Goal: Information Seeking & Learning: Learn about a topic

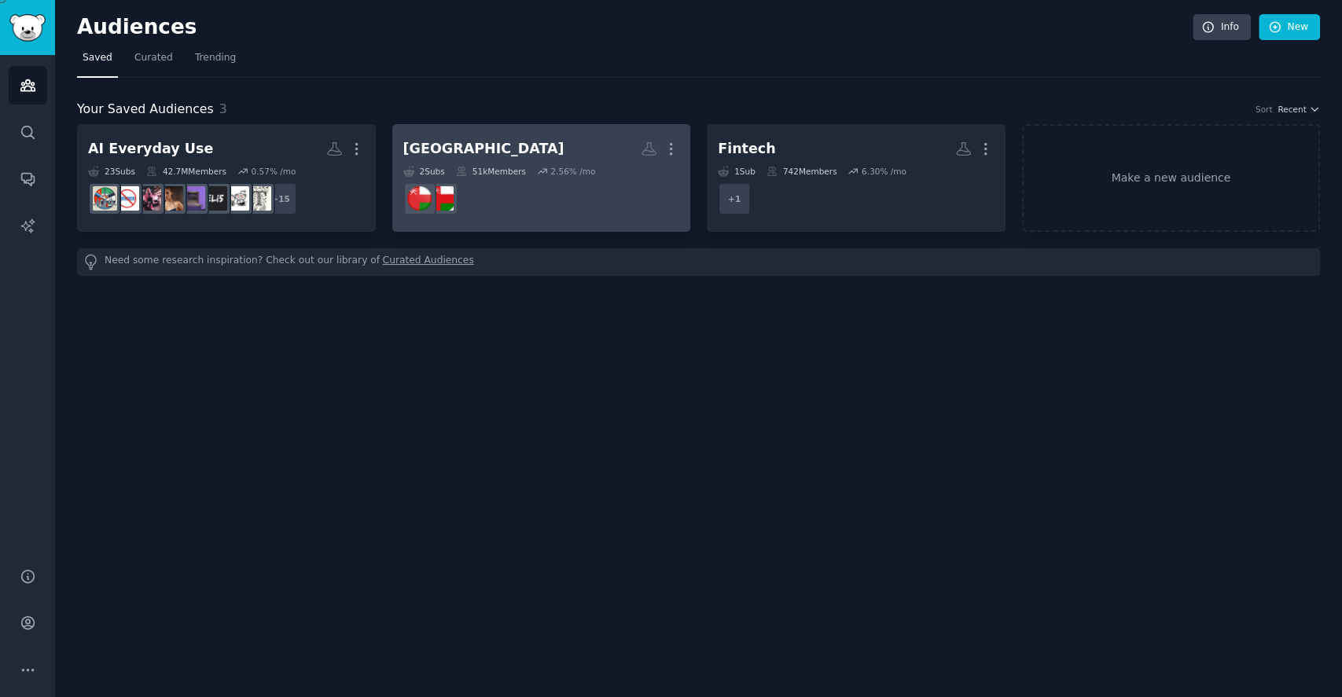
click at [534, 157] on h2 "[GEOGRAPHIC_DATA] More" at bounding box center [541, 149] width 277 height 28
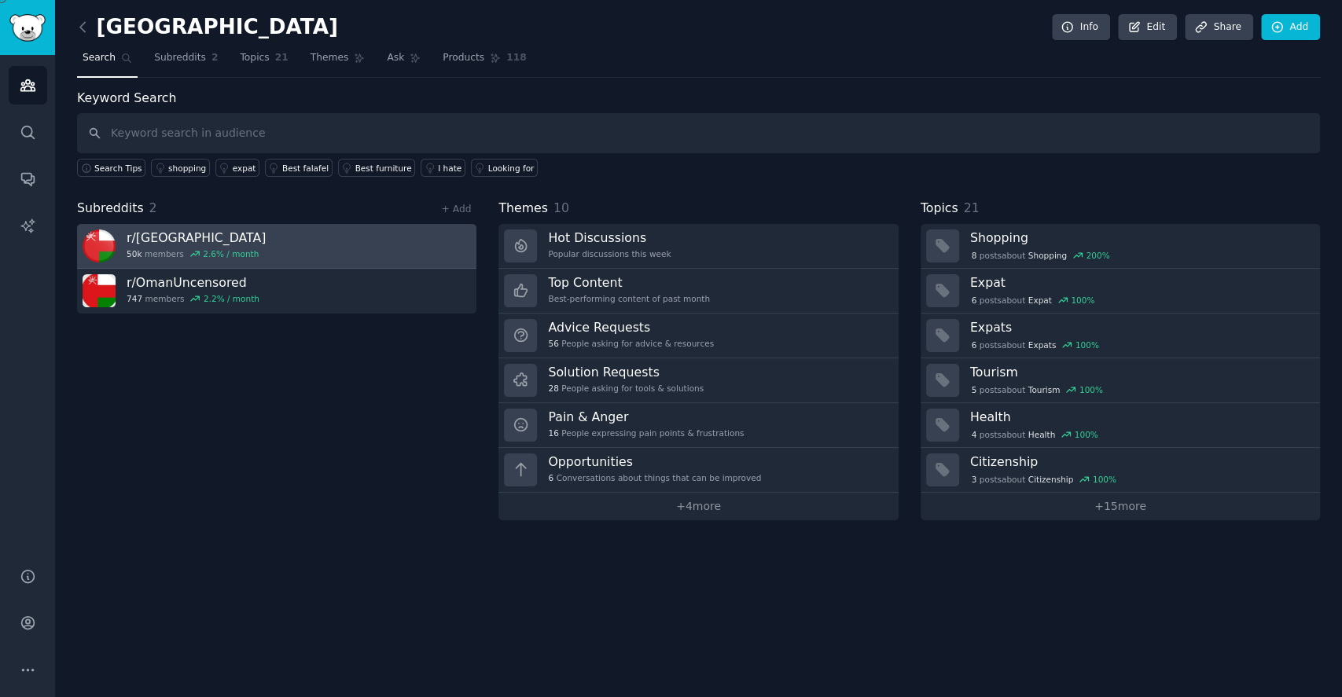
click at [299, 241] on link "r/ Oman 50k members 2.6 % / month" at bounding box center [276, 246] width 399 height 45
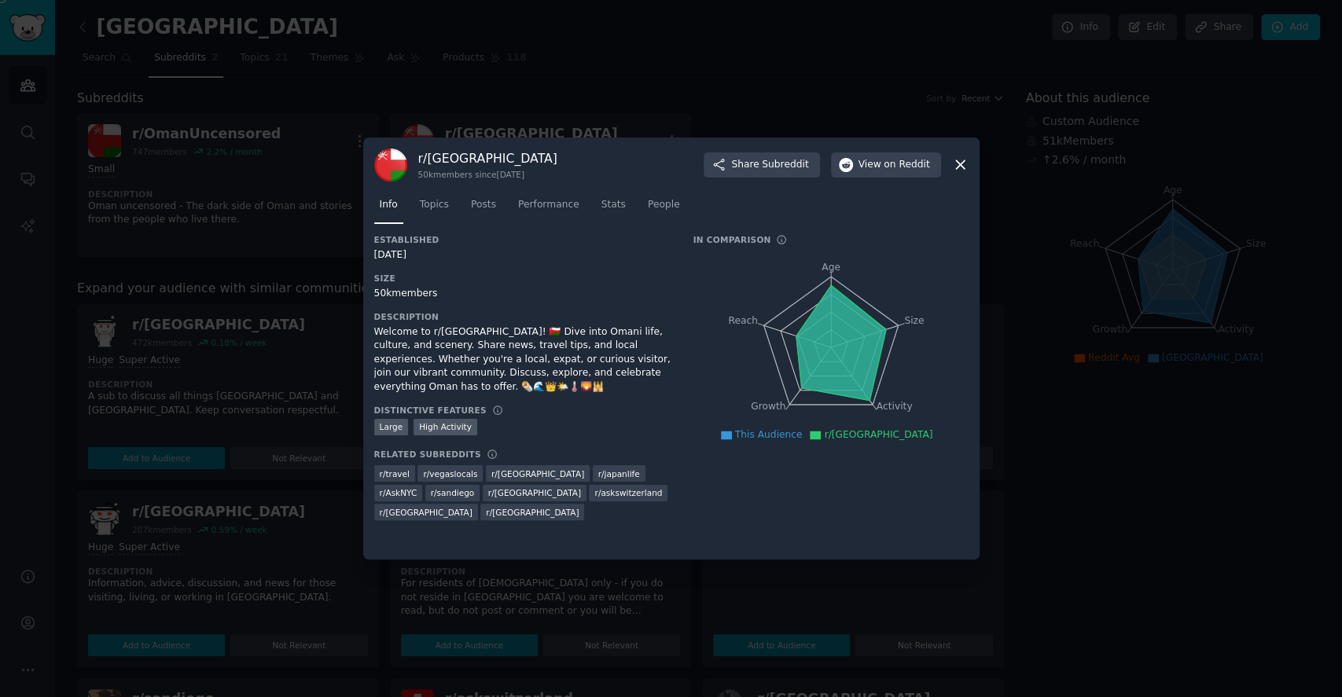
click at [959, 168] on icon at bounding box center [960, 164] width 17 height 17
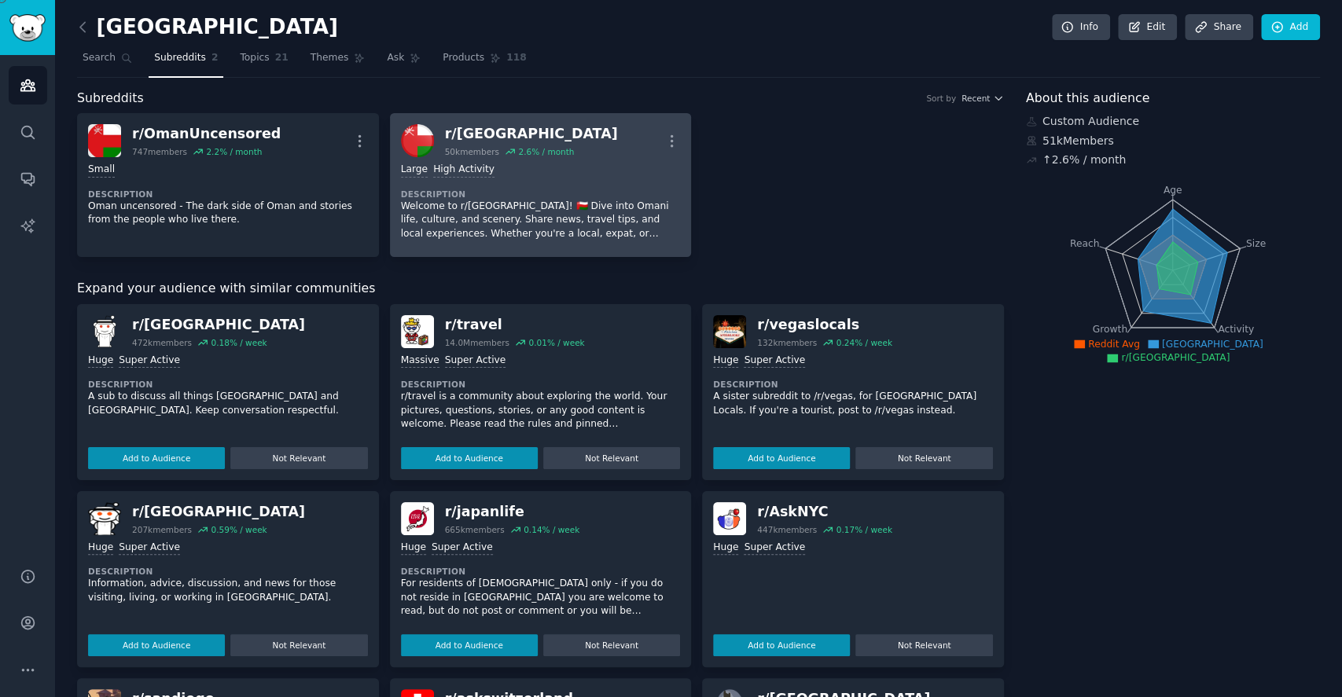
click at [599, 211] on p "Welcome to r/[GEOGRAPHIC_DATA]! 🇴🇲 Dive into Omani life, culture, and scenery. …" at bounding box center [541, 221] width 280 height 42
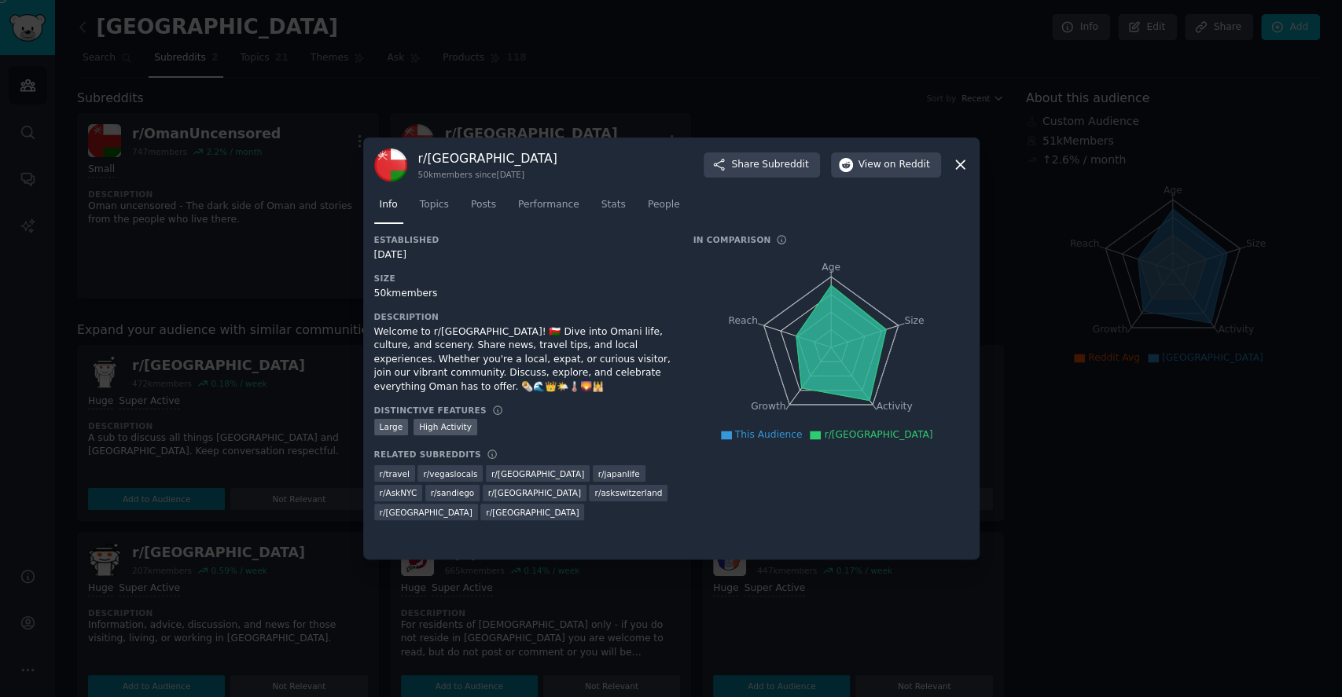
click at [965, 167] on icon at bounding box center [960, 164] width 17 height 17
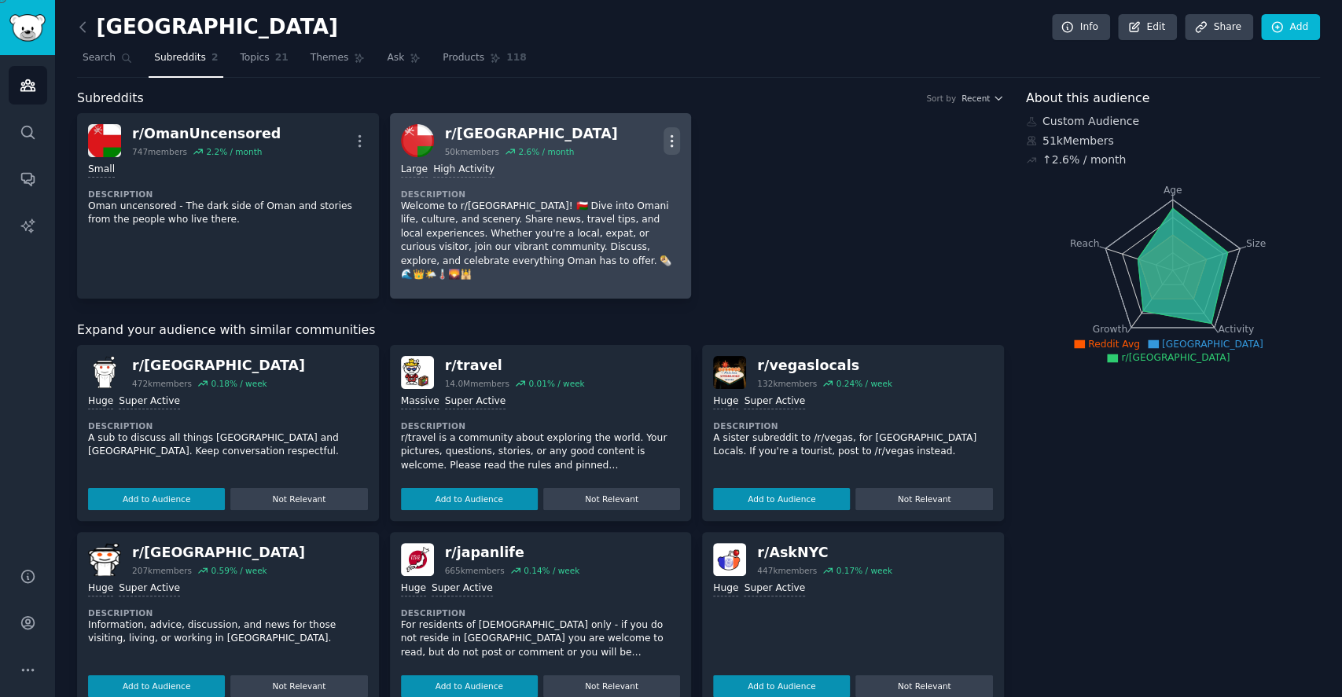
click at [668, 133] on icon "button" at bounding box center [672, 141] width 17 height 17
click at [612, 140] on p "View" at bounding box center [605, 146] width 26 height 17
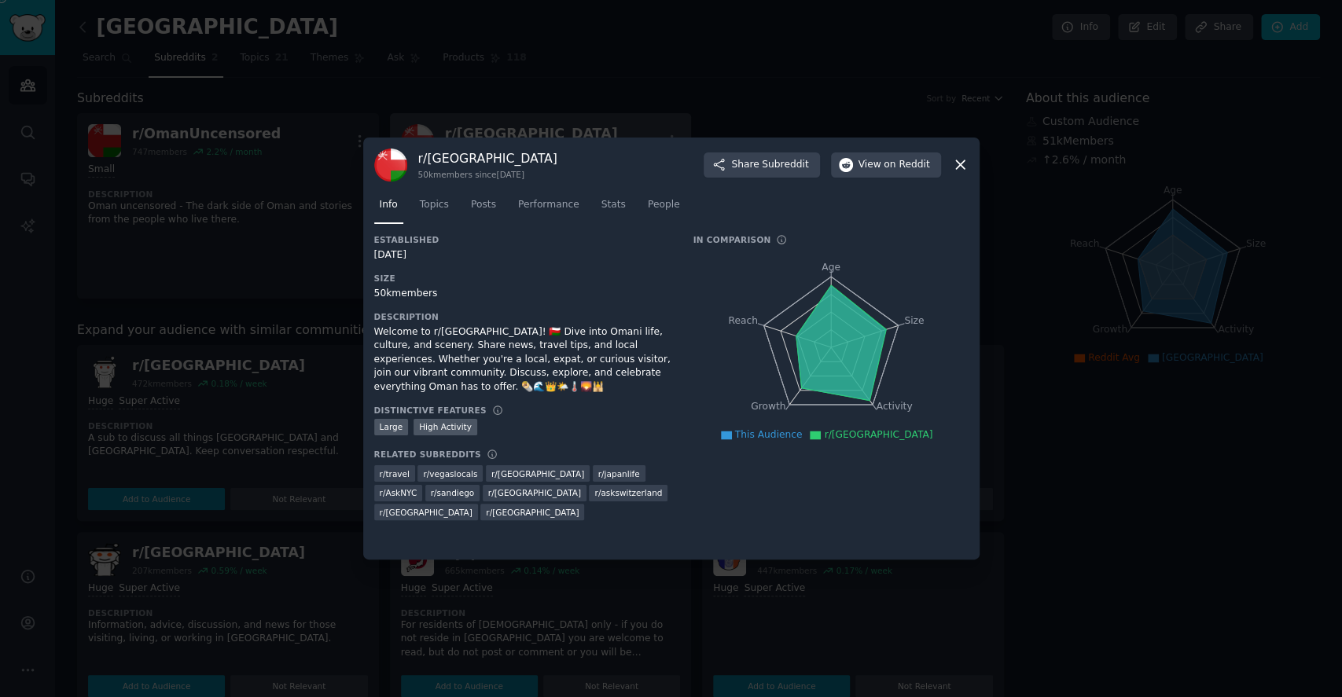
click at [346, 86] on div at bounding box center [671, 348] width 1342 height 697
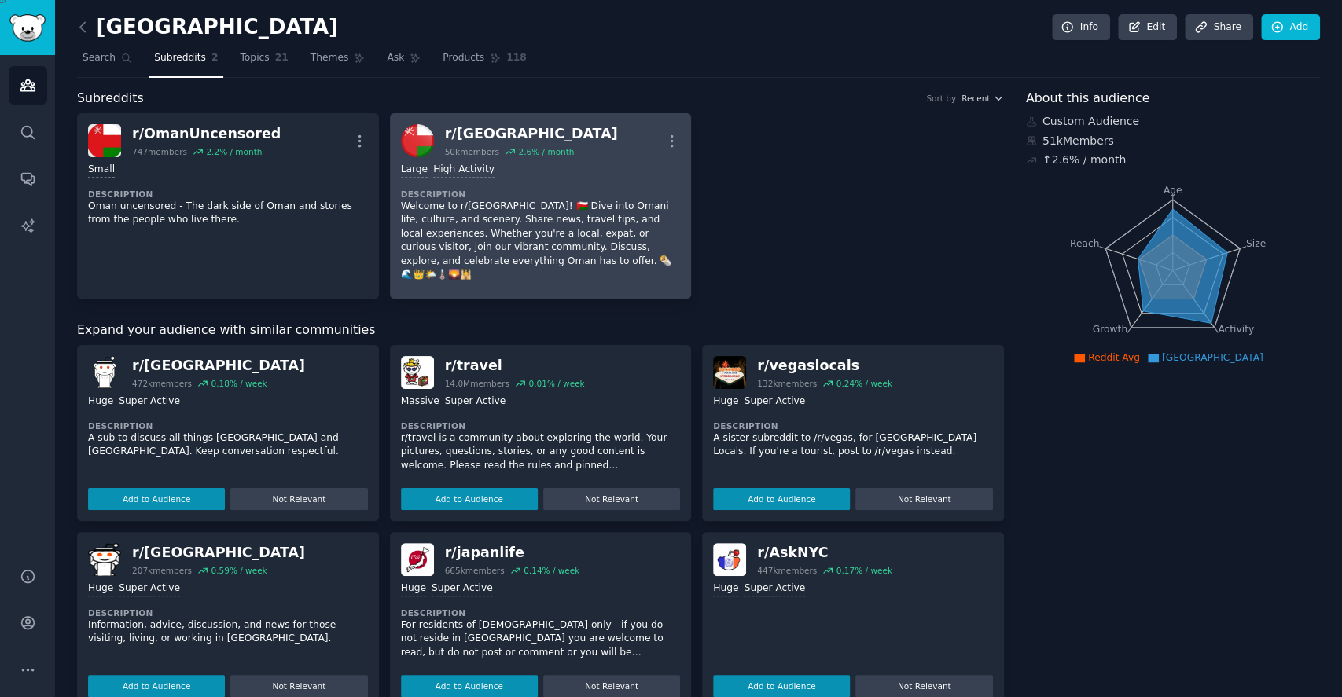
click at [83, 35] on link at bounding box center [87, 27] width 20 height 25
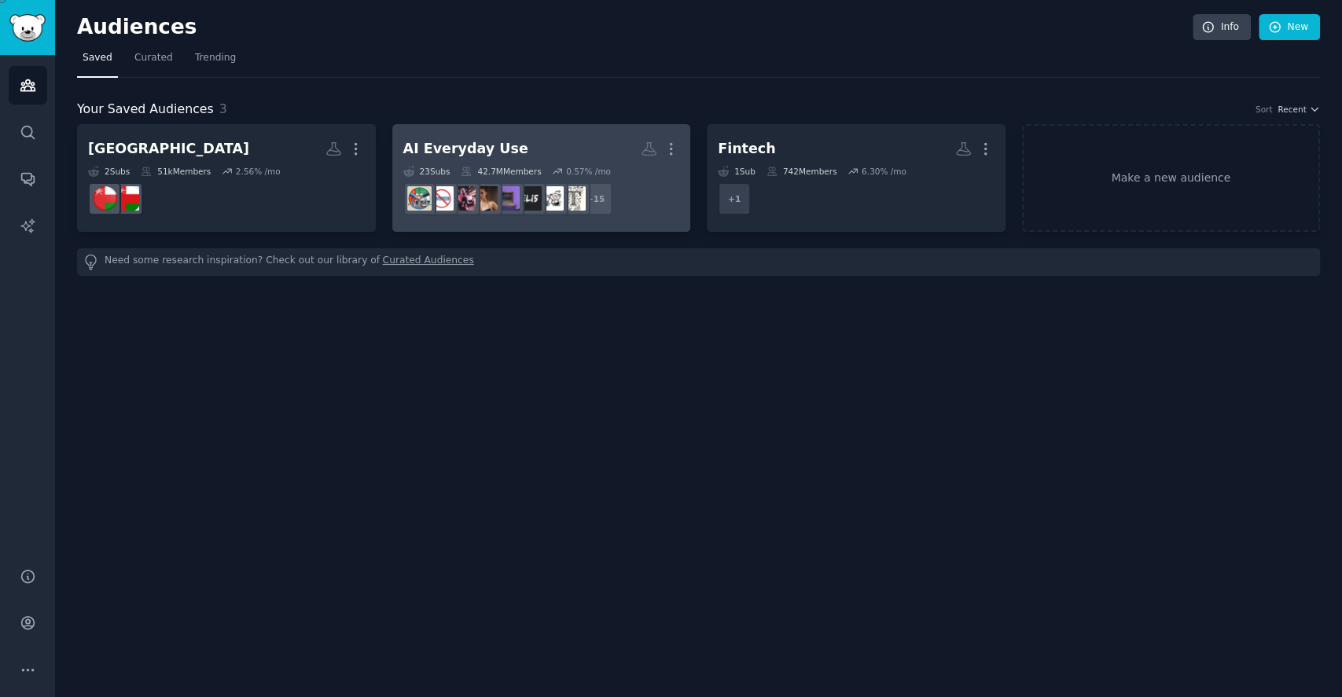
click at [495, 152] on div "AI Everyday Use" at bounding box center [465, 149] width 125 height 20
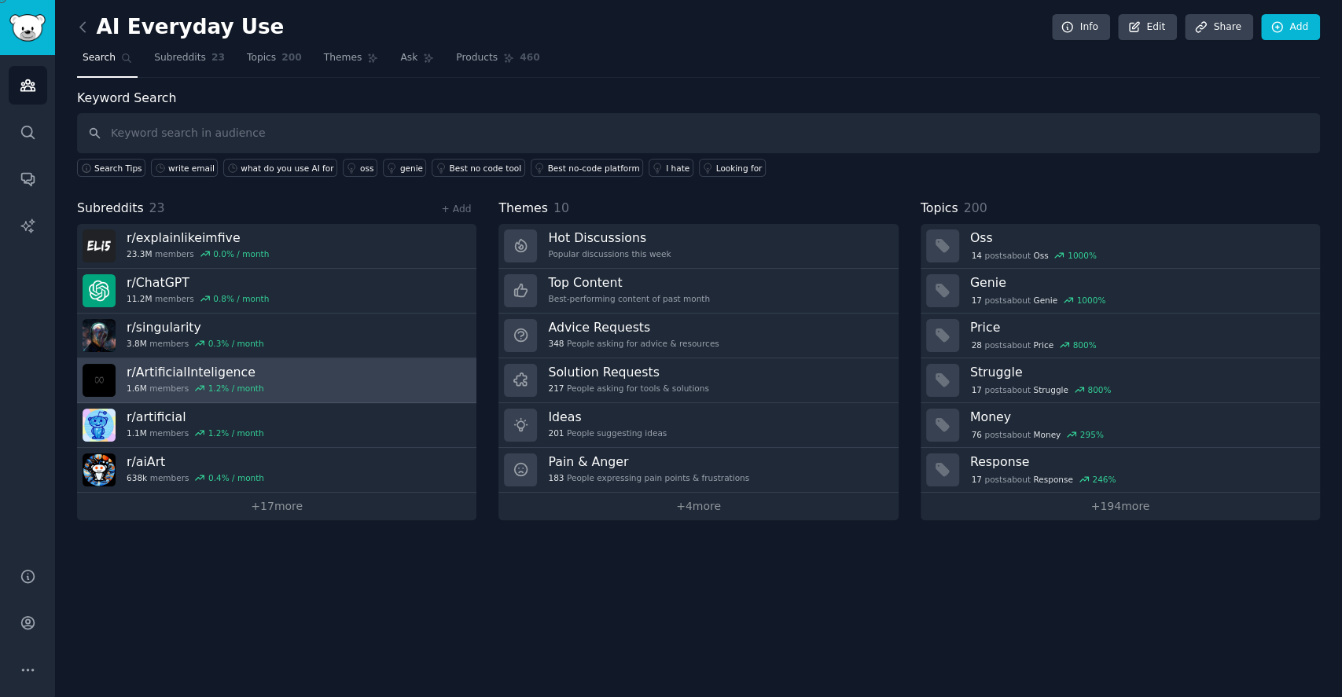
click at [292, 362] on link "r/ ArtificialInteligence 1.6M members 1.2 % / month" at bounding box center [276, 381] width 399 height 45
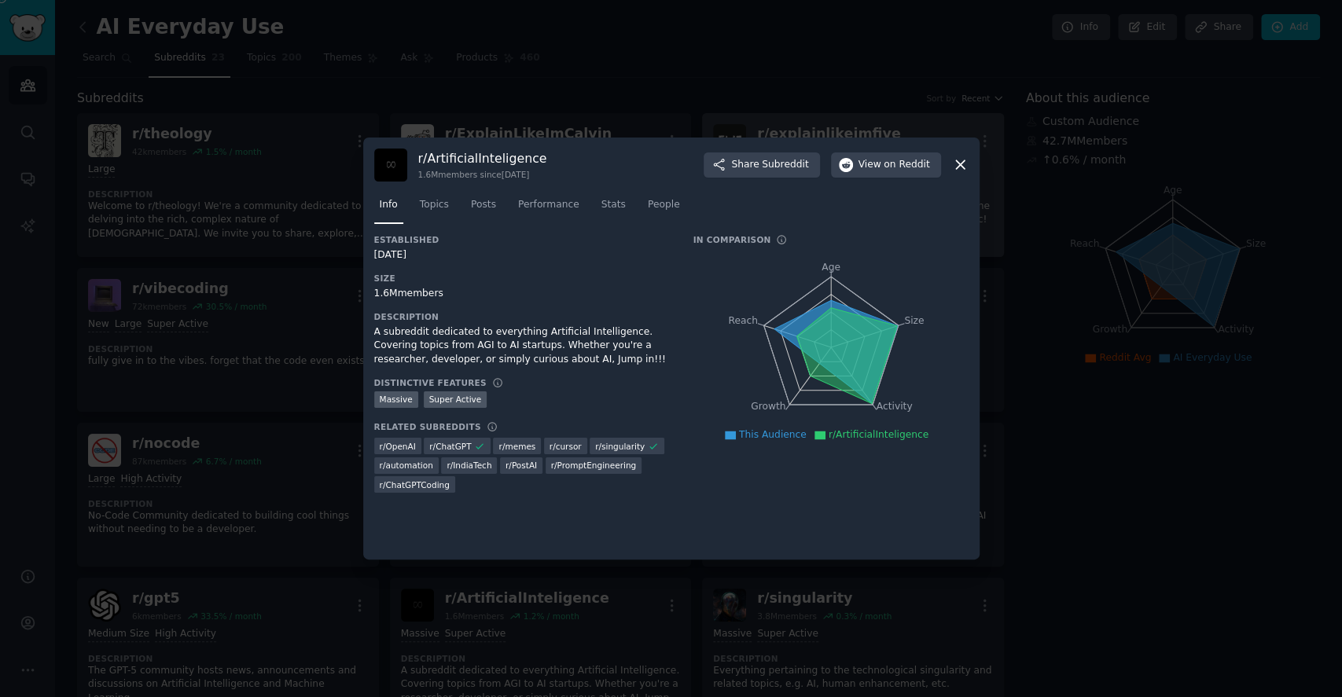
click at [960, 164] on icon at bounding box center [960, 164] width 17 height 17
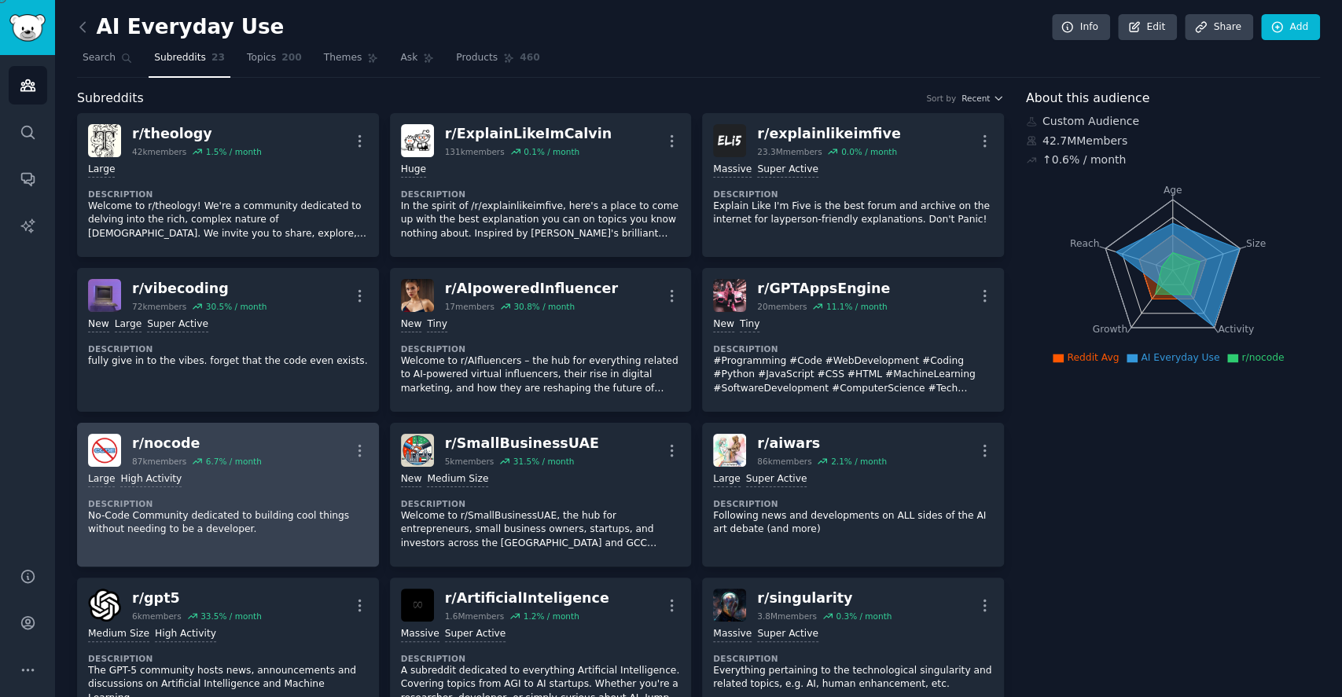
click at [222, 473] on div "Large High Activity" at bounding box center [228, 480] width 280 height 15
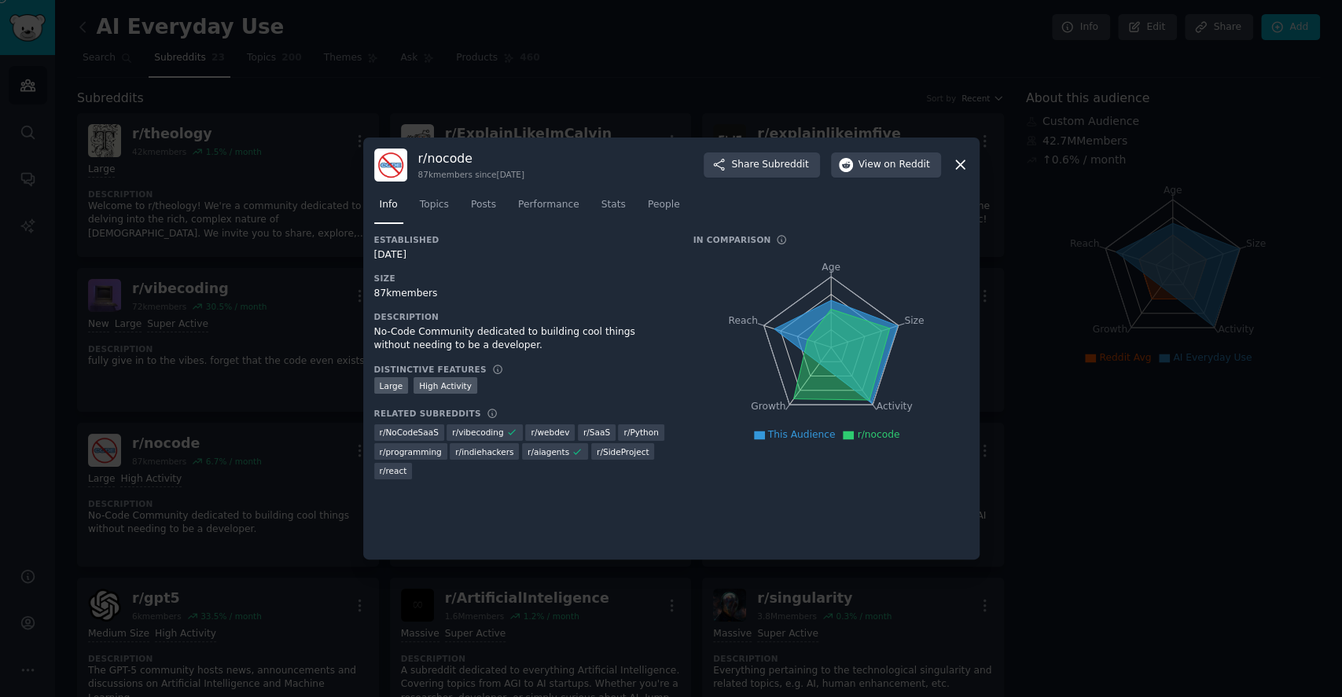
click at [841, 332] on icon at bounding box center [841, 354] width 96 height 91
click at [492, 209] on link "Posts" at bounding box center [483, 209] width 36 height 32
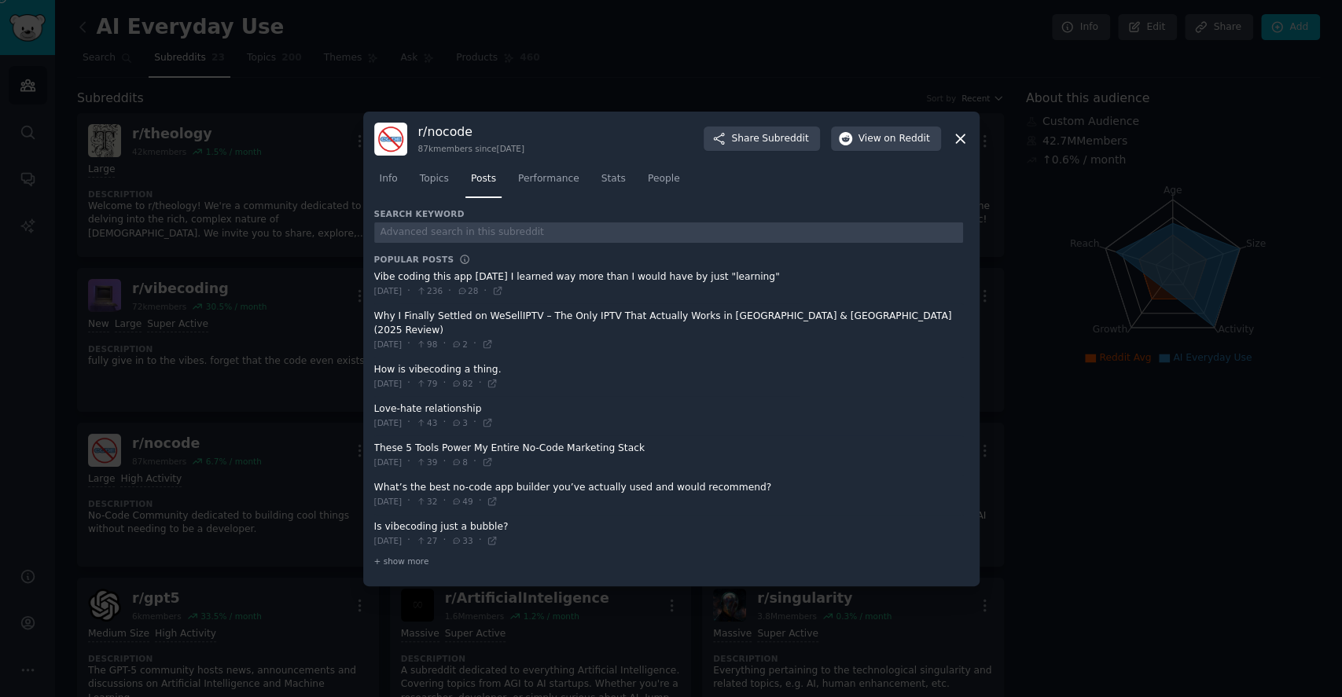
click at [402, 282] on span at bounding box center [668, 284] width 589 height 39
click at [432, 184] on span "Topics" at bounding box center [434, 179] width 29 height 14
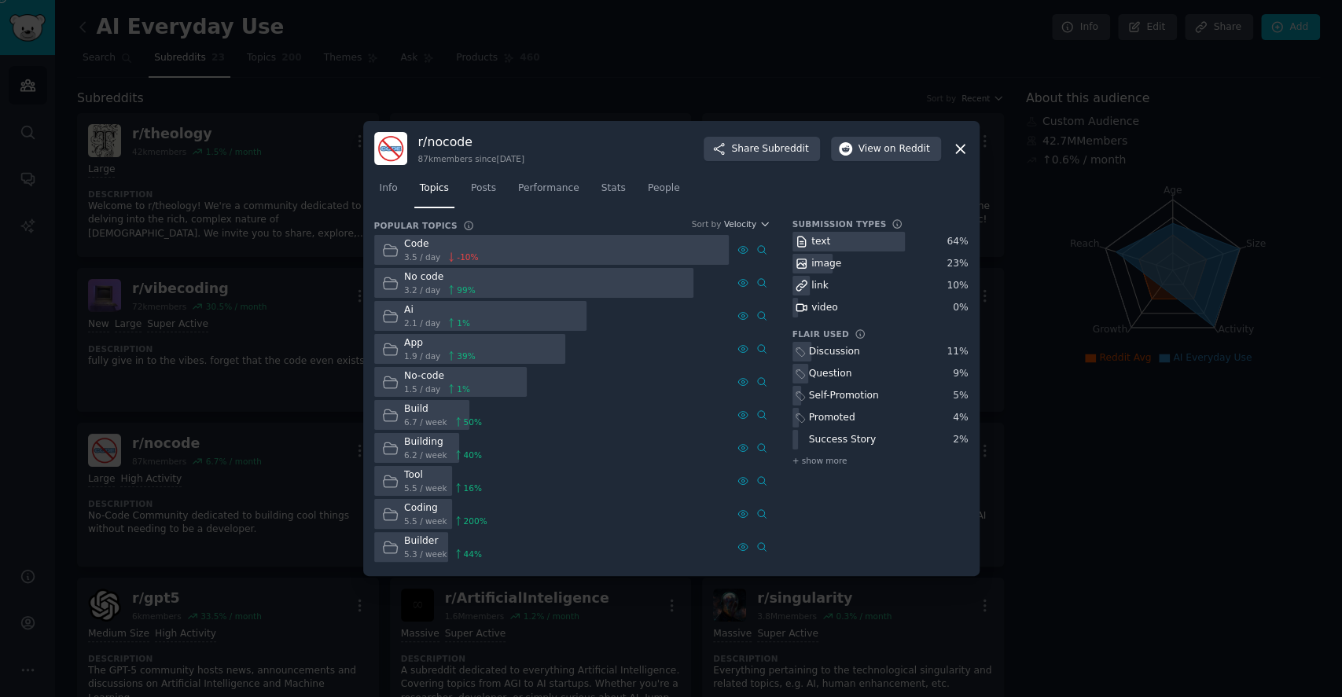
click at [388, 250] on icon at bounding box center [390, 250] width 17 height 17
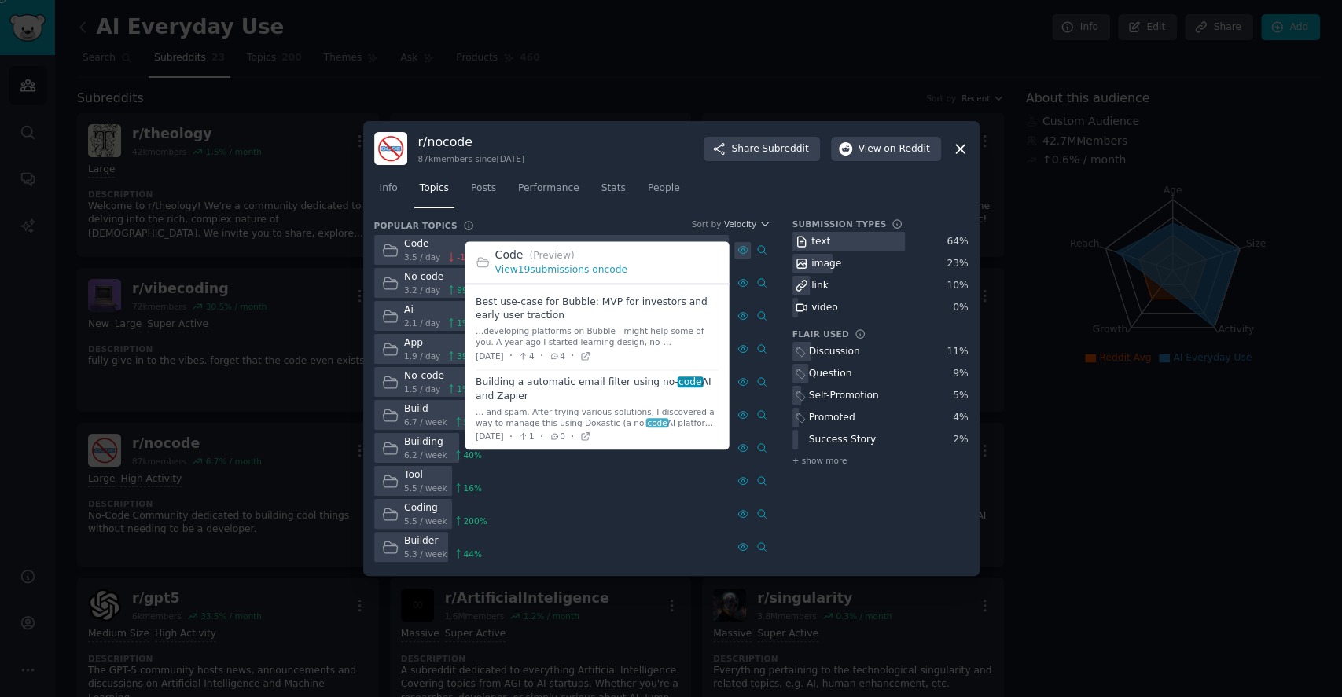
click at [739, 248] on icon at bounding box center [743, 250] width 11 height 11
click at [572, 270] on link "View 19 submissions on code" at bounding box center [561, 270] width 132 height 11
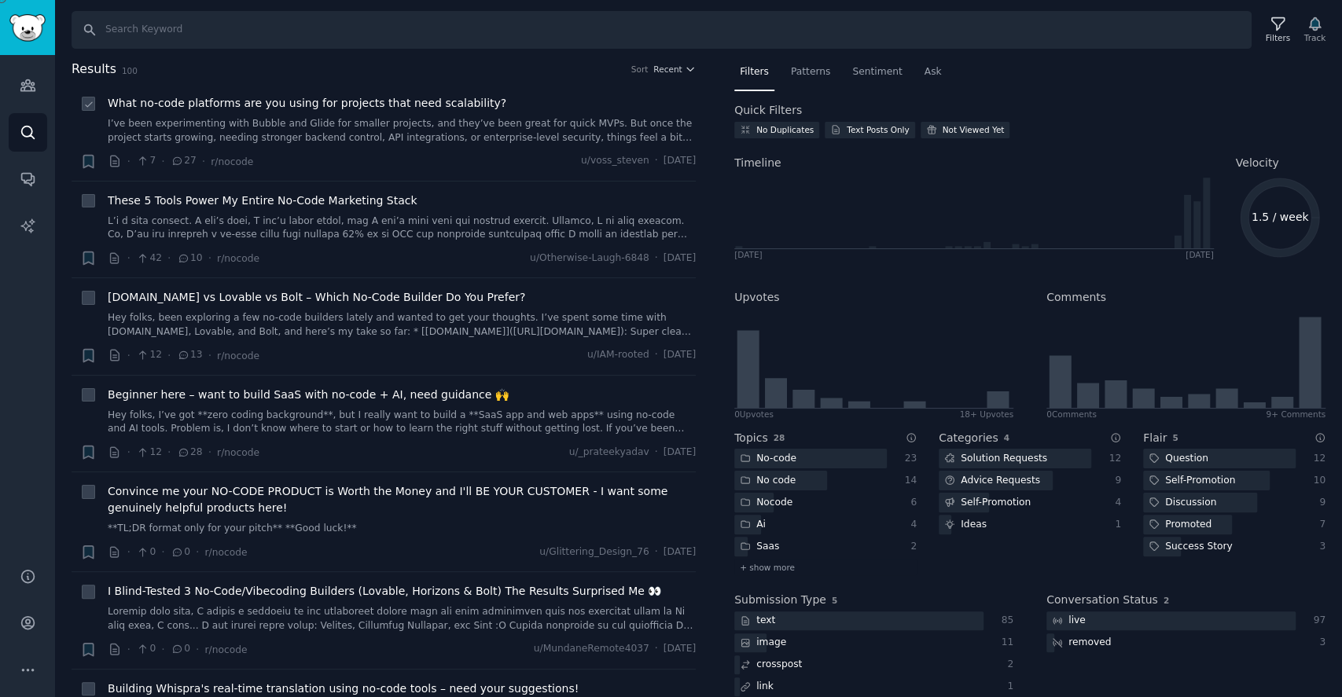
click at [361, 133] on link "I’ve been experimenting with Bubble and Glide for smaller projects, and they’ve…" at bounding box center [402, 131] width 588 height 28
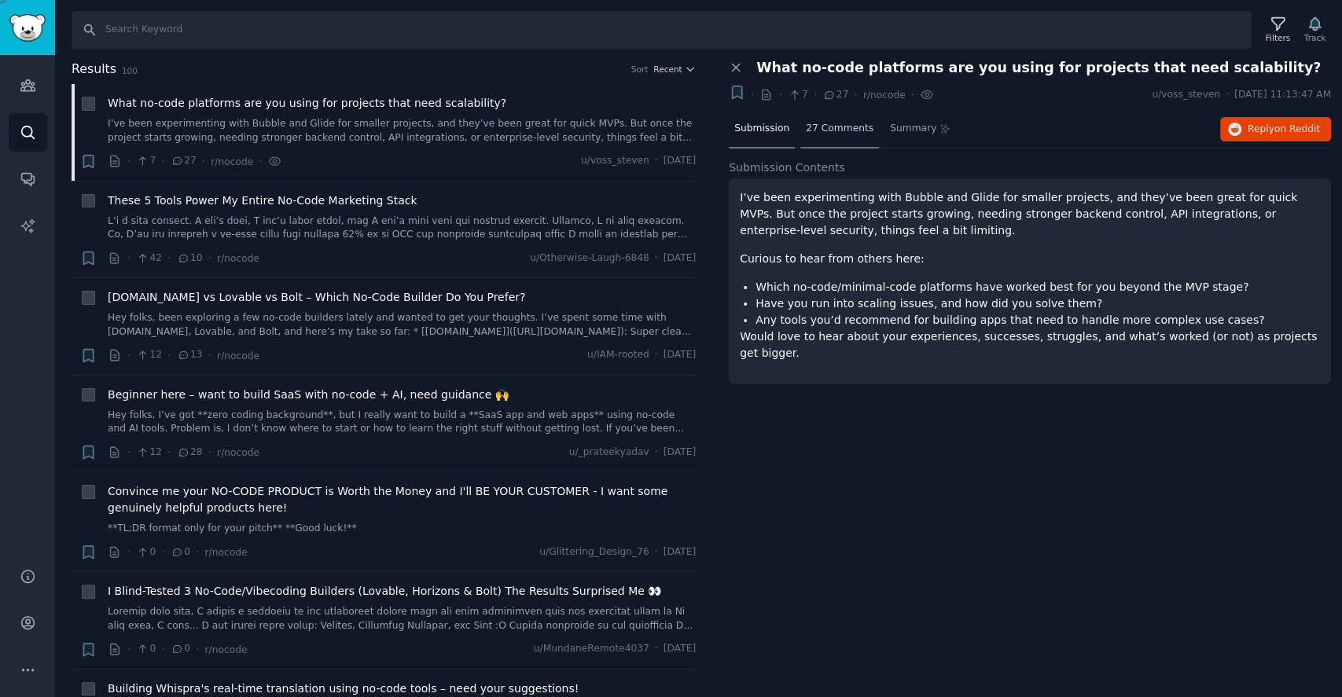
click at [830, 127] on span "27 Comments" at bounding box center [840, 129] width 68 height 14
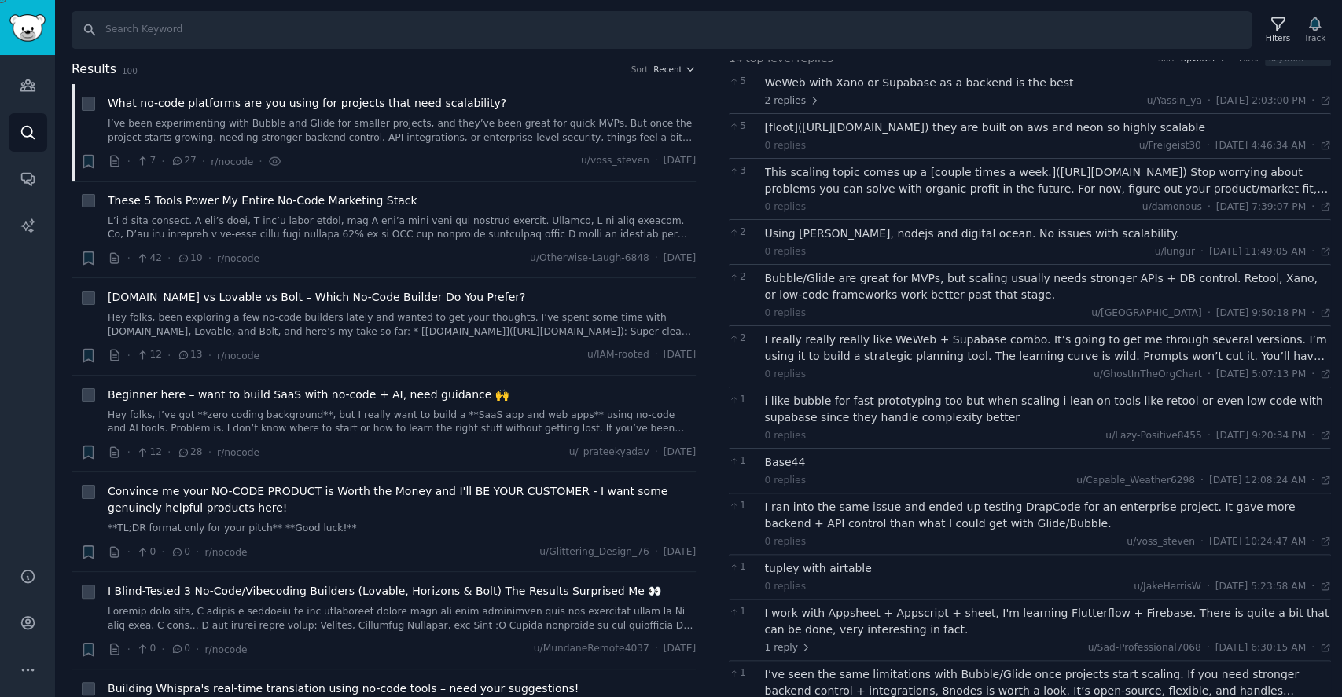
scroll to position [267, 0]
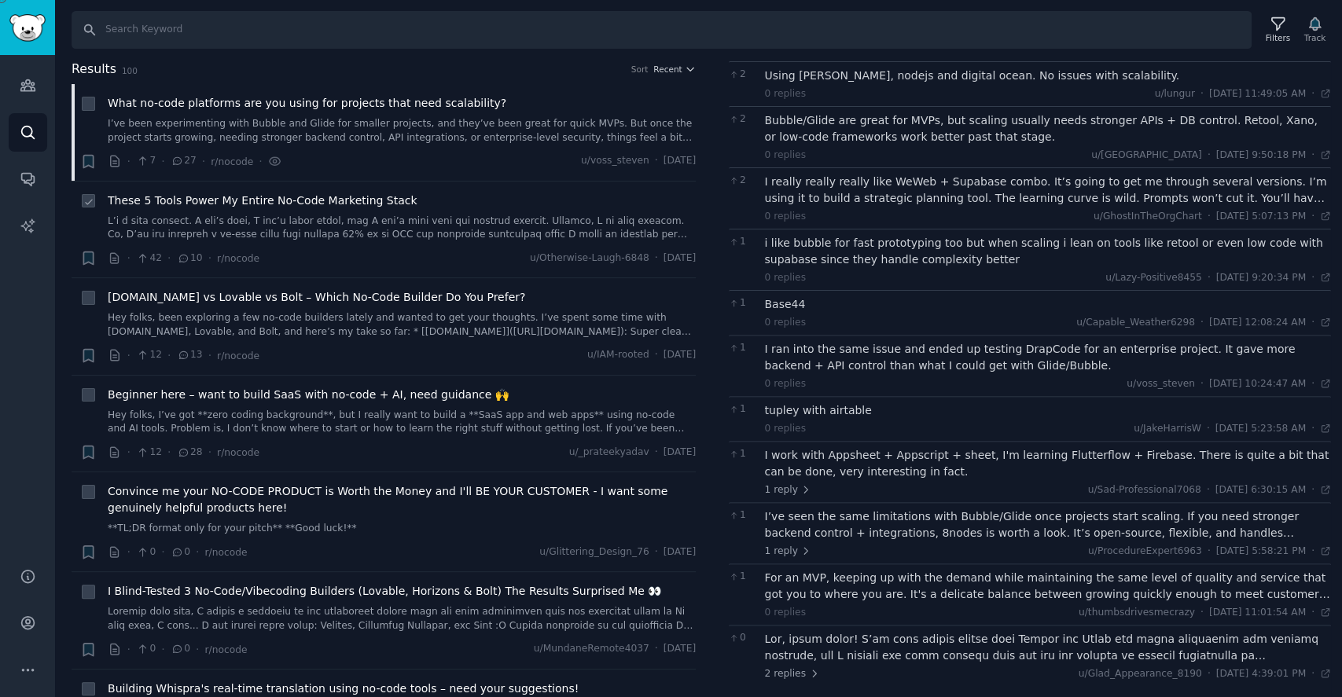
click at [321, 219] on link at bounding box center [402, 229] width 588 height 28
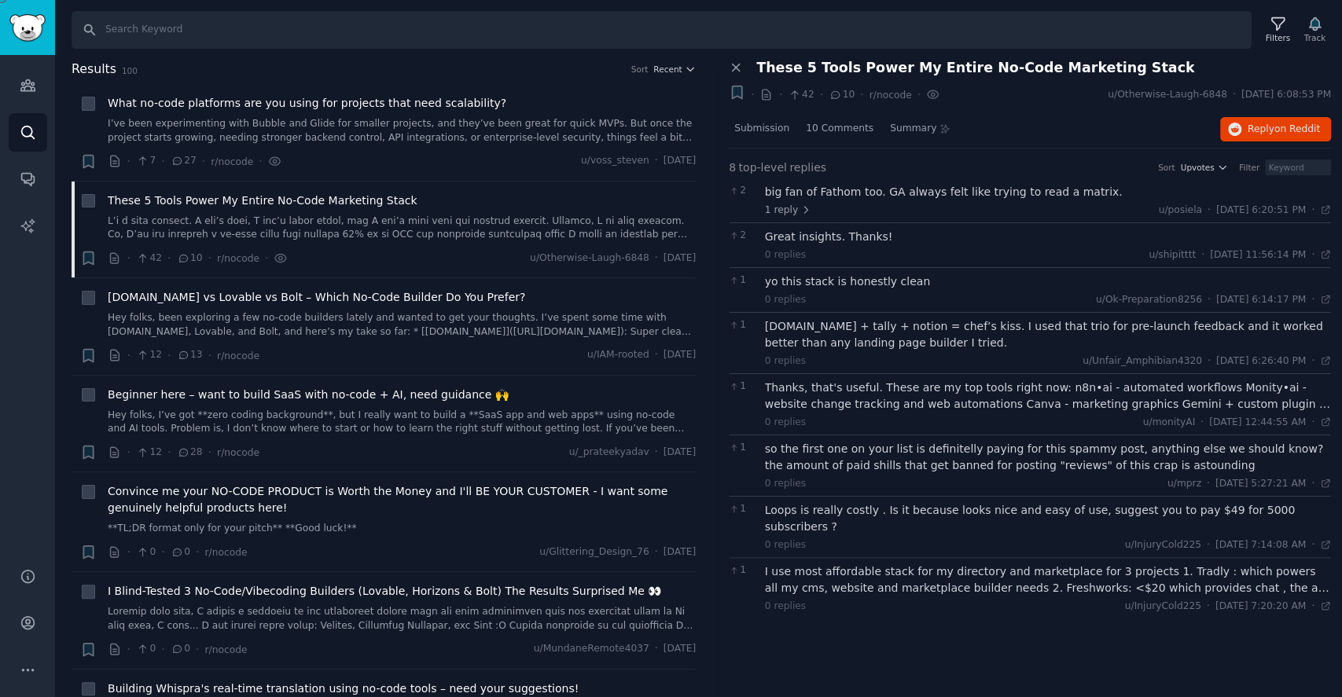
click at [863, 192] on div "big fan of Fathom too. GA always felt like trying to read a matrix." at bounding box center [1048, 192] width 567 height 17
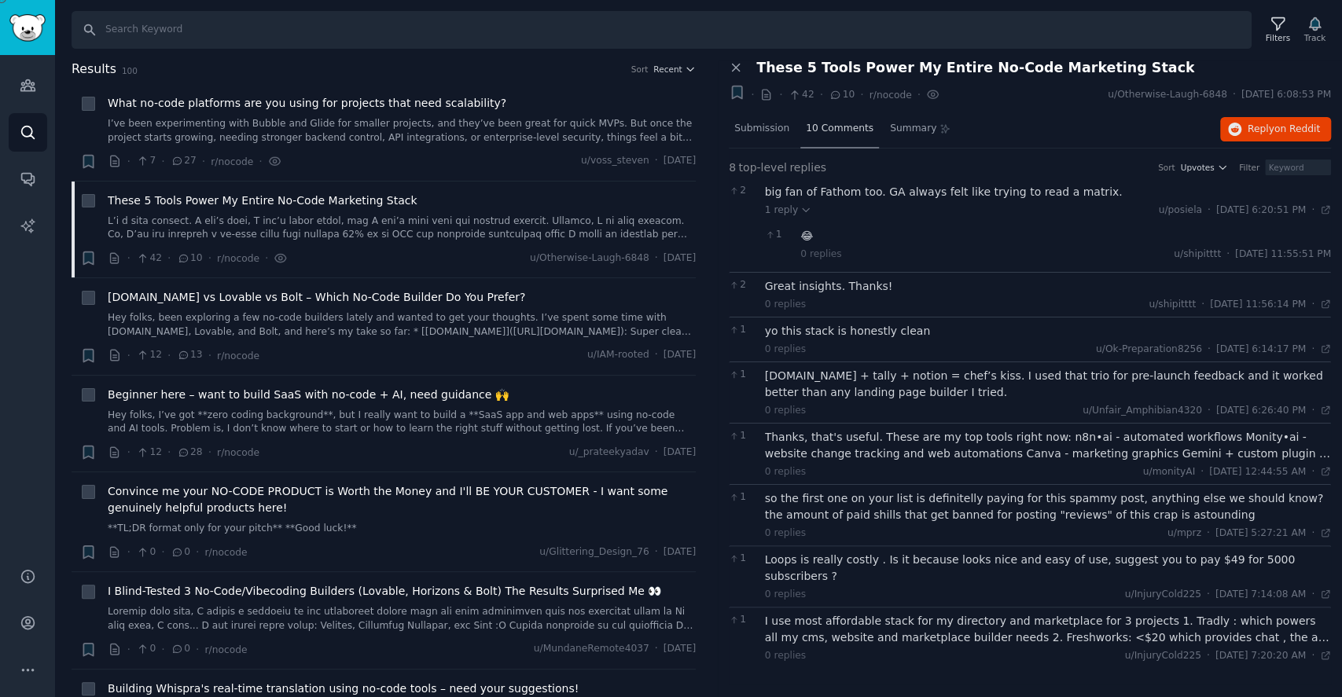
click at [829, 123] on span "10 Comments" at bounding box center [840, 129] width 68 height 14
click at [750, 125] on span "Submission" at bounding box center [761, 129] width 55 height 14
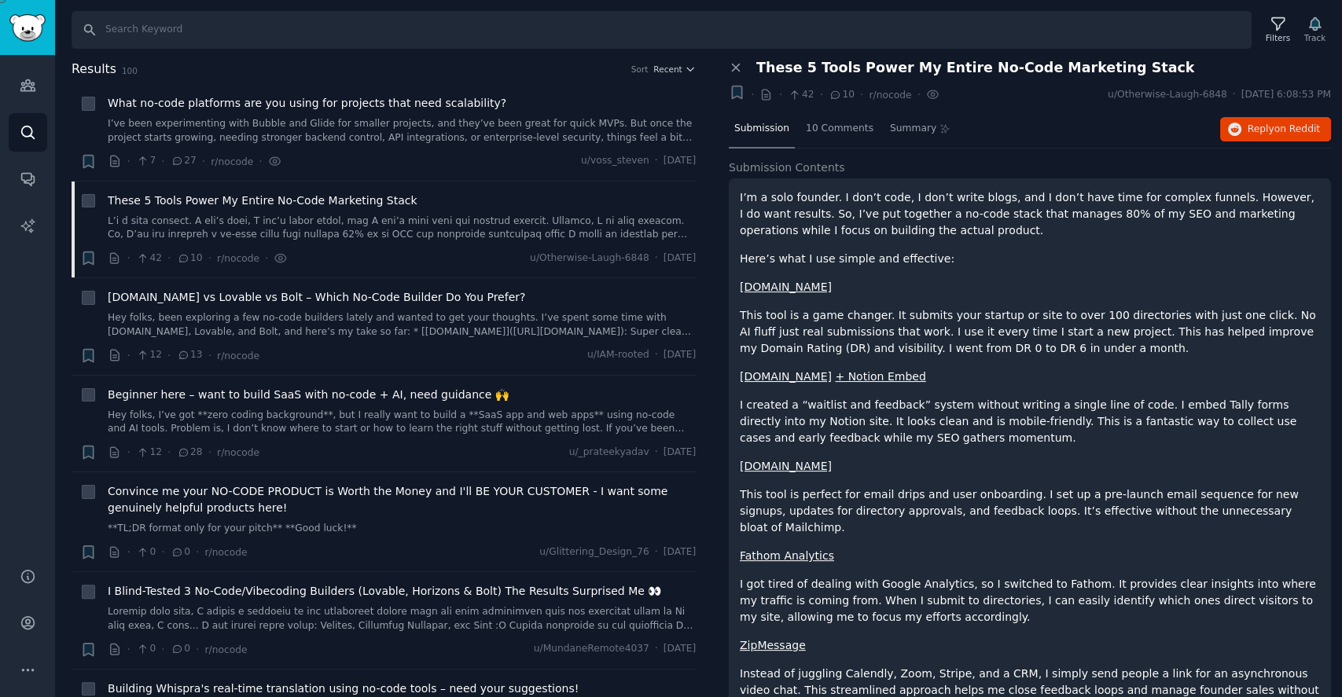
drag, startPoint x: 772, startPoint y: 462, endPoint x: 911, endPoint y: 512, distance: 147.0
click at [911, 512] on p "This tool is perfect for email drips and user onboarding. I set up a pre-launch…" at bounding box center [1030, 512] width 580 height 50
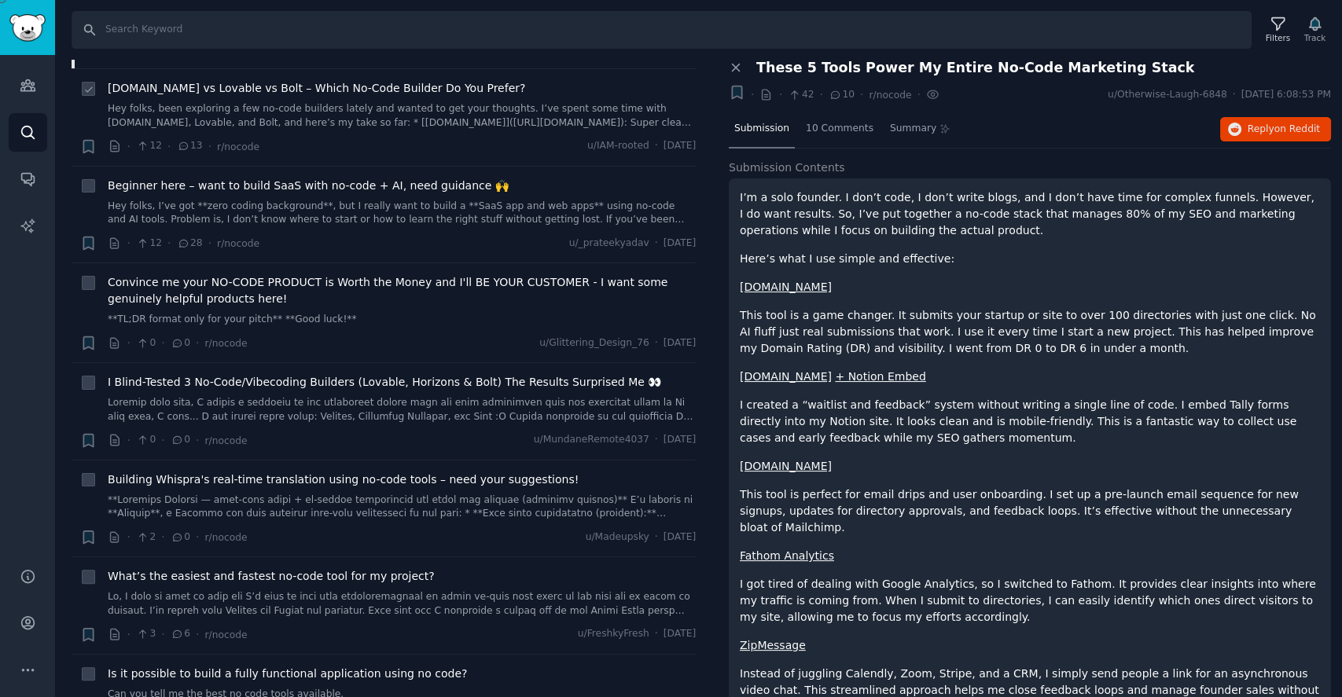
scroll to position [209, 0]
click at [409, 207] on link "Hey folks, I’ve got **zero coding background**, but I really want to build a **…" at bounding box center [402, 214] width 588 height 28
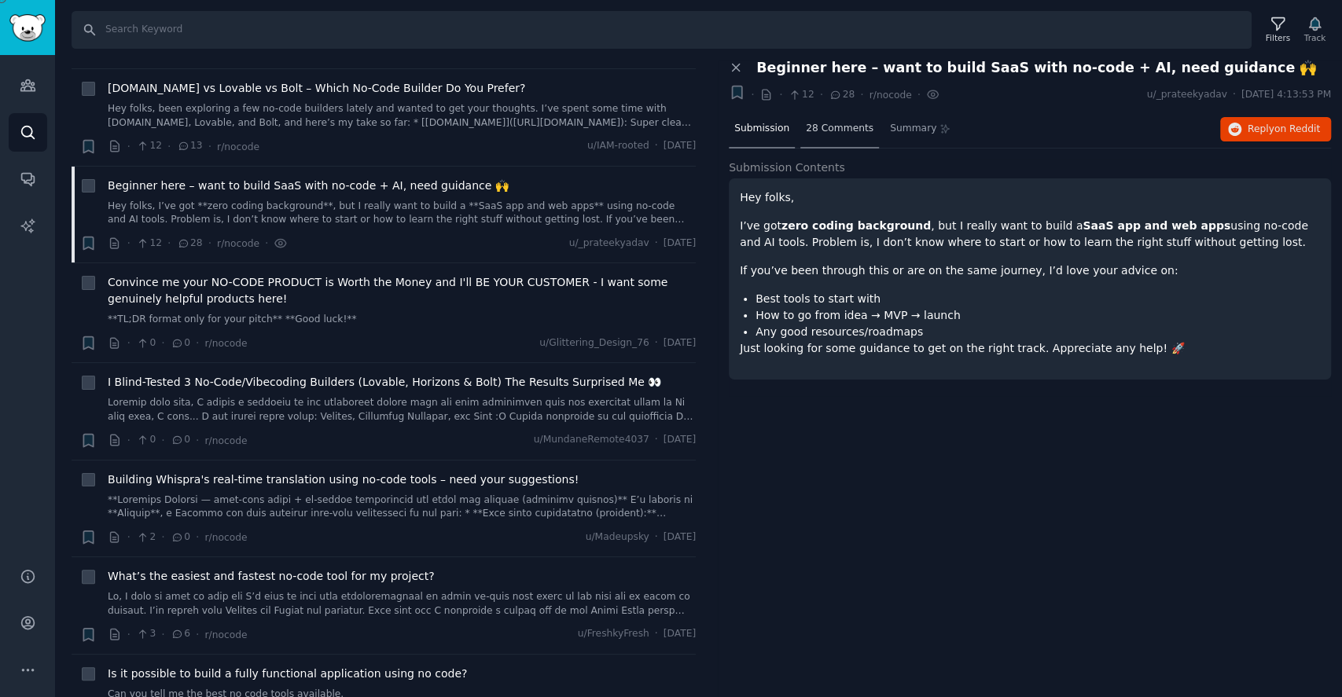
click at [822, 134] on div "28 Comments" at bounding box center [839, 130] width 79 height 38
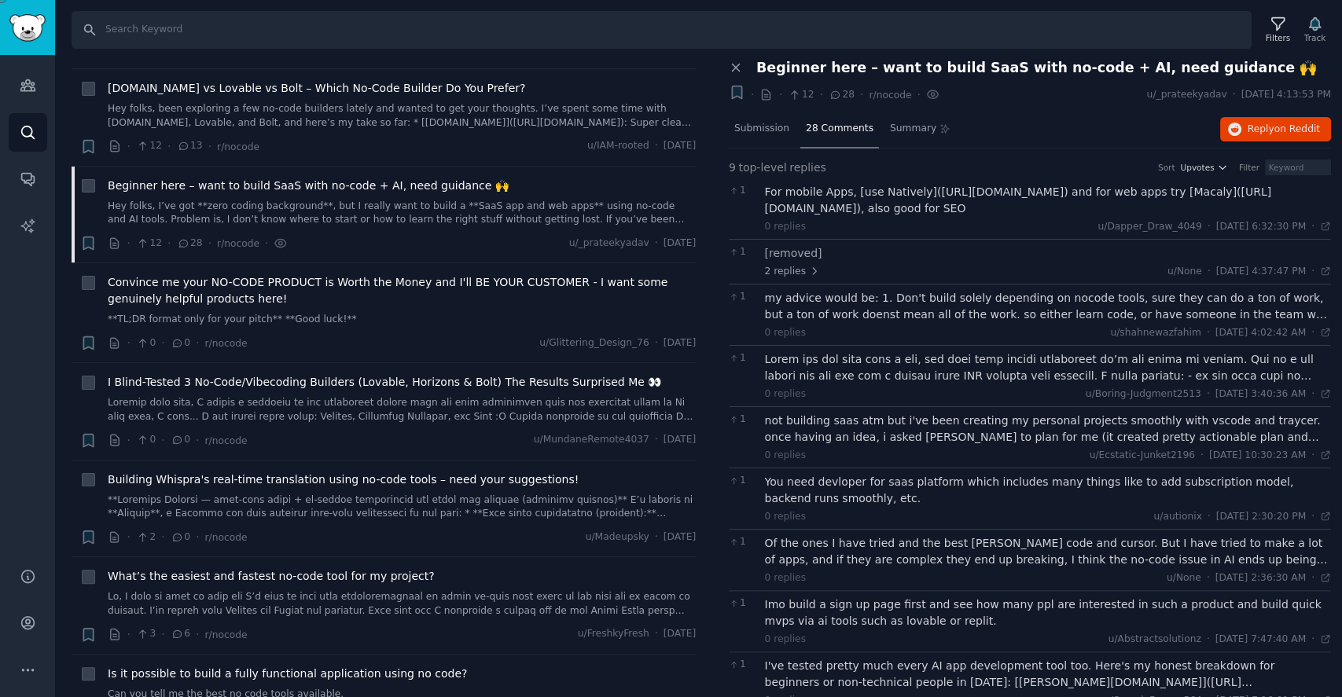
click at [863, 207] on div "For mobile Apps, [use Natively]([URL][DOMAIN_NAME]) and for web apps try [Macal…" at bounding box center [1048, 200] width 567 height 33
click at [881, 192] on div "For mobile Apps, [use Natively]([URL][DOMAIN_NAME]) and for web apps try [Macal…" at bounding box center [1048, 200] width 567 height 33
copy div "Natively"
click at [1297, 189] on div "For mobile Apps, [use Natively]([URL][DOMAIN_NAME]) and for web apps try [Macal…" at bounding box center [1048, 200] width 567 height 33
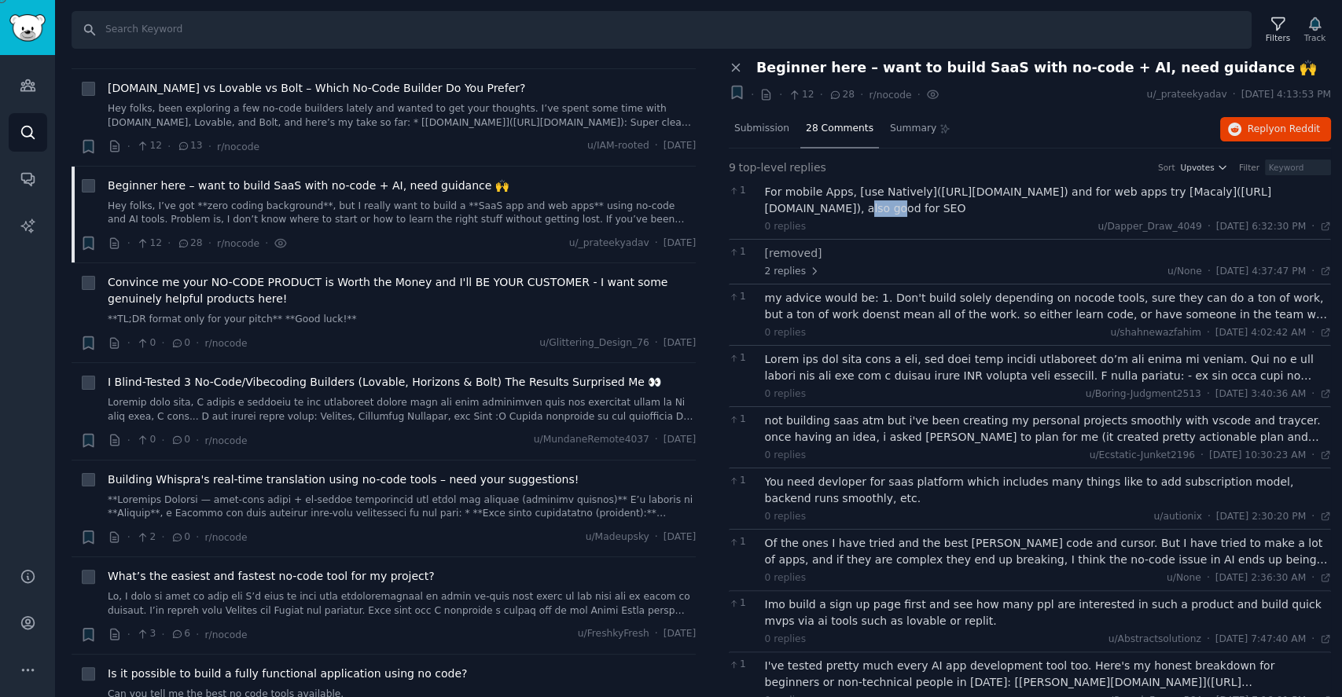
click at [1297, 189] on div "For mobile Apps, [use Natively]([URL][DOMAIN_NAME]) and for web apps try [Macal…" at bounding box center [1048, 200] width 567 height 33
copy div "Macaly"
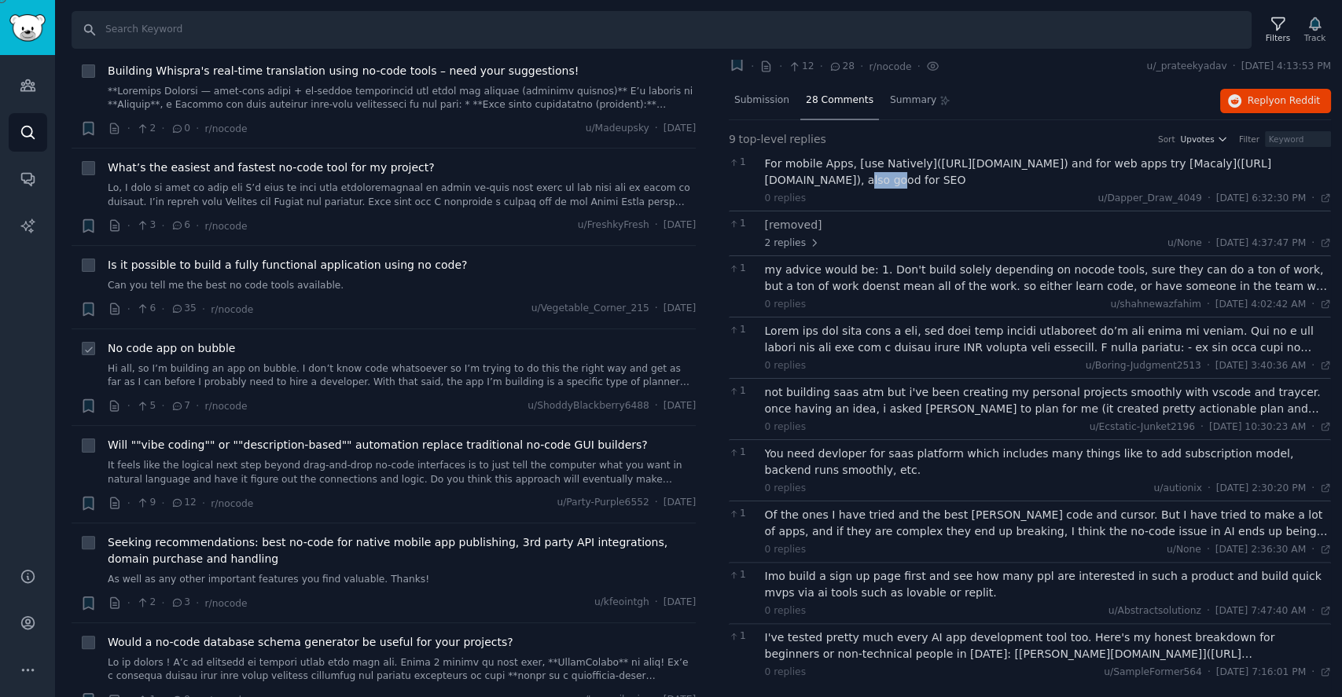
scroll to position [629, 0]
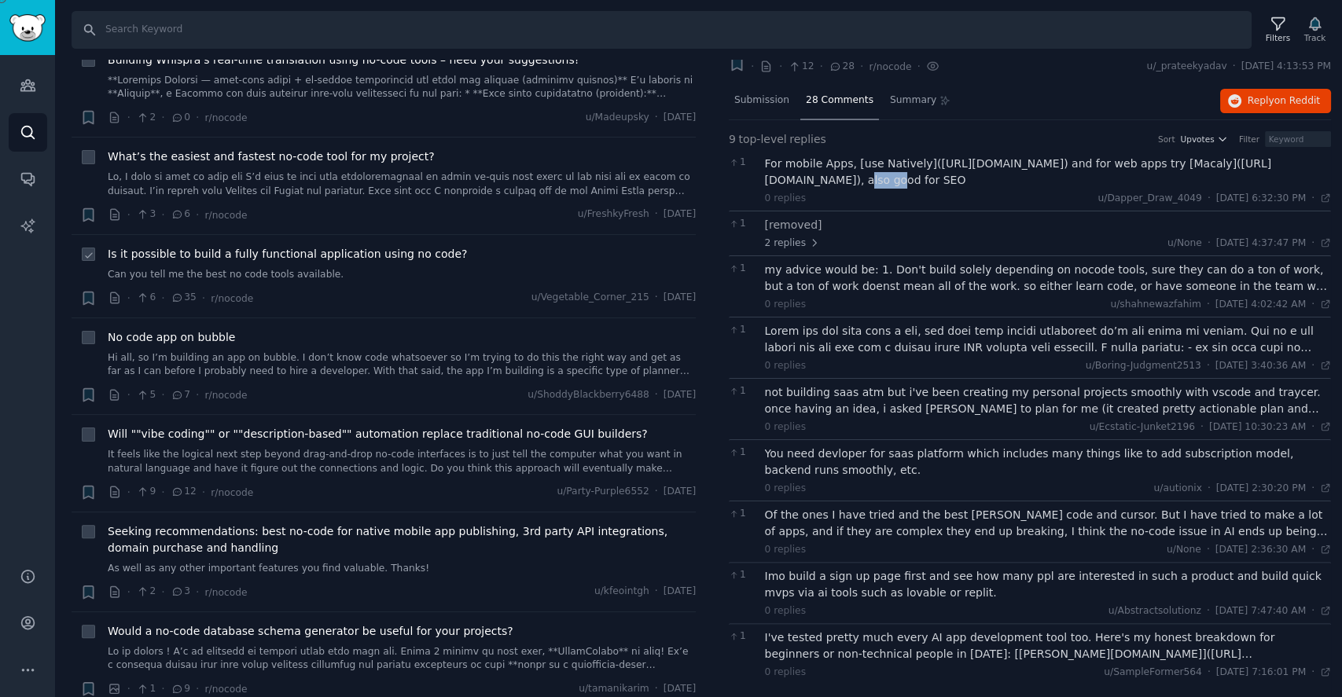
click at [399, 268] on link "Can you tell me the best no code tools available." at bounding box center [402, 275] width 588 height 14
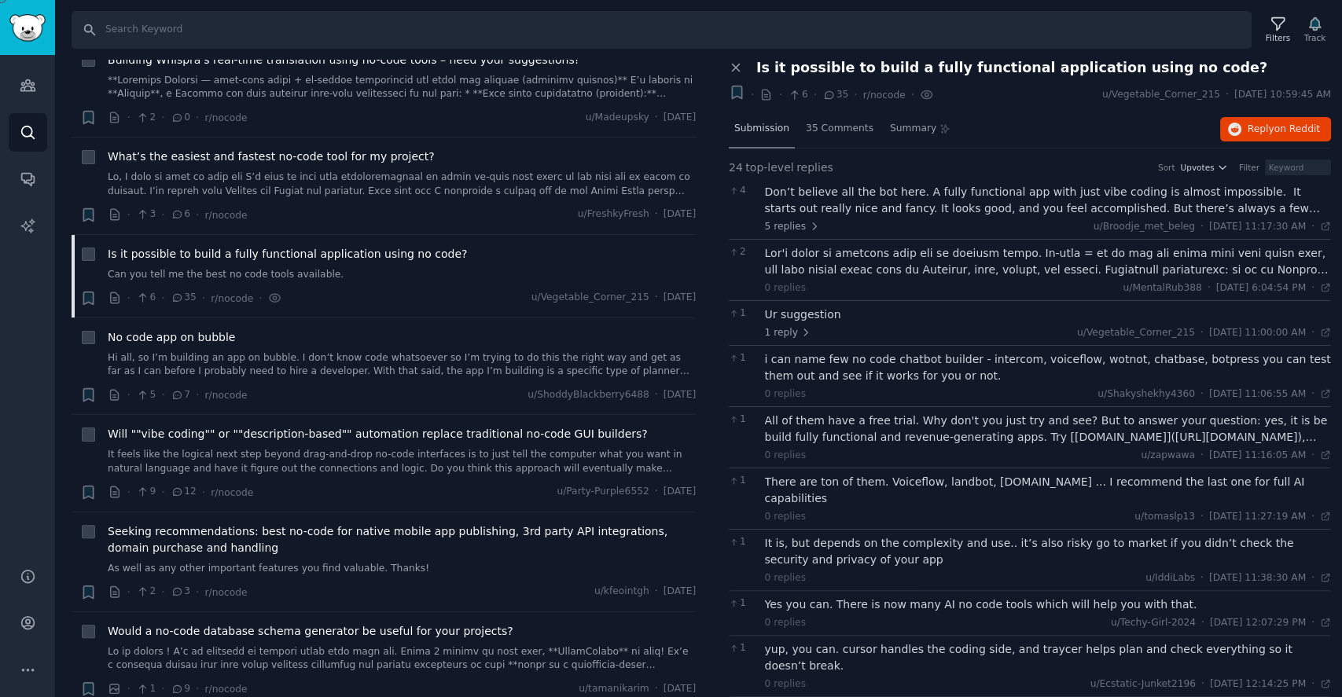
click at [744, 127] on span "Submission" at bounding box center [761, 129] width 55 height 14
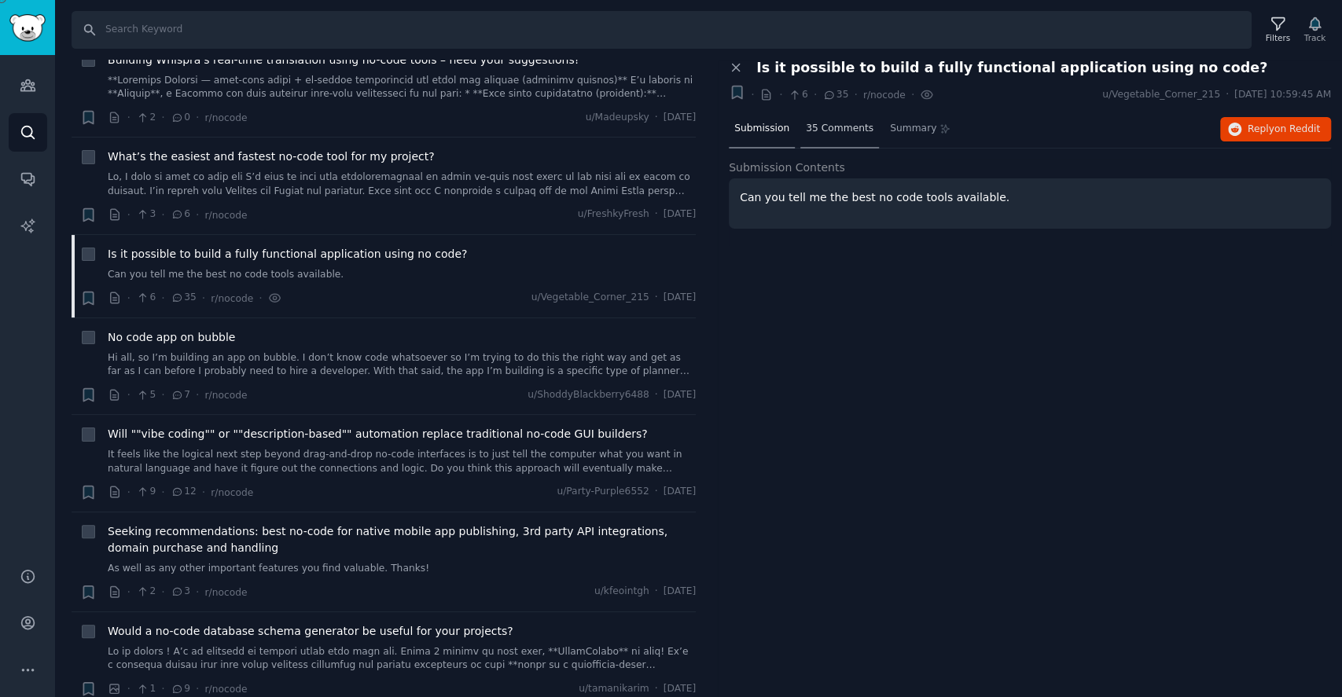
click at [843, 128] on span "35 Comments" at bounding box center [840, 129] width 68 height 14
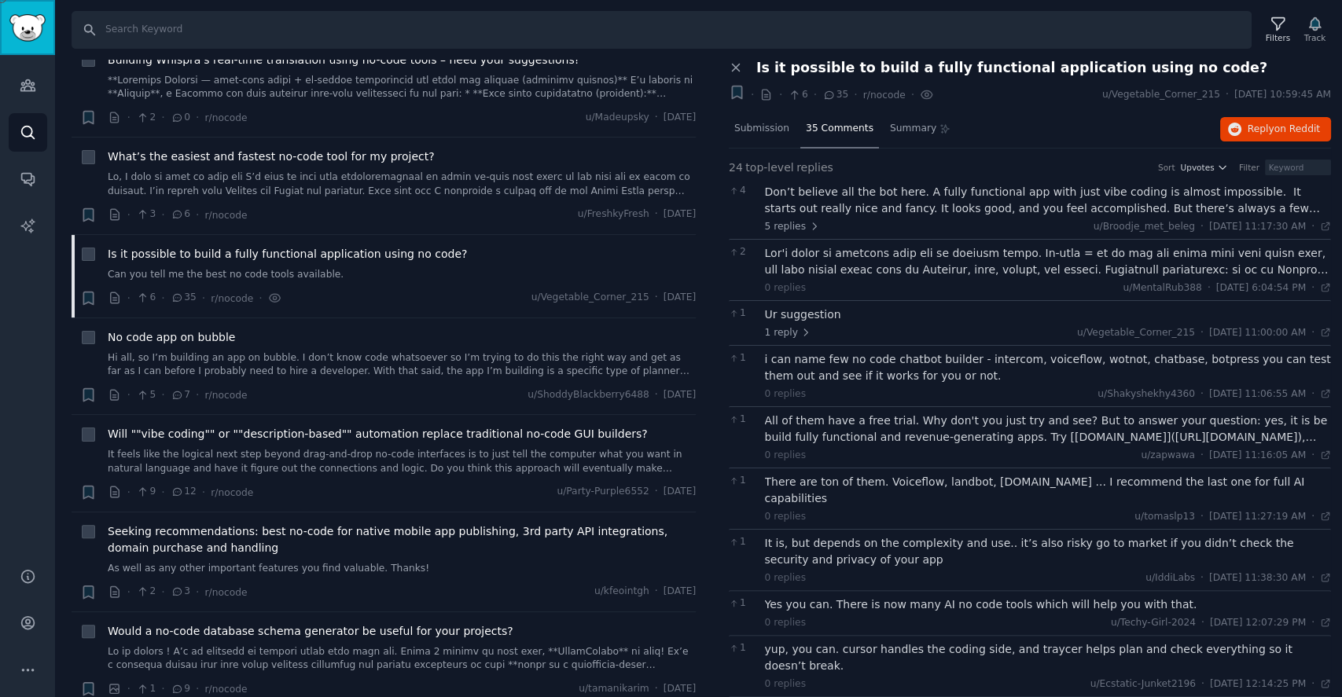
click at [39, 17] on img "Sidebar" at bounding box center [27, 28] width 36 height 28
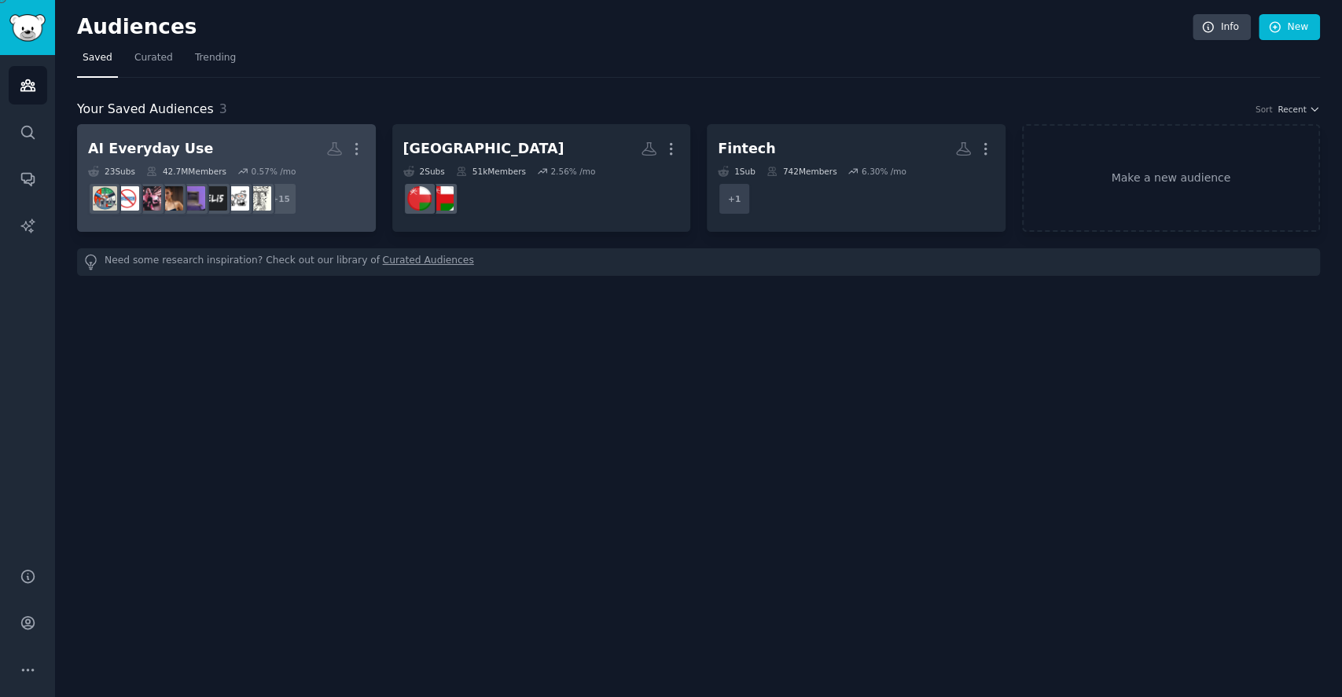
click at [272, 150] on h2 "AI Everyday Use More" at bounding box center [226, 149] width 277 height 28
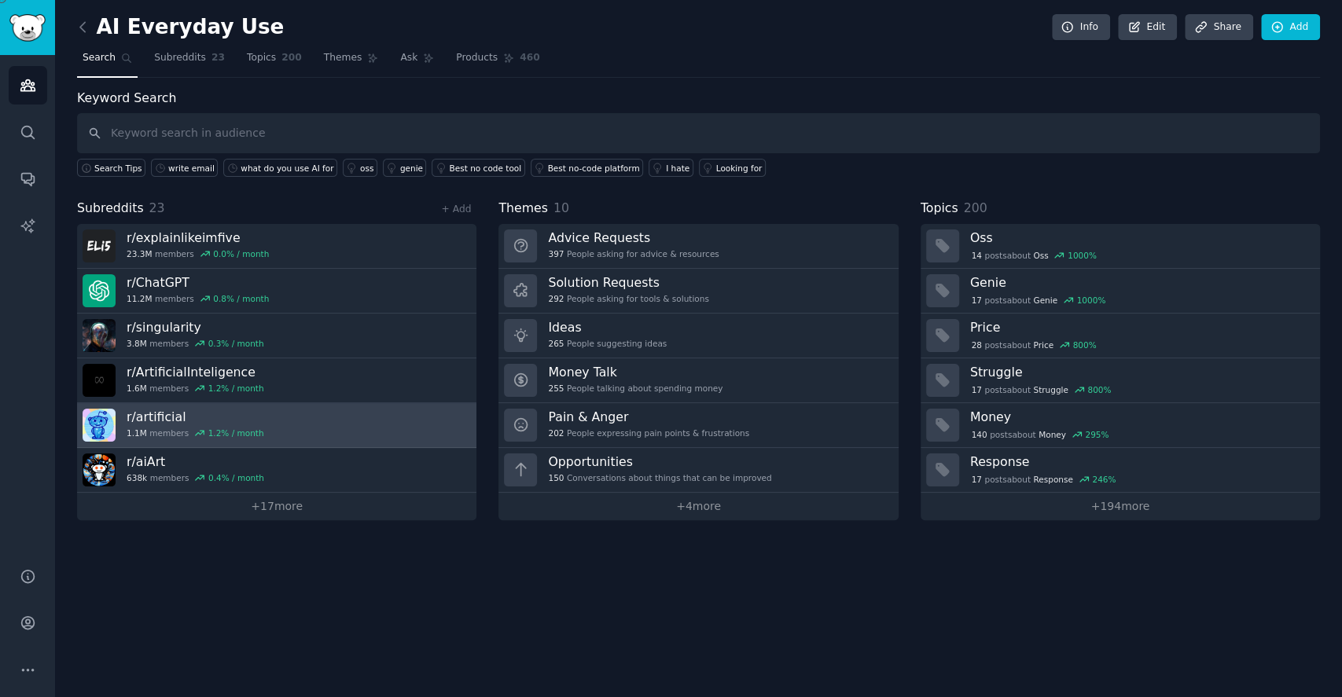
click at [188, 418] on h3 "r/ artificial" at bounding box center [196, 417] width 138 height 17
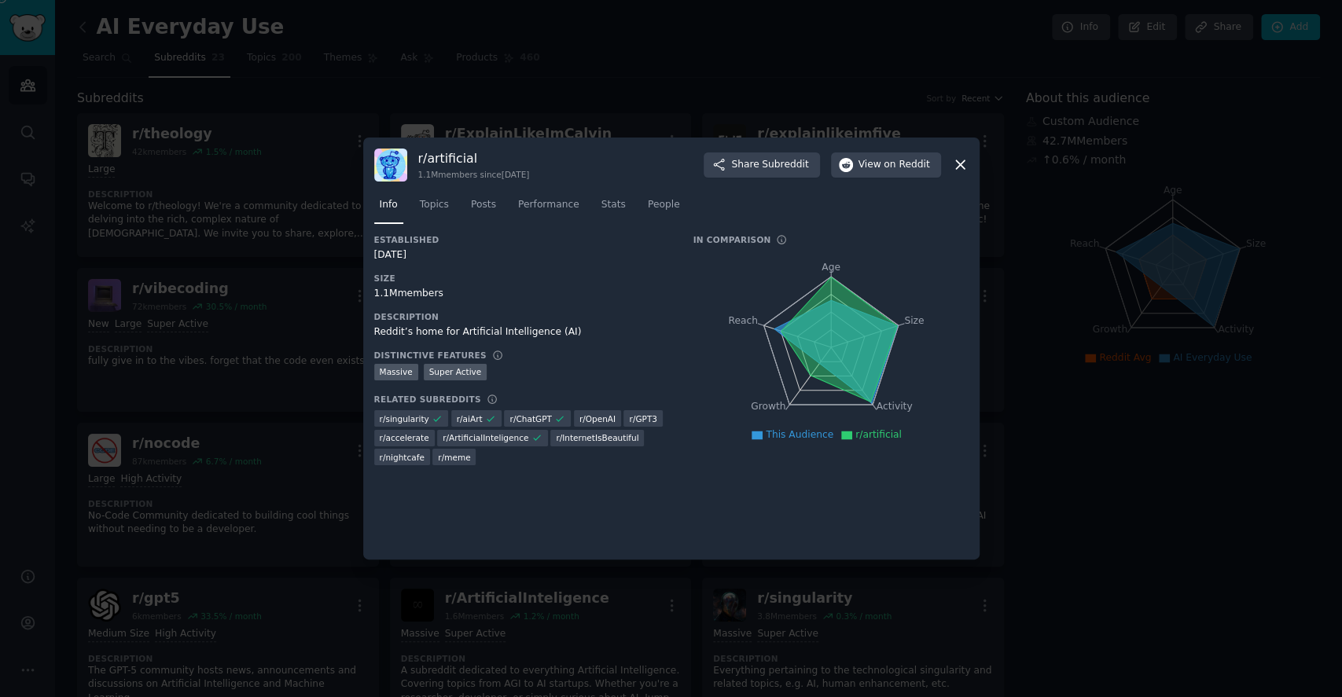
click at [953, 163] on icon at bounding box center [960, 164] width 17 height 17
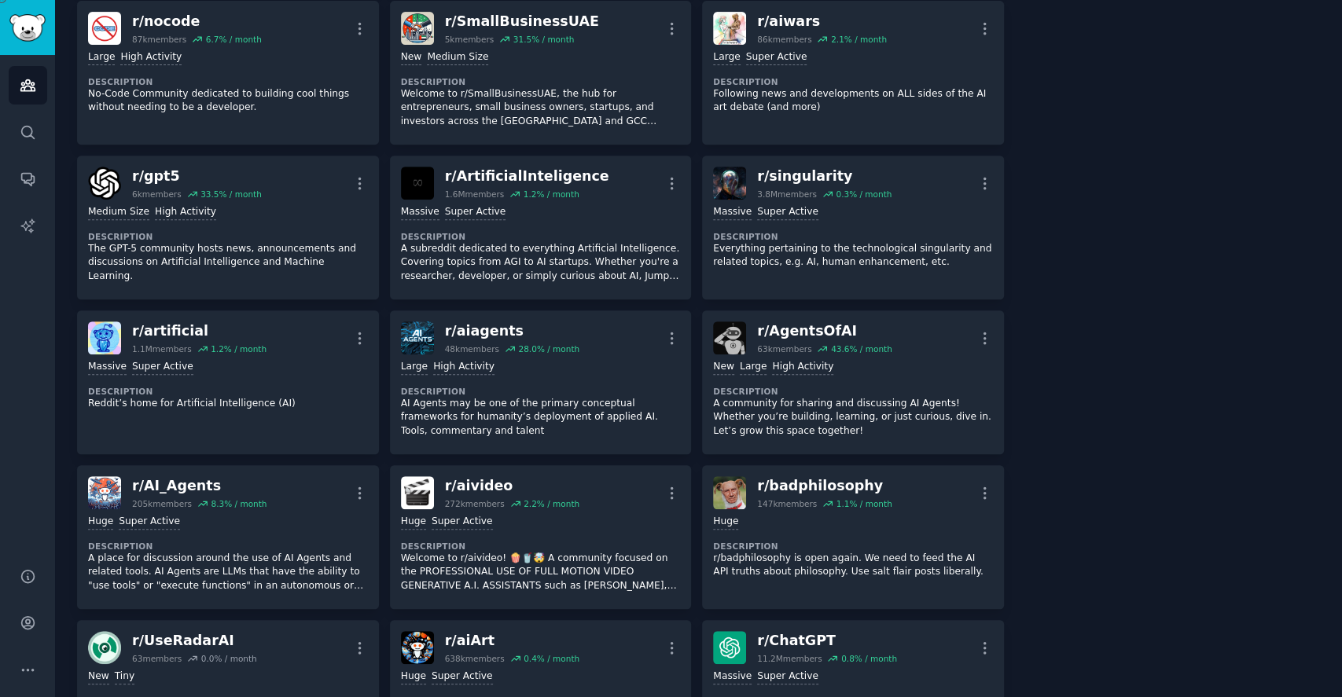
scroll to position [524, 0]
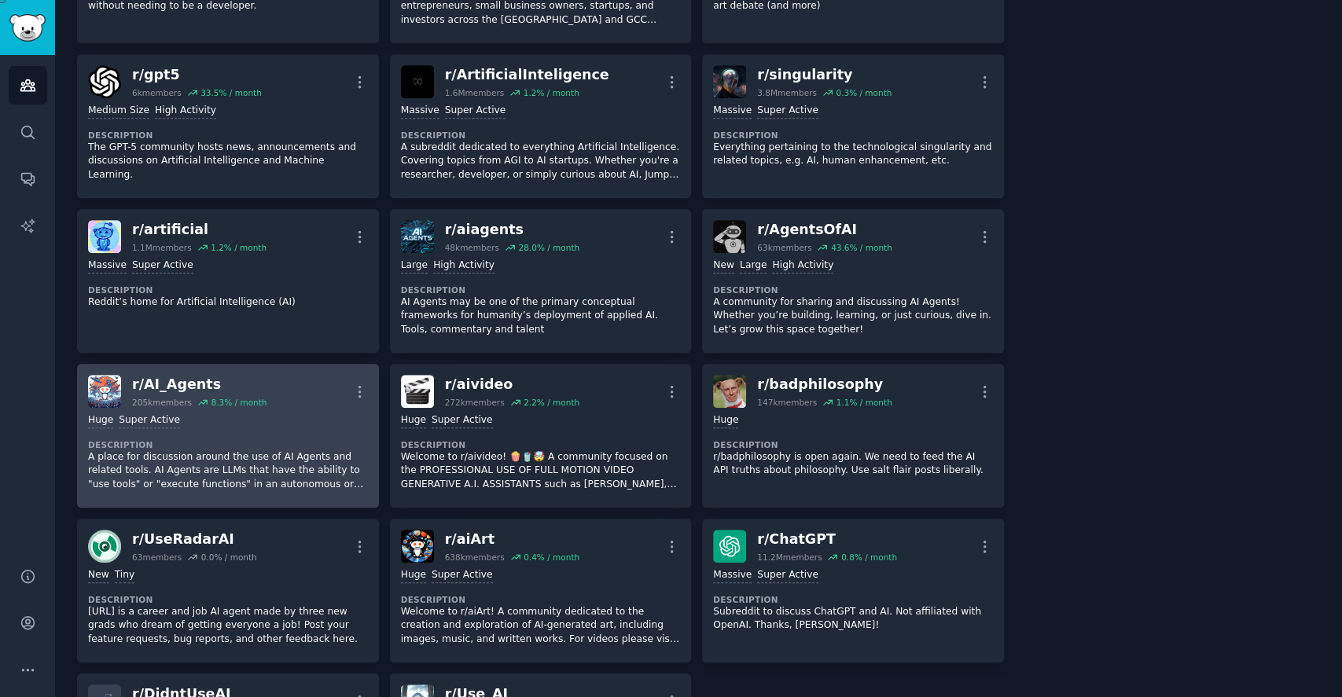
click at [204, 380] on div "r/ AI_Agents" at bounding box center [199, 385] width 134 height 20
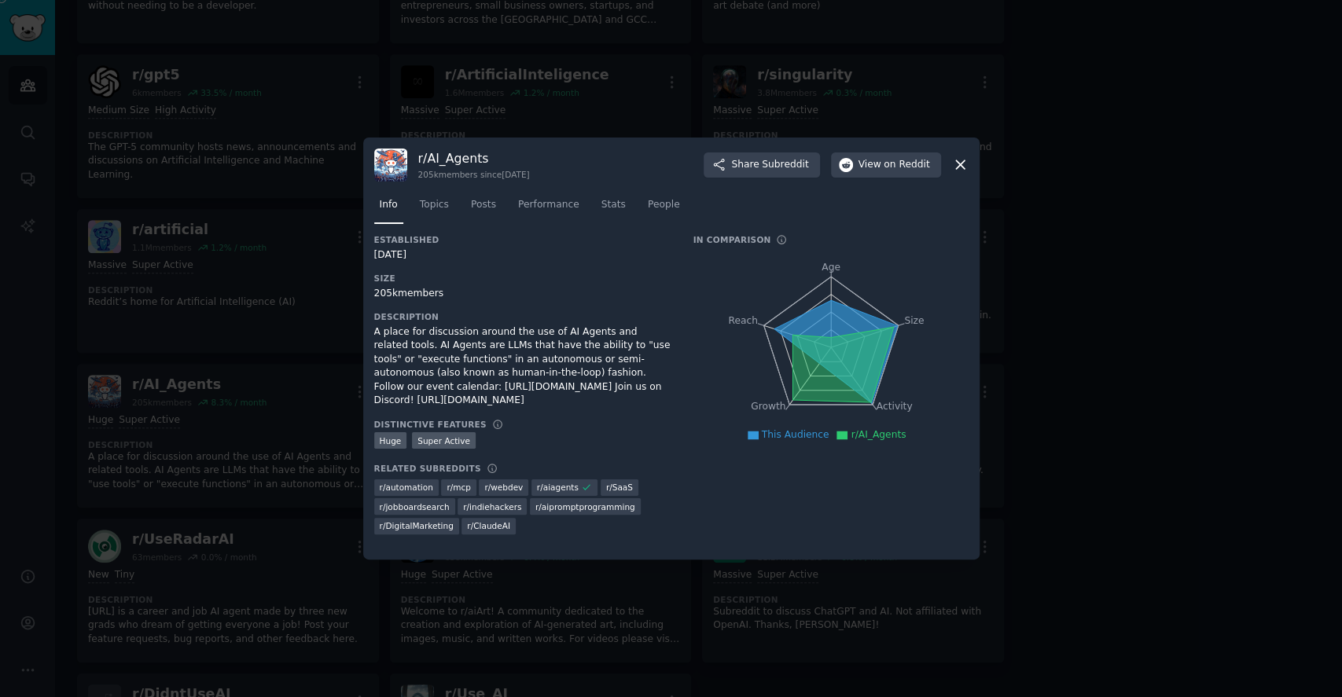
click at [955, 160] on icon at bounding box center [960, 164] width 17 height 17
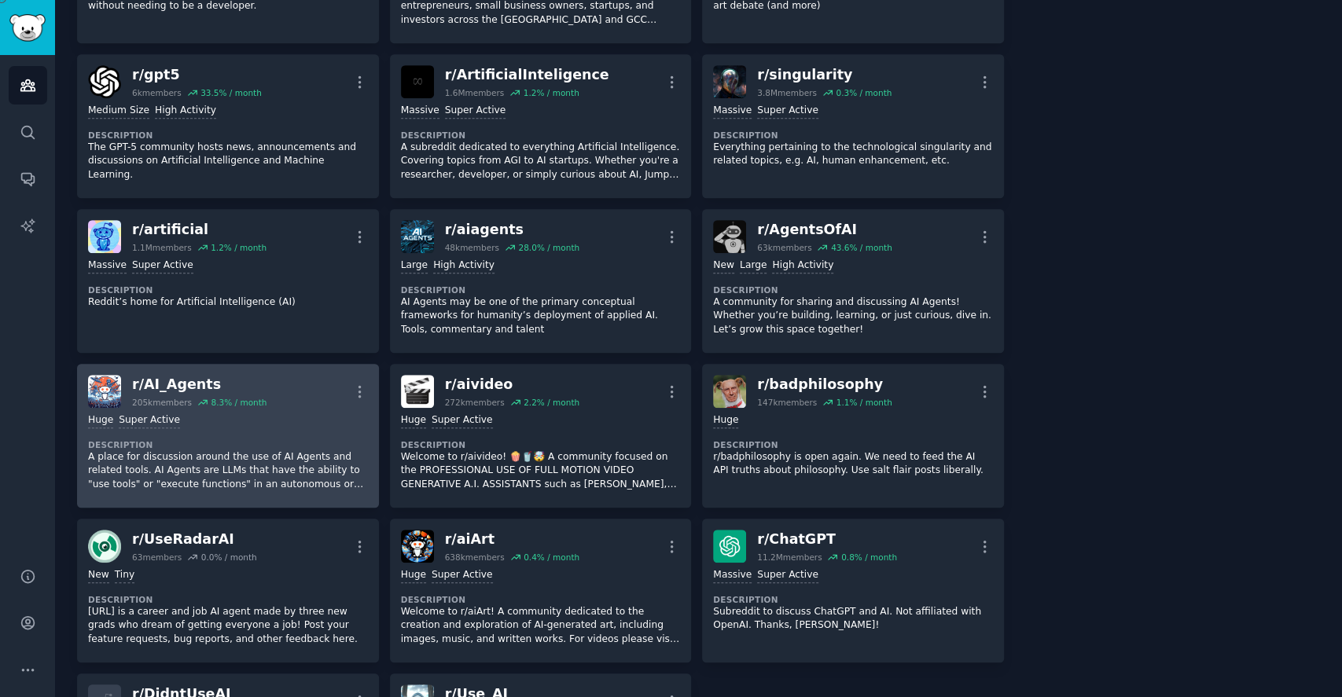
click at [174, 375] on div "r/ AI_Agents" at bounding box center [199, 385] width 134 height 20
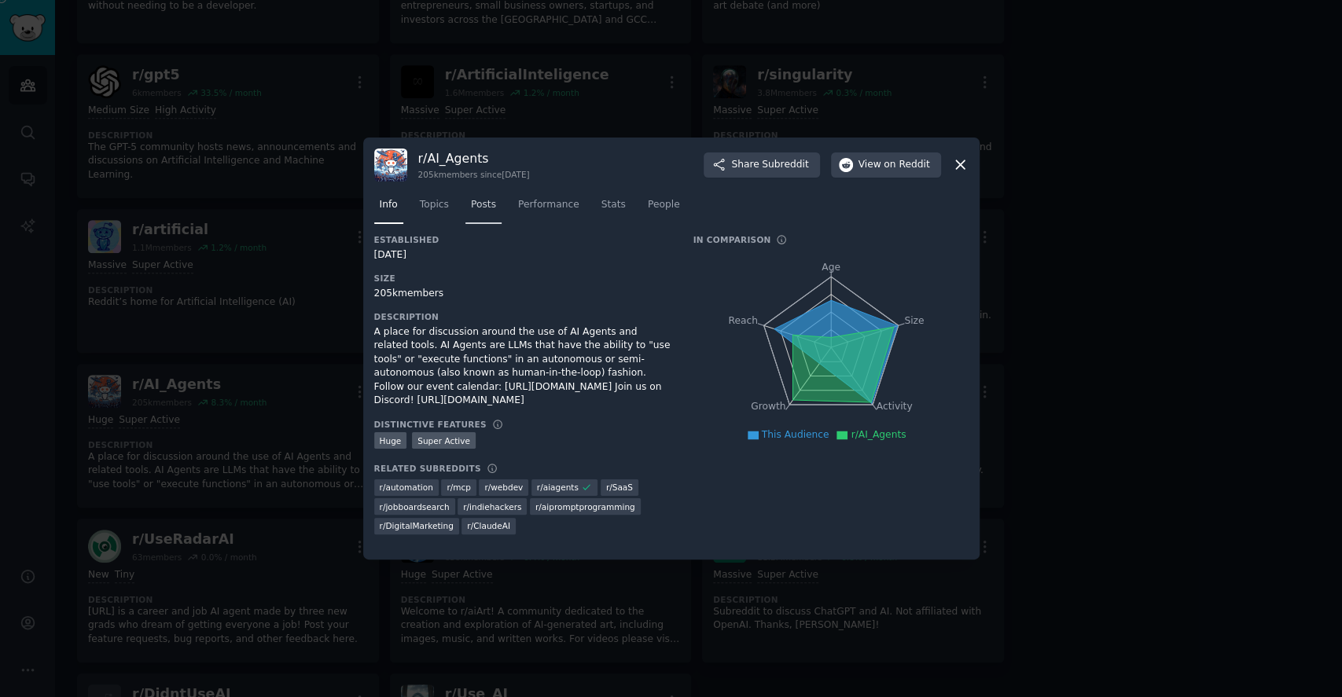
click at [488, 204] on span "Posts" at bounding box center [483, 205] width 25 height 14
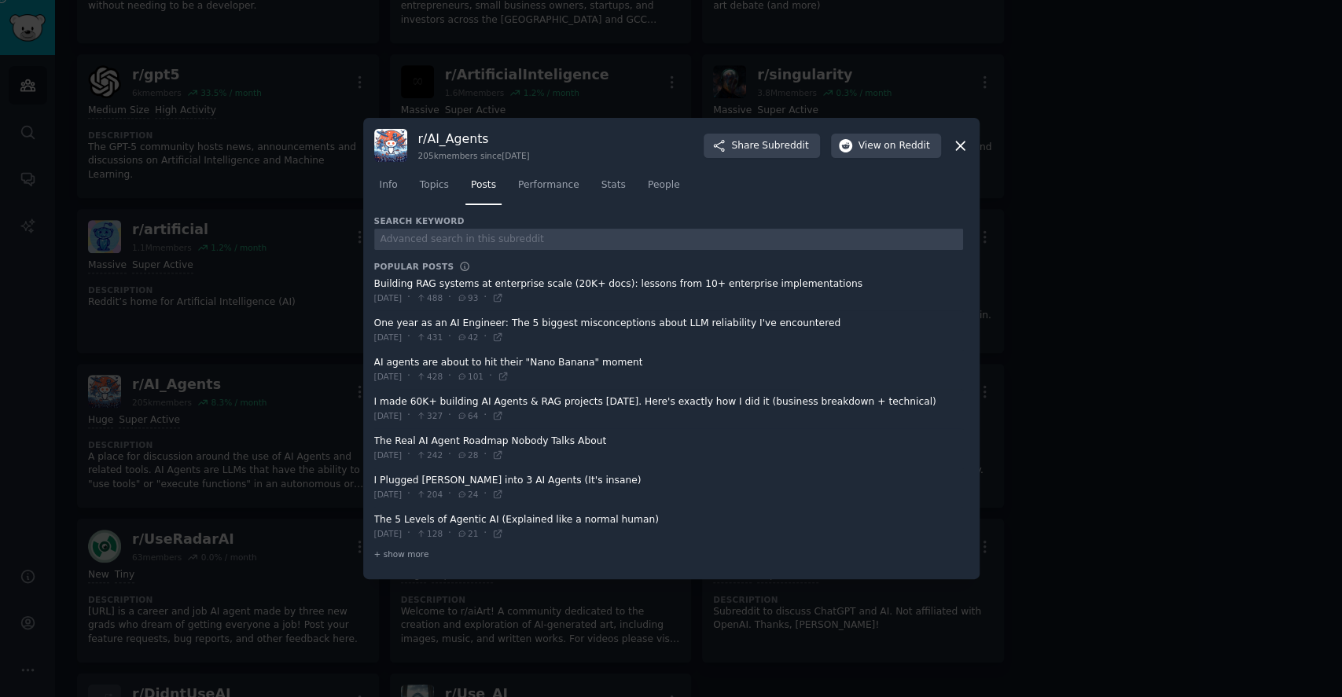
click at [382, 321] on span at bounding box center [668, 330] width 589 height 39
click at [958, 149] on icon at bounding box center [960, 146] width 17 height 17
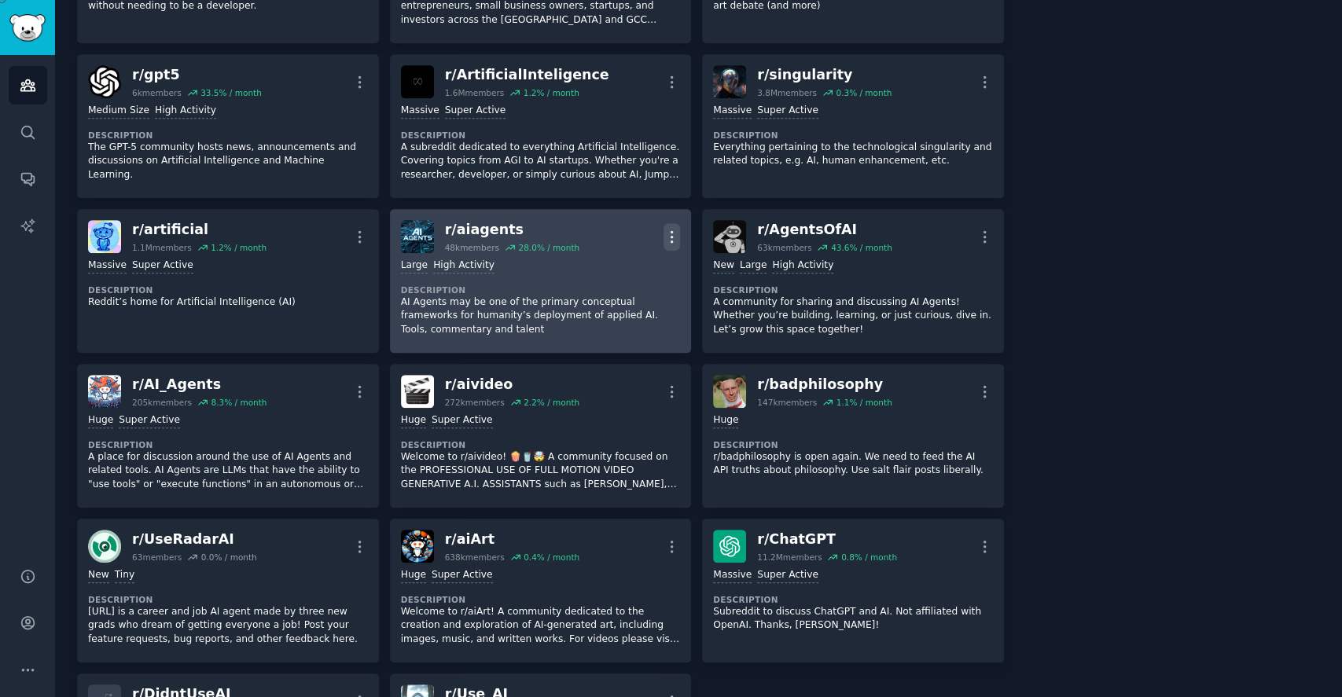
click at [673, 229] on icon "button" at bounding box center [672, 237] width 17 height 17
click at [601, 234] on p "View" at bounding box center [605, 242] width 26 height 17
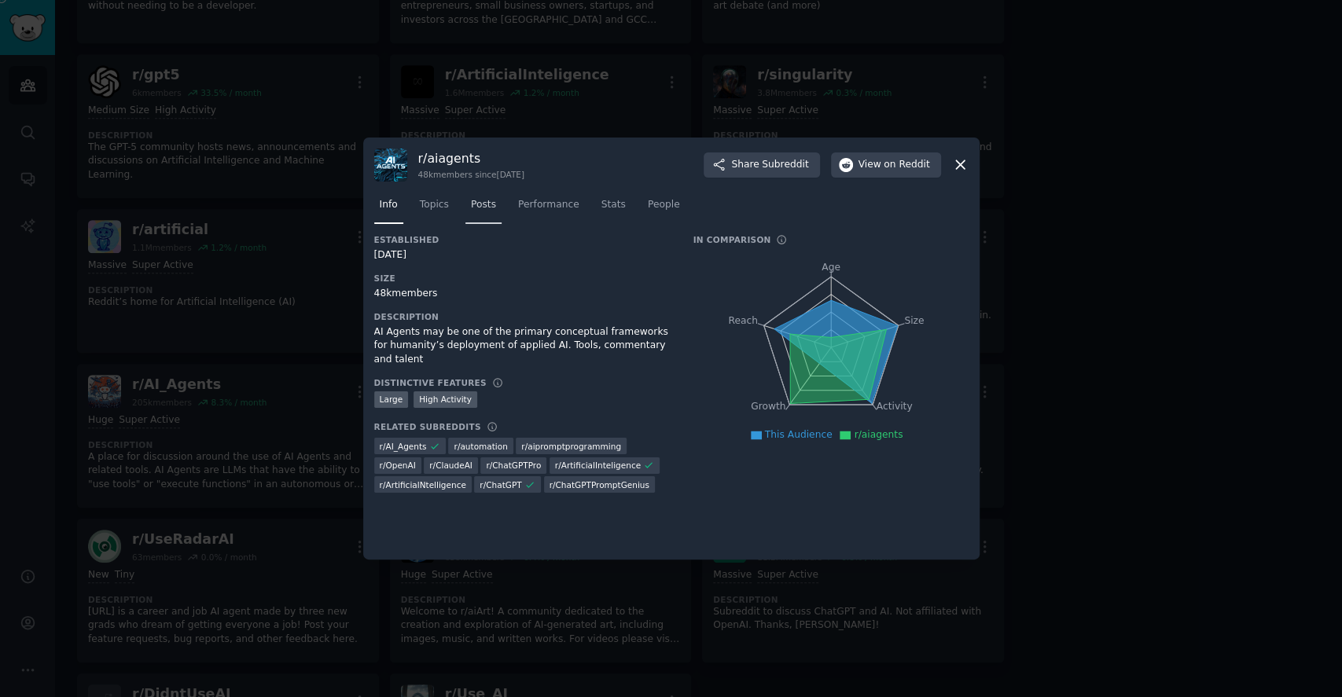
click at [483, 202] on span "Posts" at bounding box center [483, 205] width 25 height 14
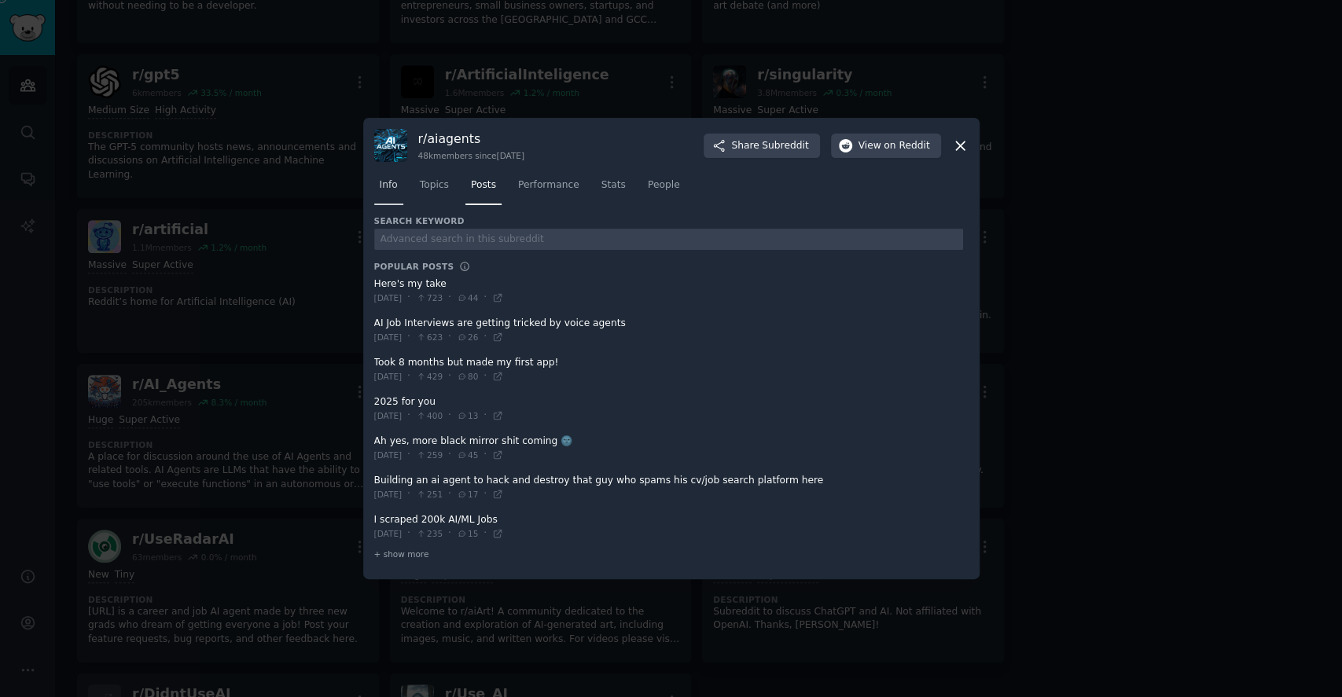
click at [395, 203] on link "Info" at bounding box center [388, 189] width 29 height 32
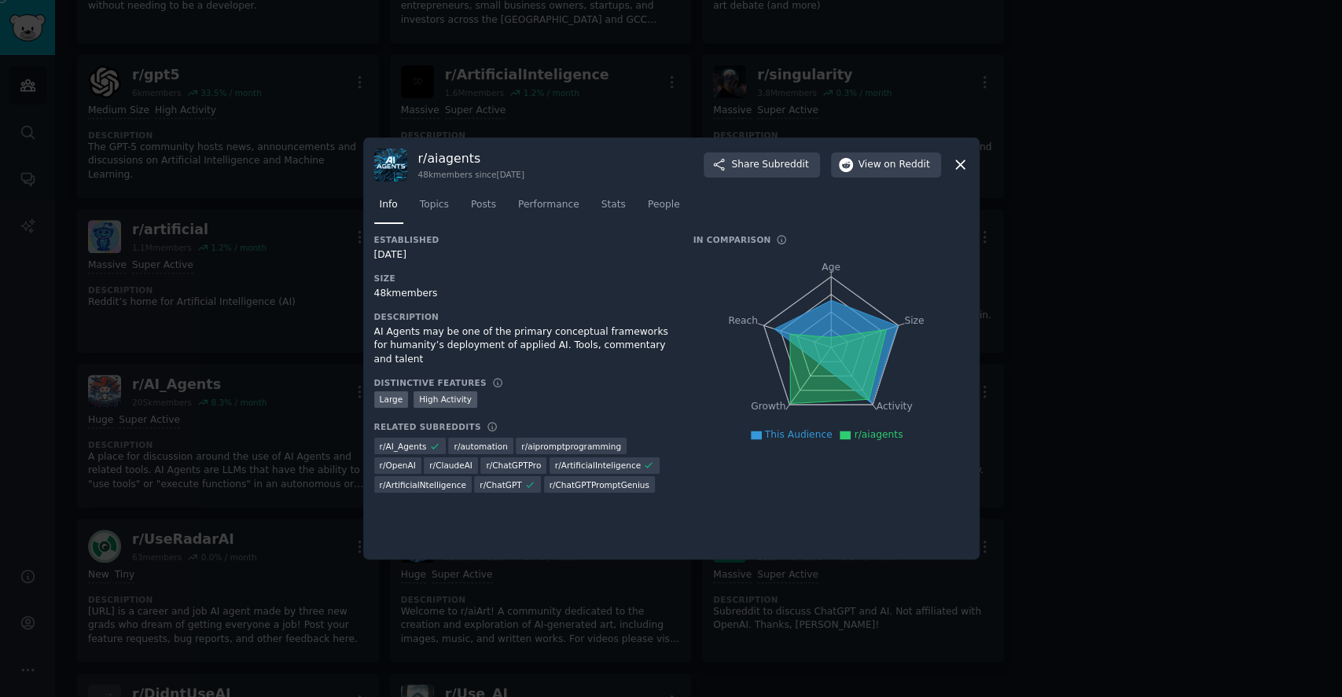
click at [959, 164] on icon at bounding box center [960, 164] width 17 height 17
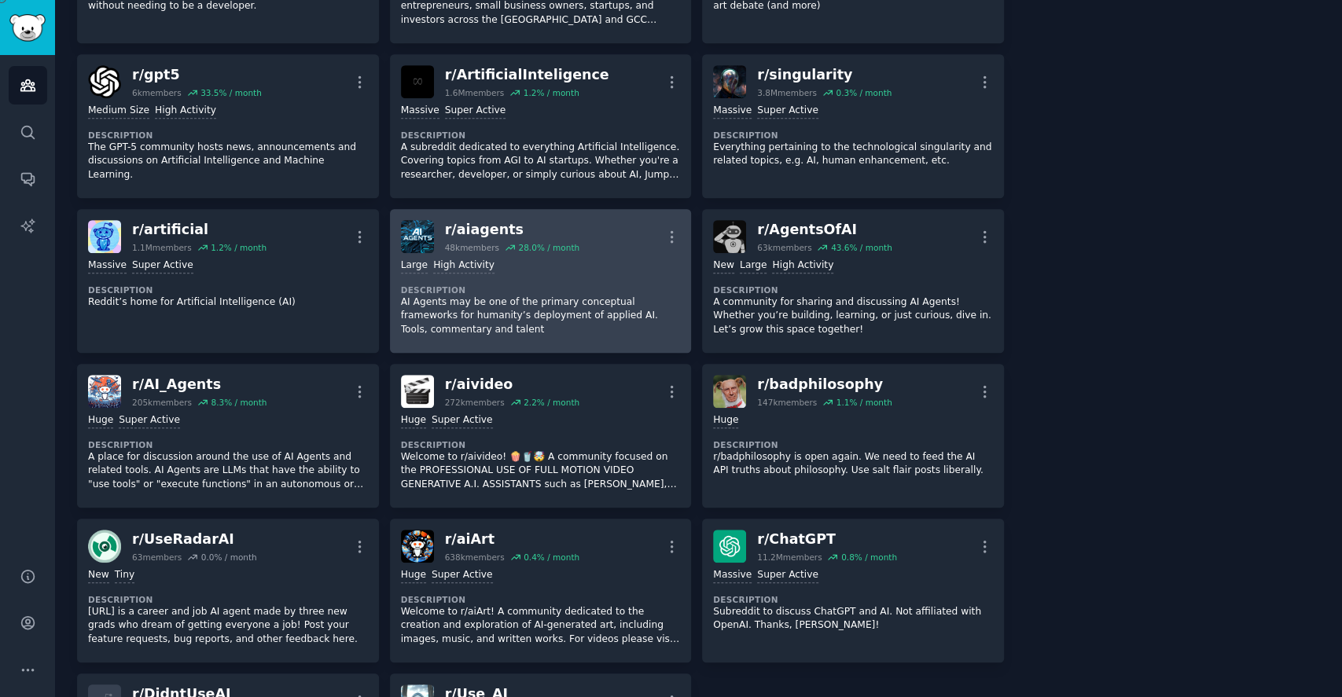
click at [431, 285] on dt "Description" at bounding box center [541, 290] width 280 height 11
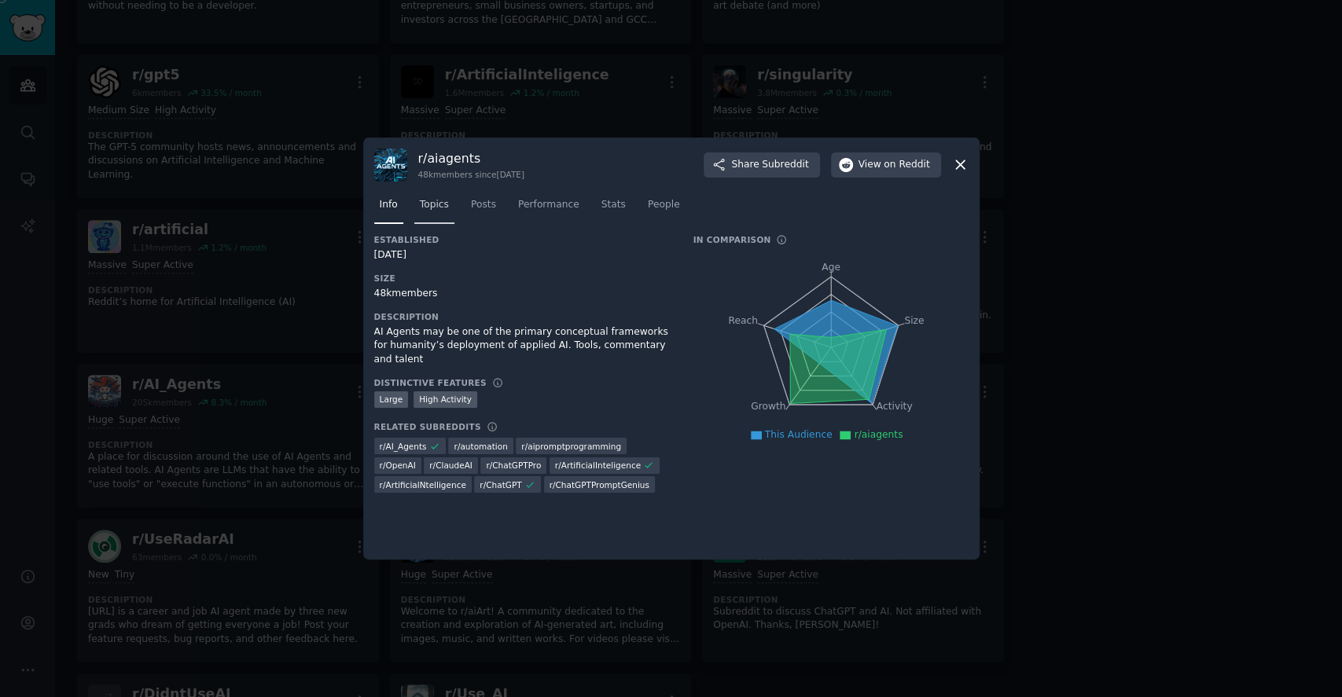
click at [428, 194] on link "Topics" at bounding box center [434, 209] width 40 height 32
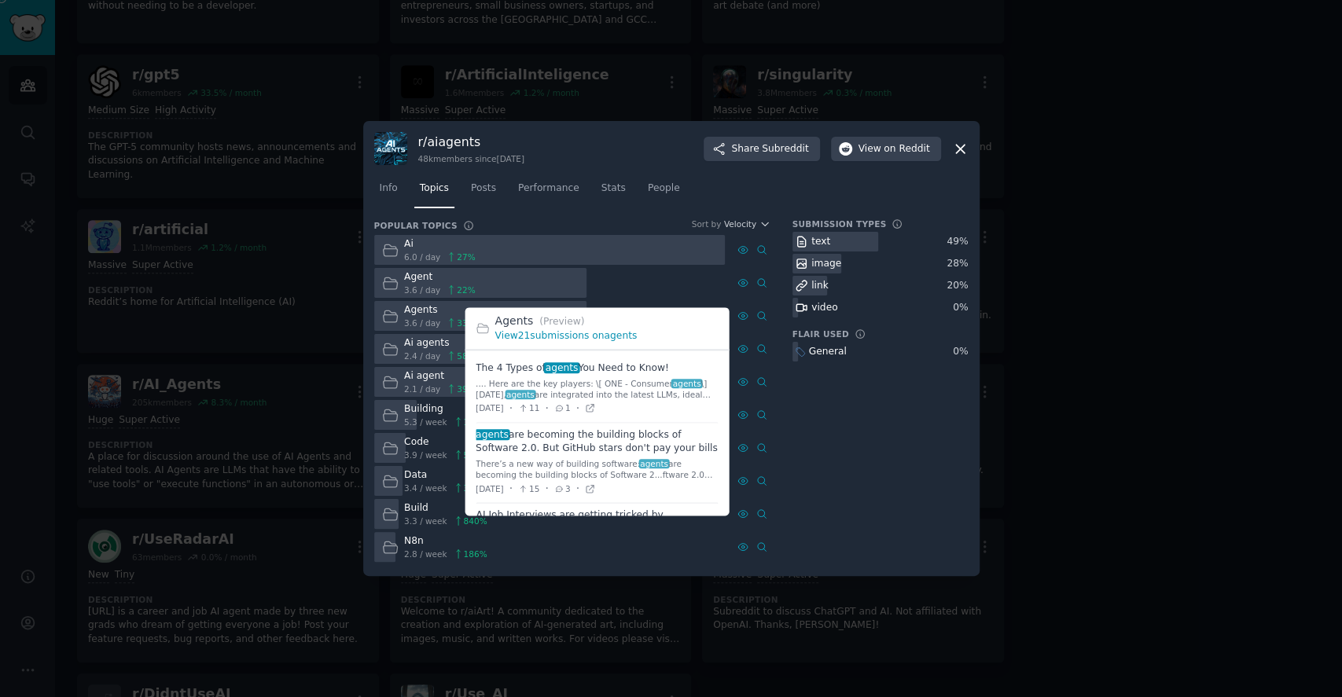
click at [603, 333] on link "View 21 submissions on agents" at bounding box center [566, 336] width 142 height 11
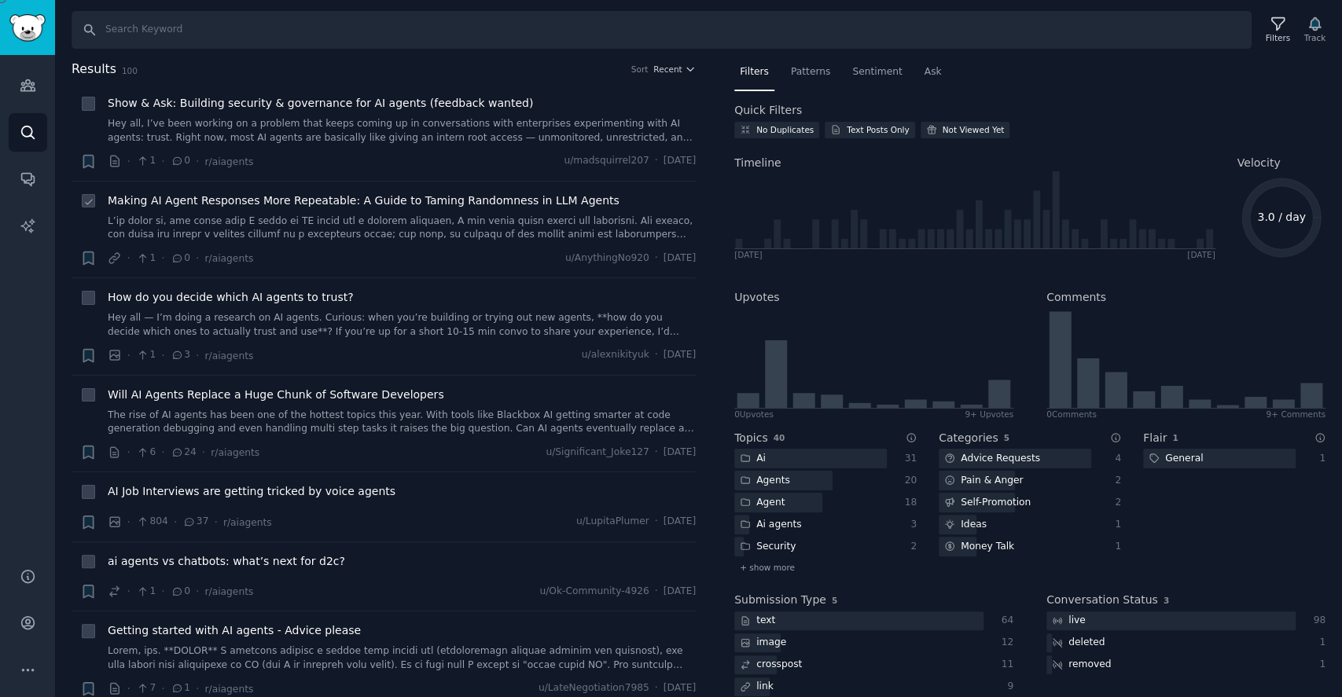
click at [442, 219] on link at bounding box center [402, 229] width 588 height 28
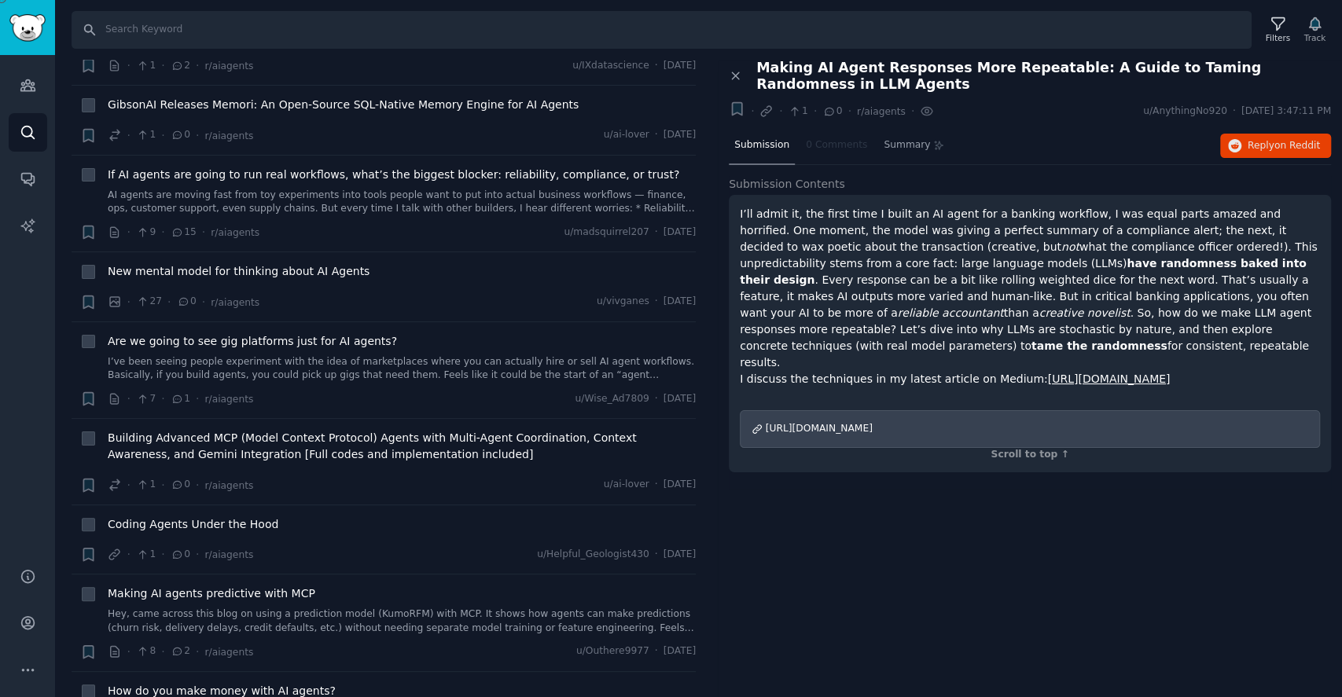
scroll to position [734, 0]
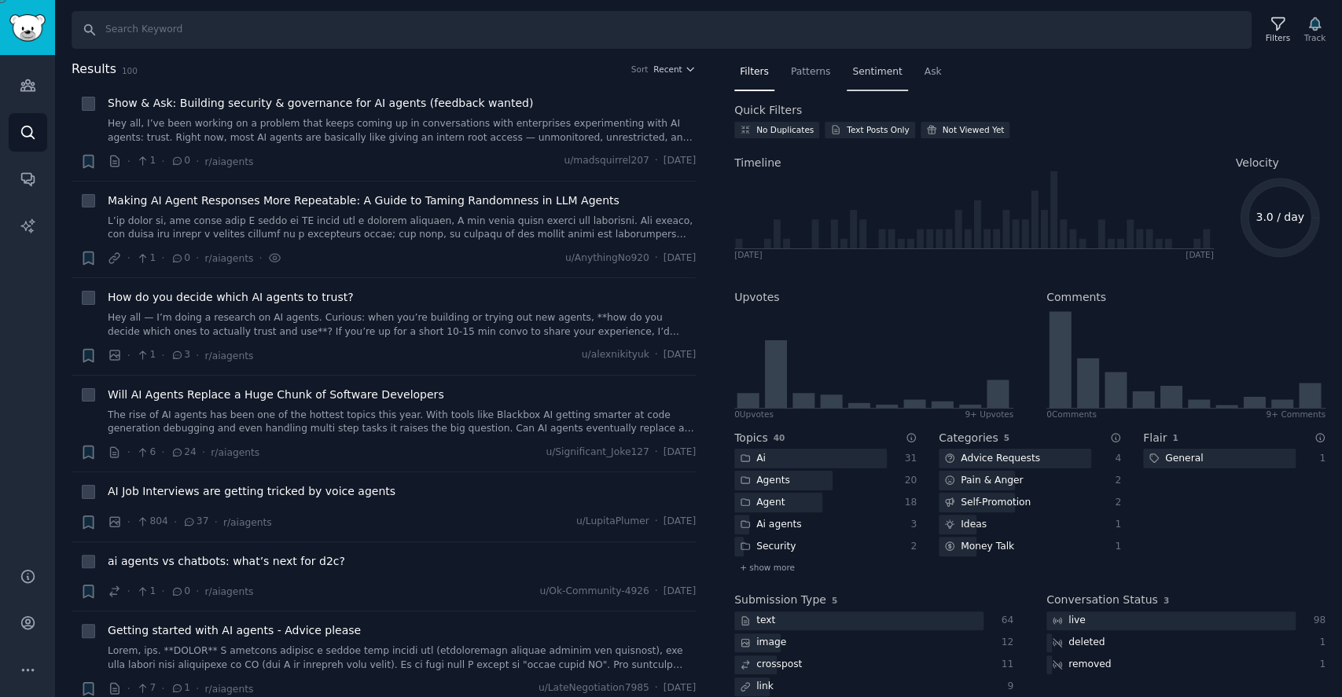
click at [867, 80] on div "Sentiment" at bounding box center [877, 76] width 61 height 32
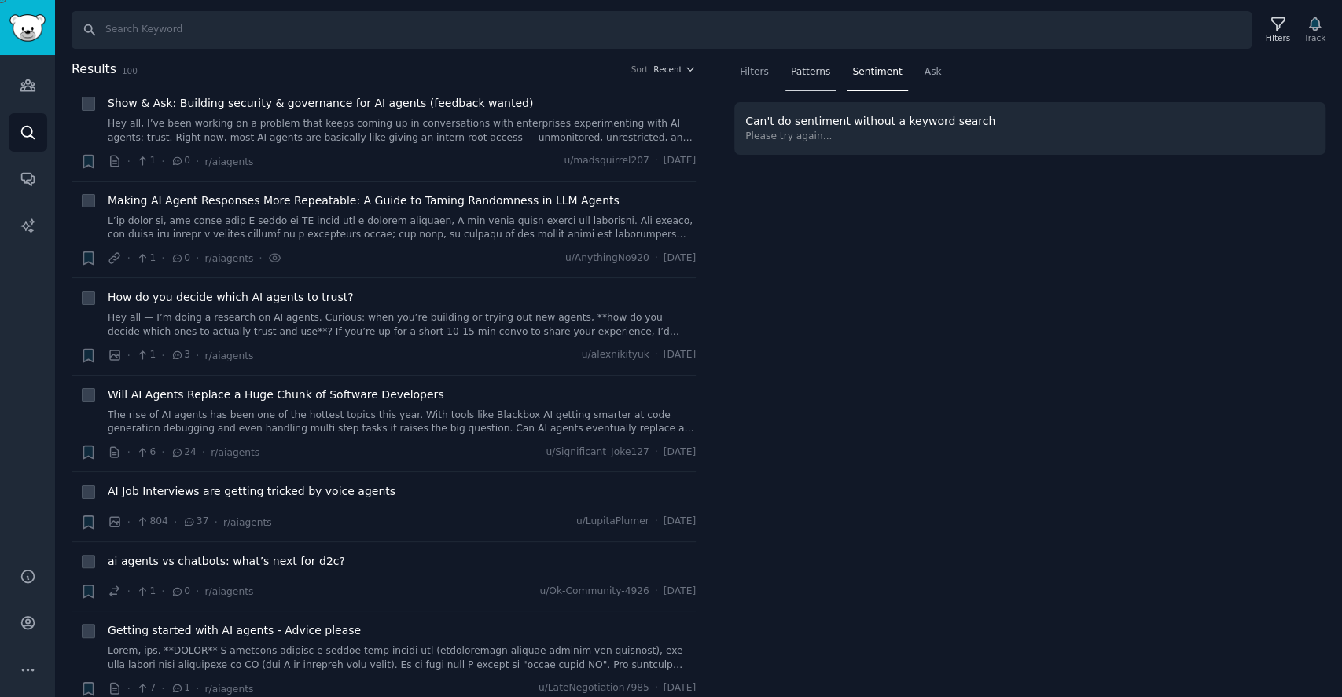
click at [822, 79] on div "Patterns" at bounding box center [811, 76] width 50 height 32
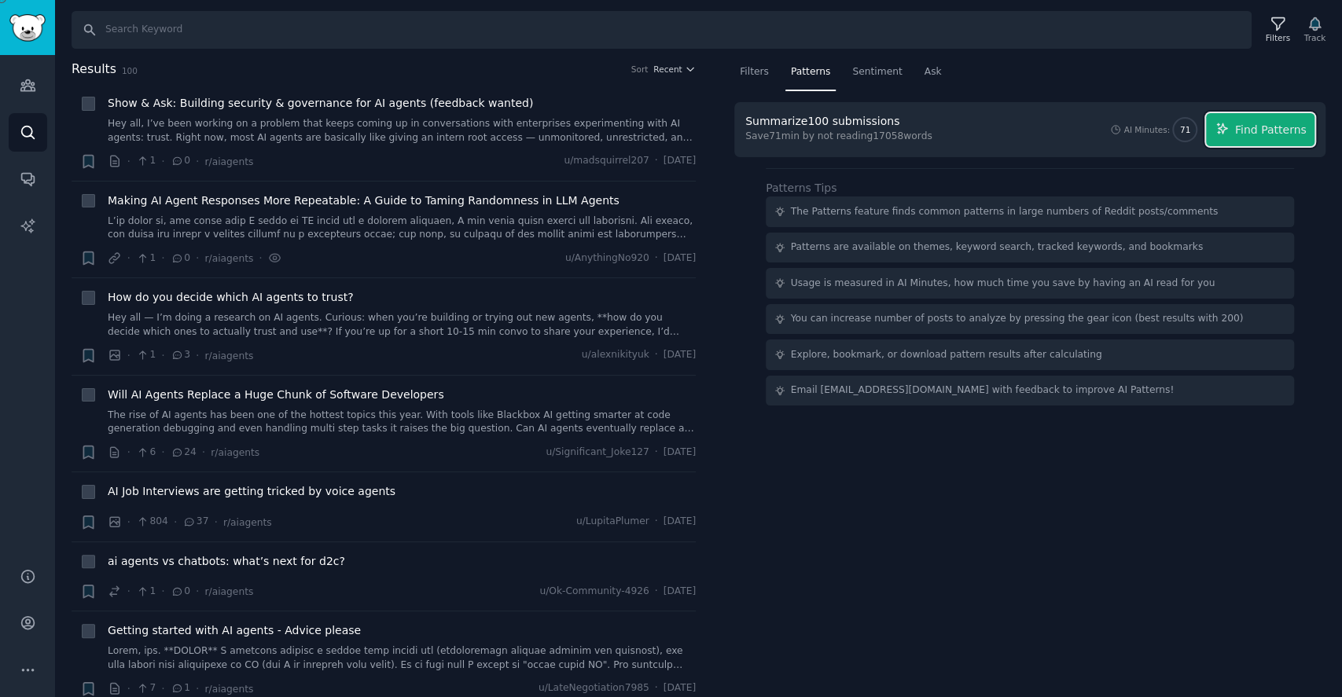
click at [1270, 125] on span "Find Patterns" at bounding box center [1271, 130] width 72 height 17
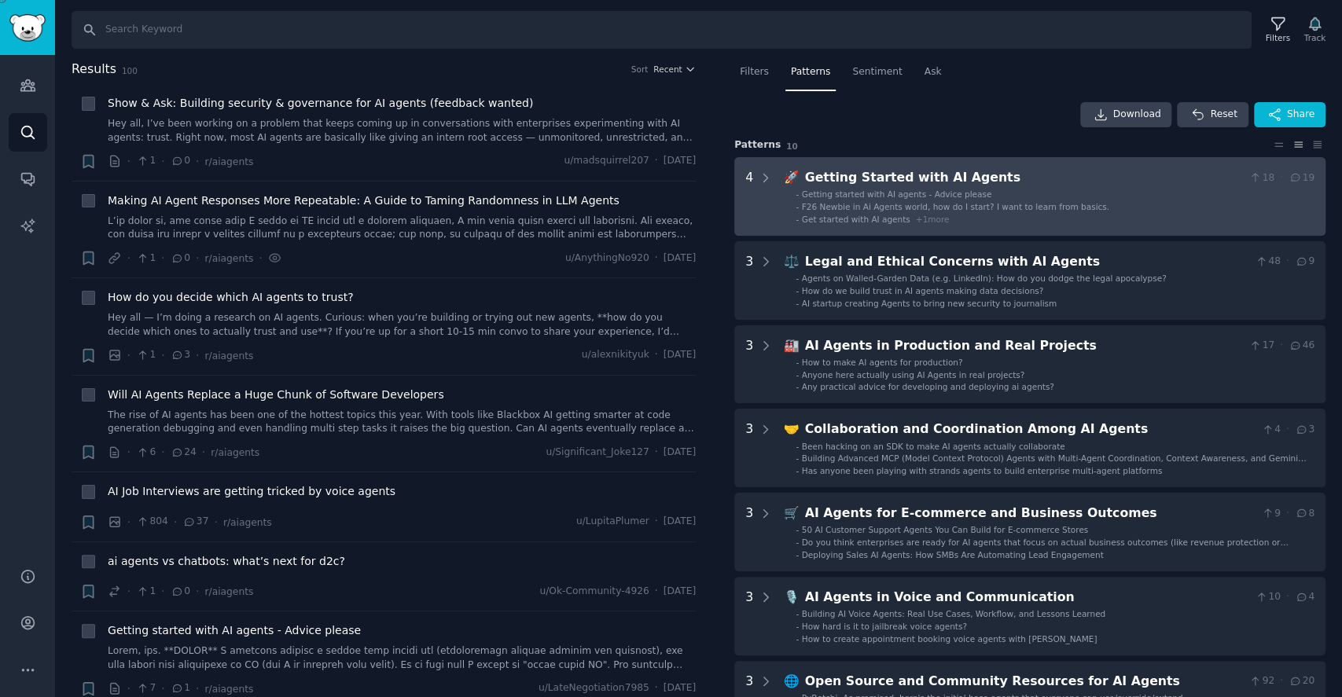
click at [851, 198] on span "Getting started with AI agents - Advice please" at bounding box center [897, 193] width 190 height 9
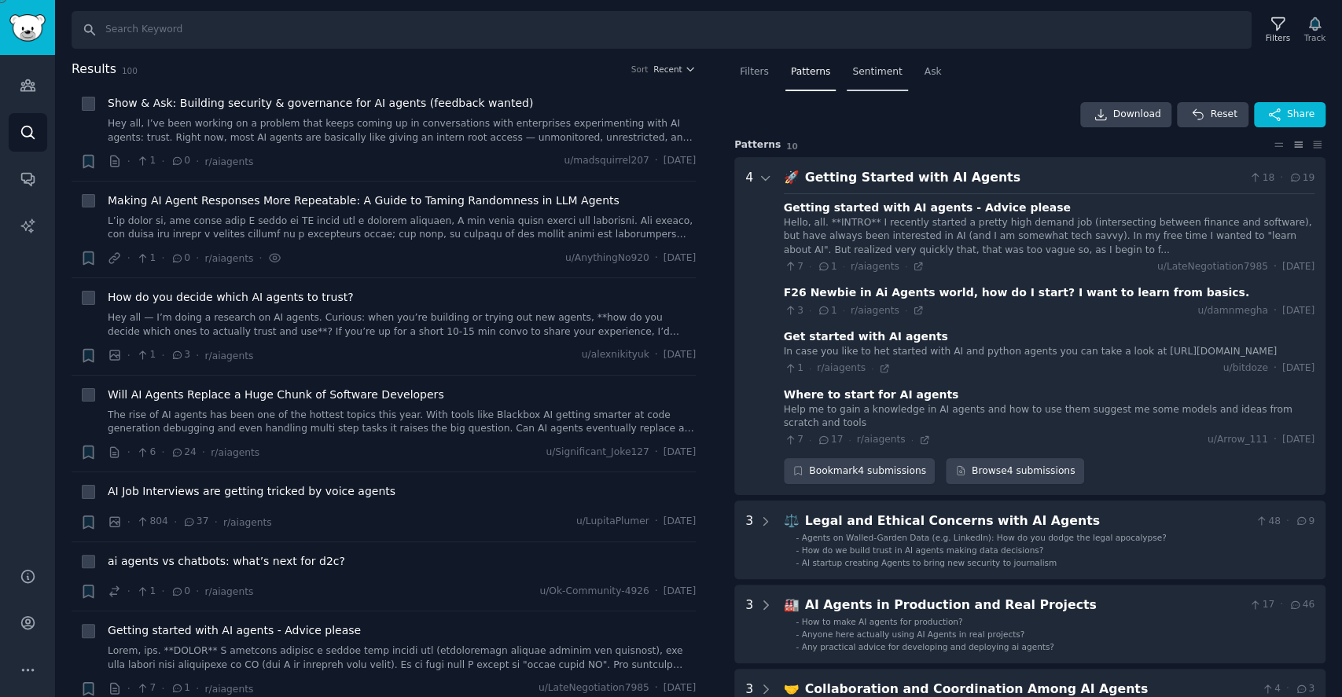
click at [852, 72] on span "Sentiment" at bounding box center [877, 72] width 50 height 14
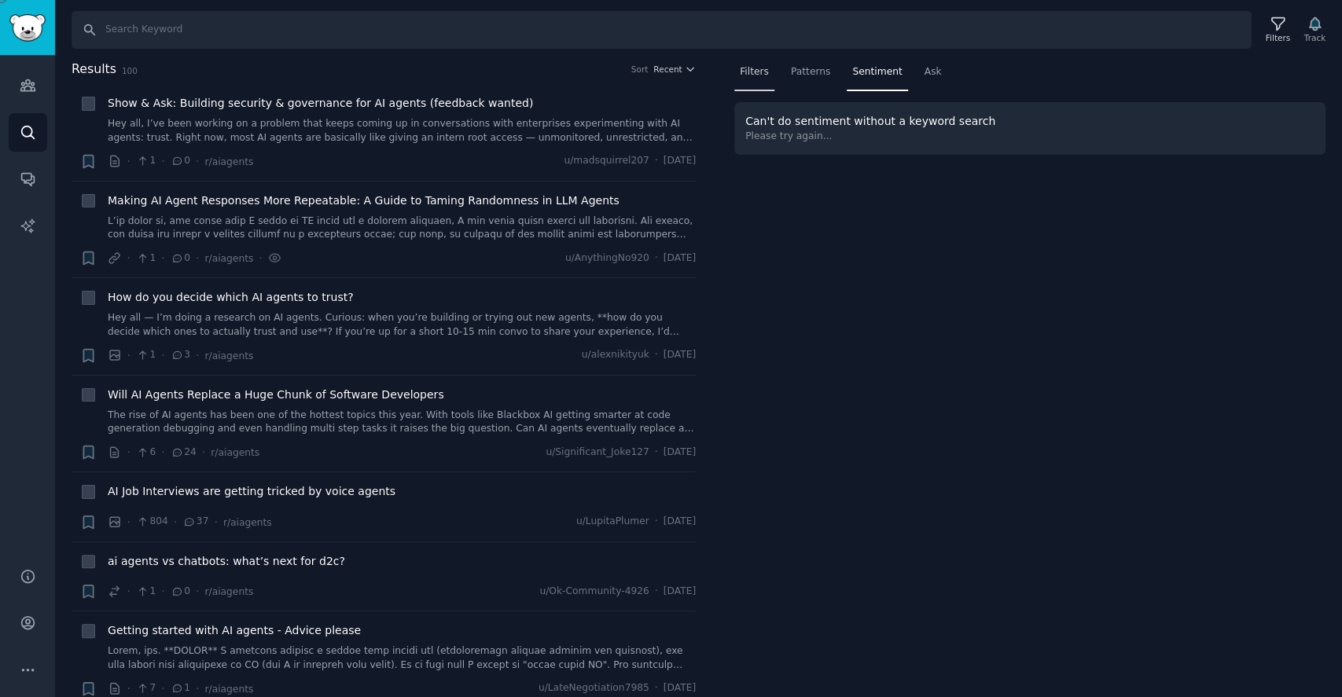
click at [752, 76] on span "Filters" at bounding box center [754, 72] width 29 height 14
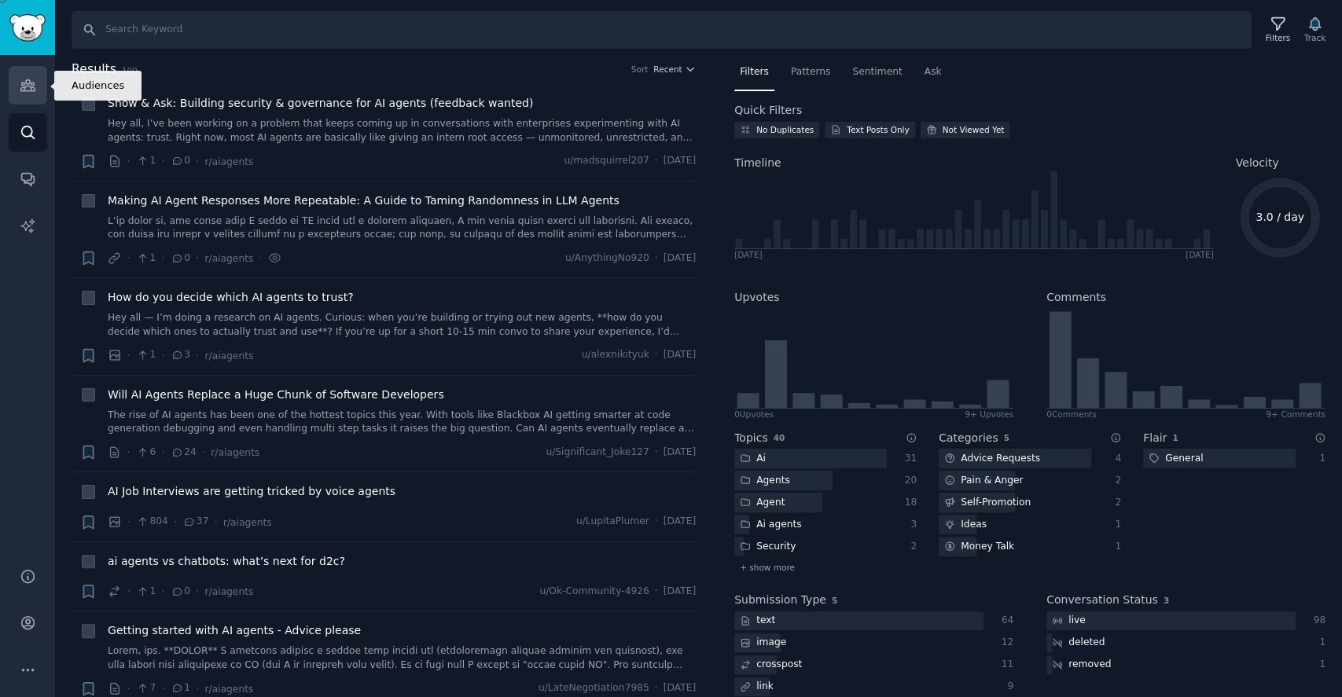
click at [34, 95] on link "Audiences" at bounding box center [28, 85] width 39 height 39
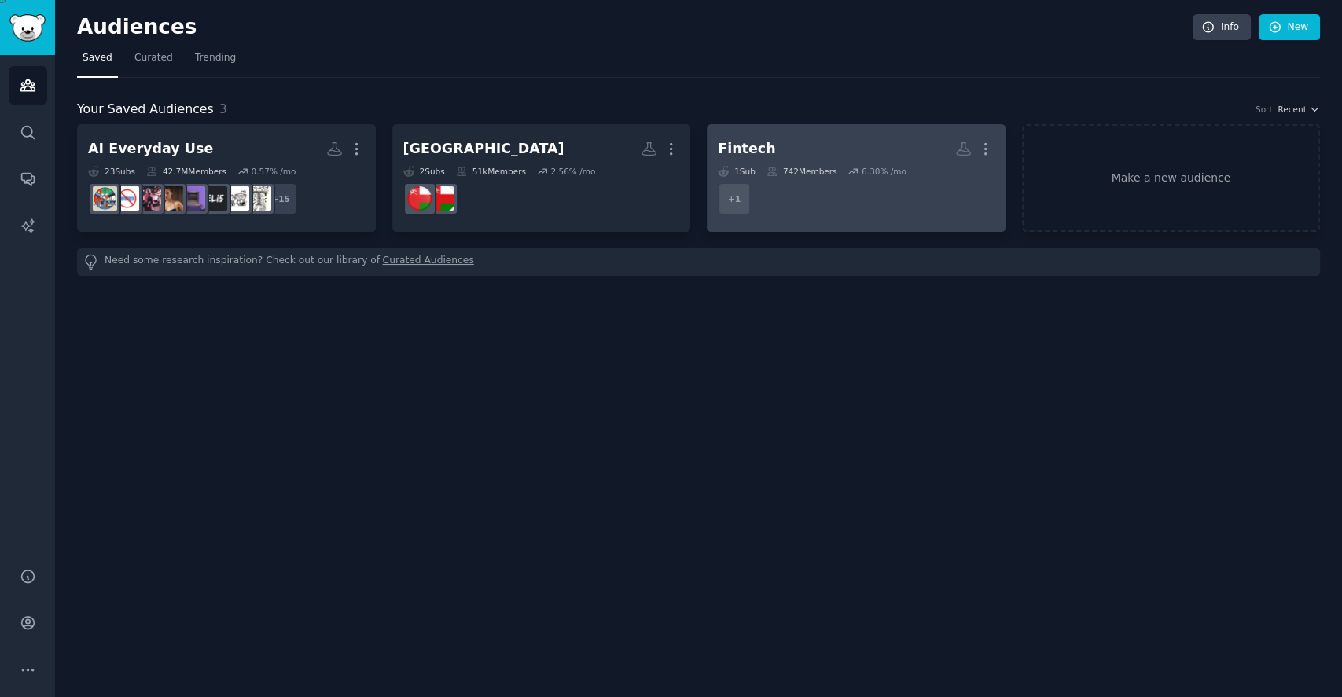
click at [818, 190] on dd "r/FintechStartups + 1" at bounding box center [856, 199] width 277 height 44
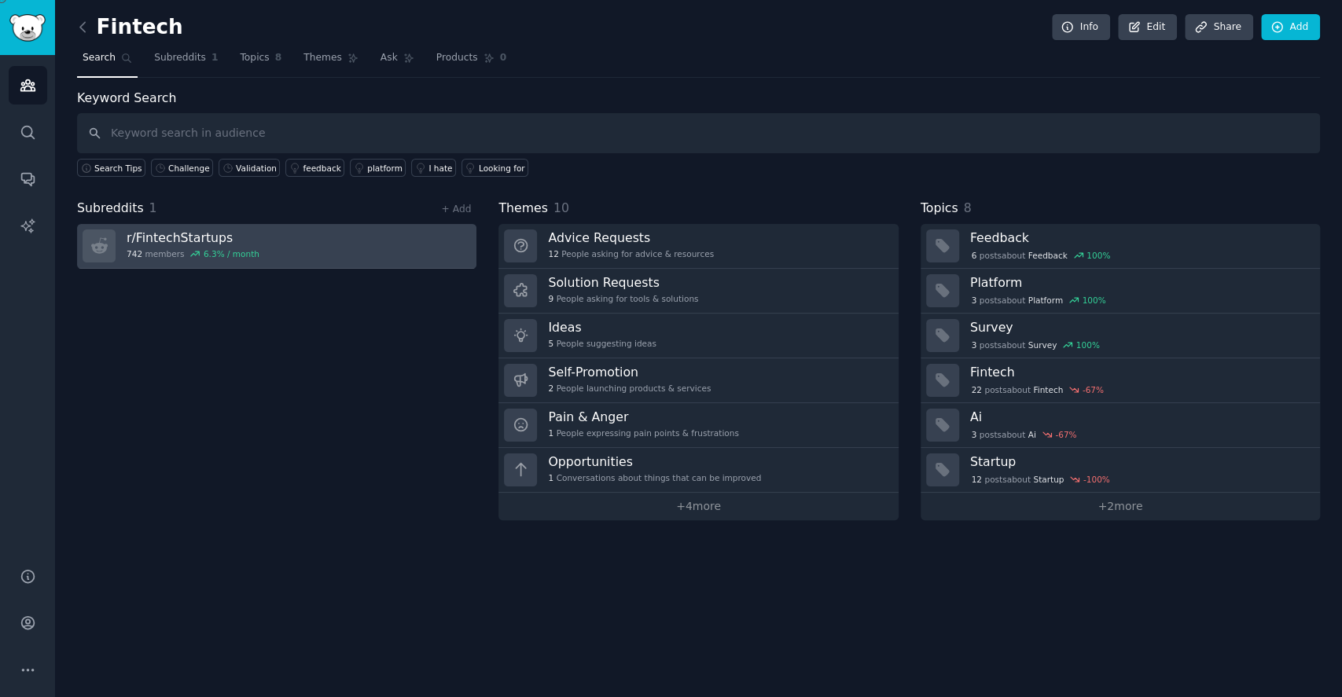
click at [185, 233] on h3 "r/ FintechStartups" at bounding box center [193, 238] width 133 height 17
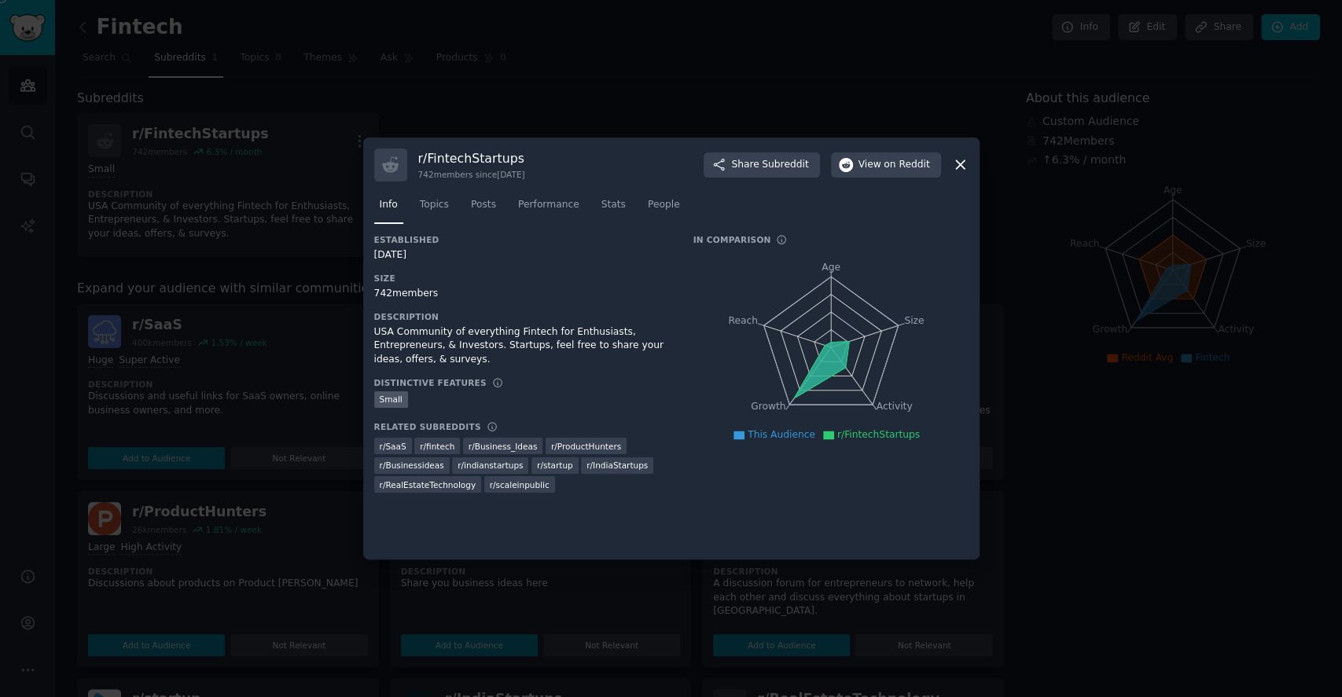
click at [957, 167] on icon at bounding box center [960, 165] width 9 height 9
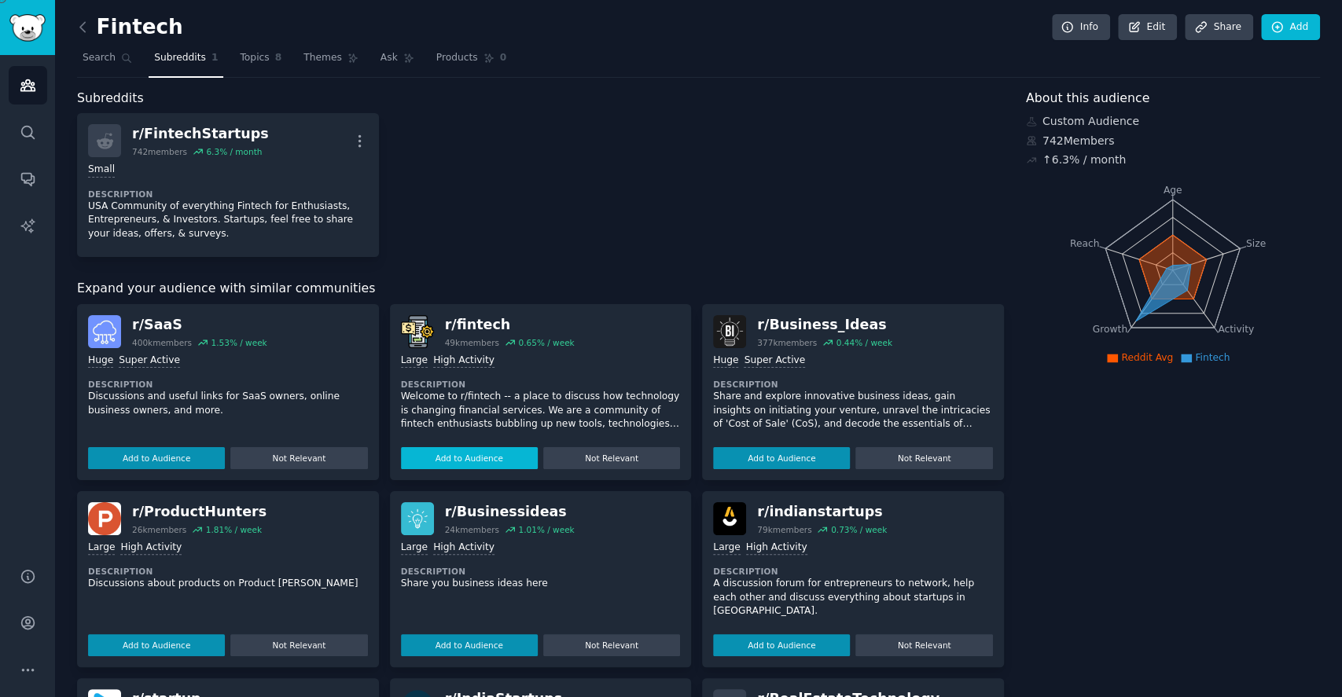
click at [443, 450] on button "Add to Audience" at bounding box center [469, 458] width 137 height 22
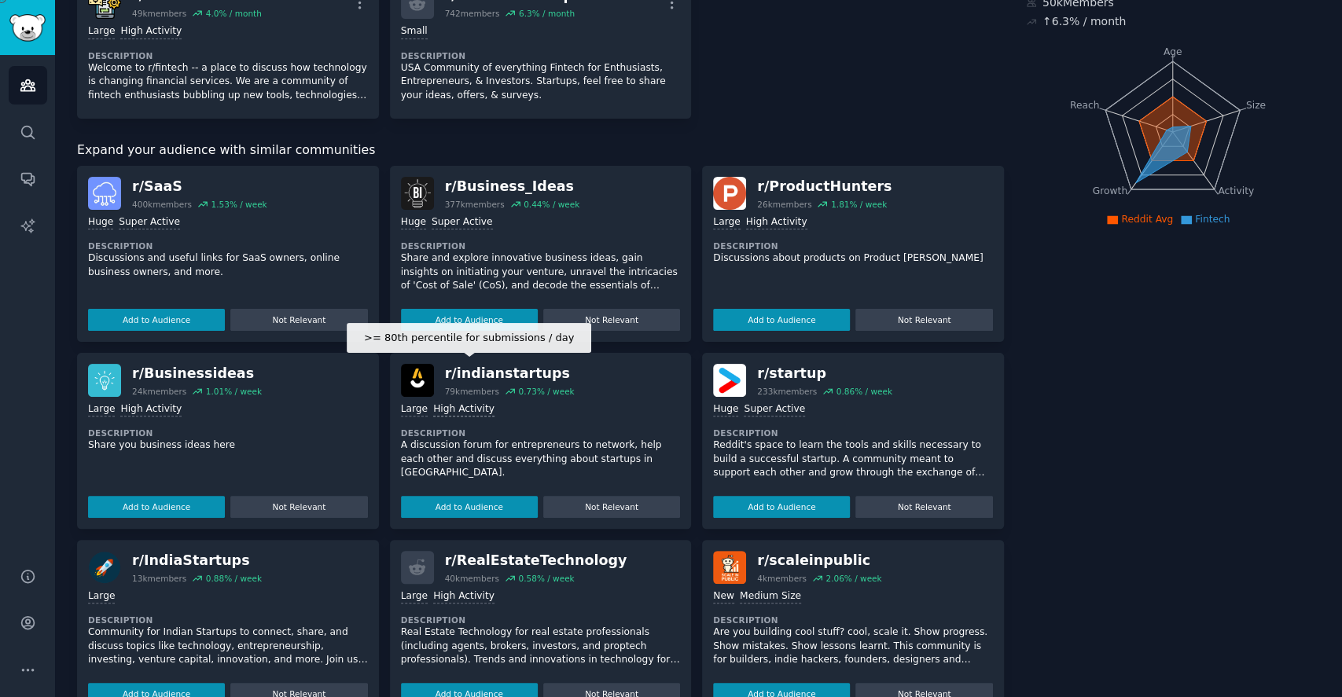
scroll to position [73, 0]
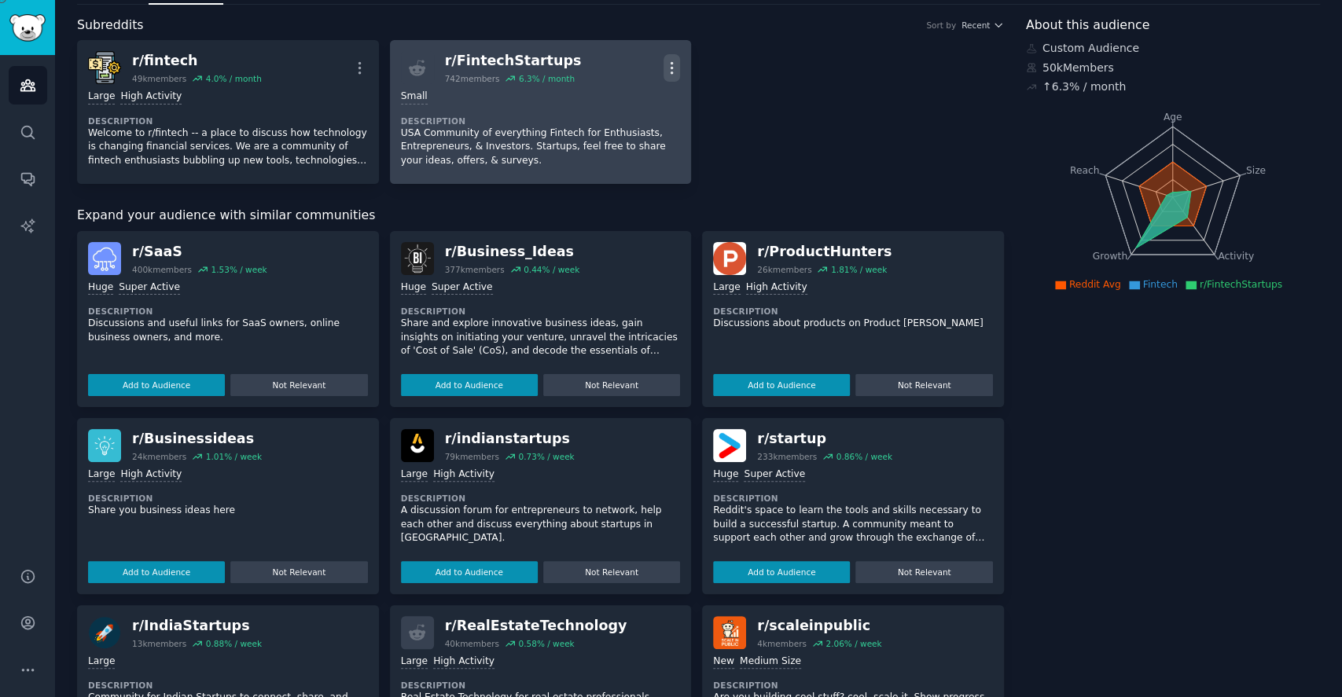
click at [666, 72] on icon "button" at bounding box center [672, 68] width 17 height 17
click at [618, 71] on link "View" at bounding box center [609, 73] width 94 height 33
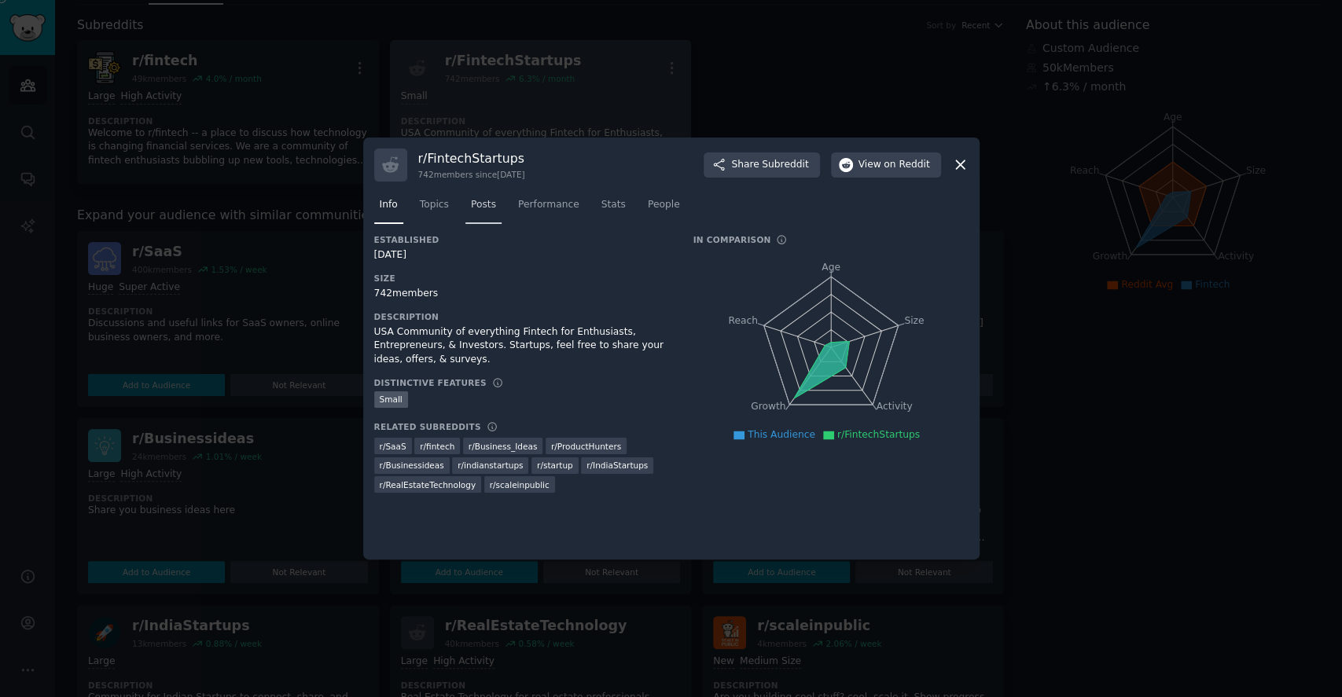
click at [473, 208] on span "Posts" at bounding box center [483, 205] width 25 height 14
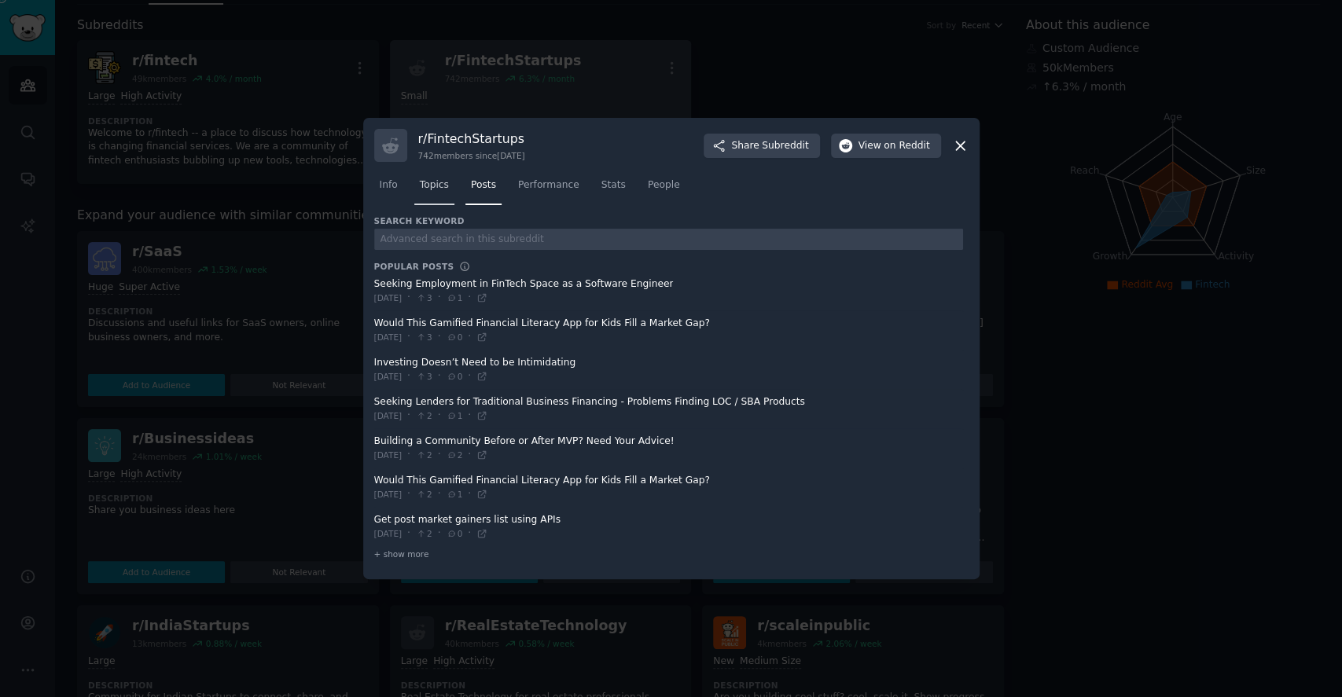
click at [429, 190] on span "Topics" at bounding box center [434, 185] width 29 height 14
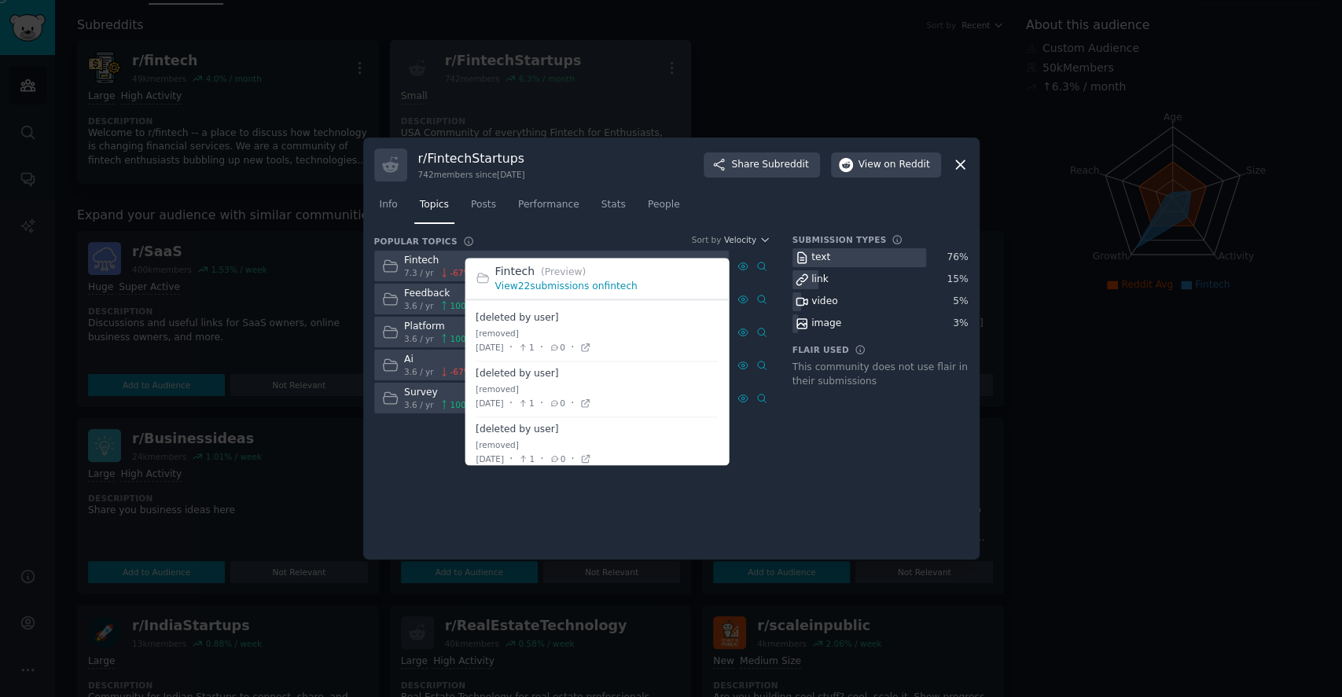
click at [578, 285] on link "View 22 submissions on fintech" at bounding box center [566, 286] width 142 height 11
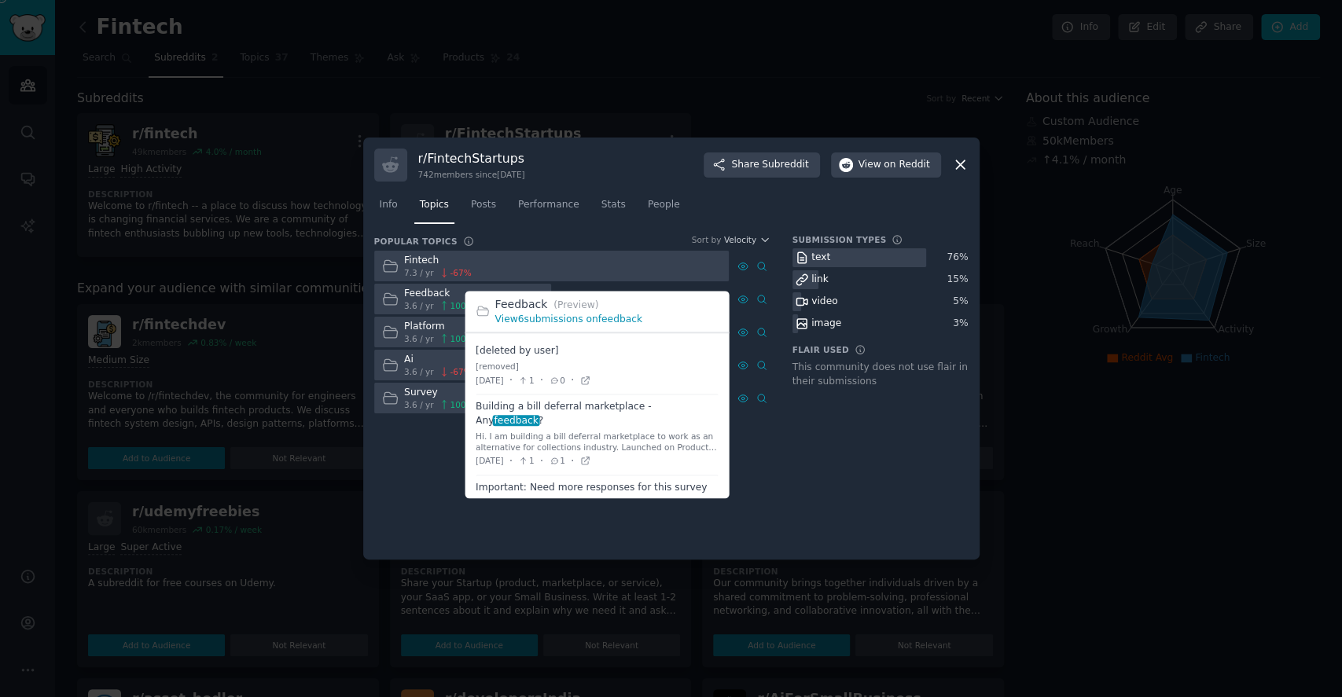
click at [565, 320] on link "View 6 submissions on feedback" at bounding box center [568, 319] width 147 height 11
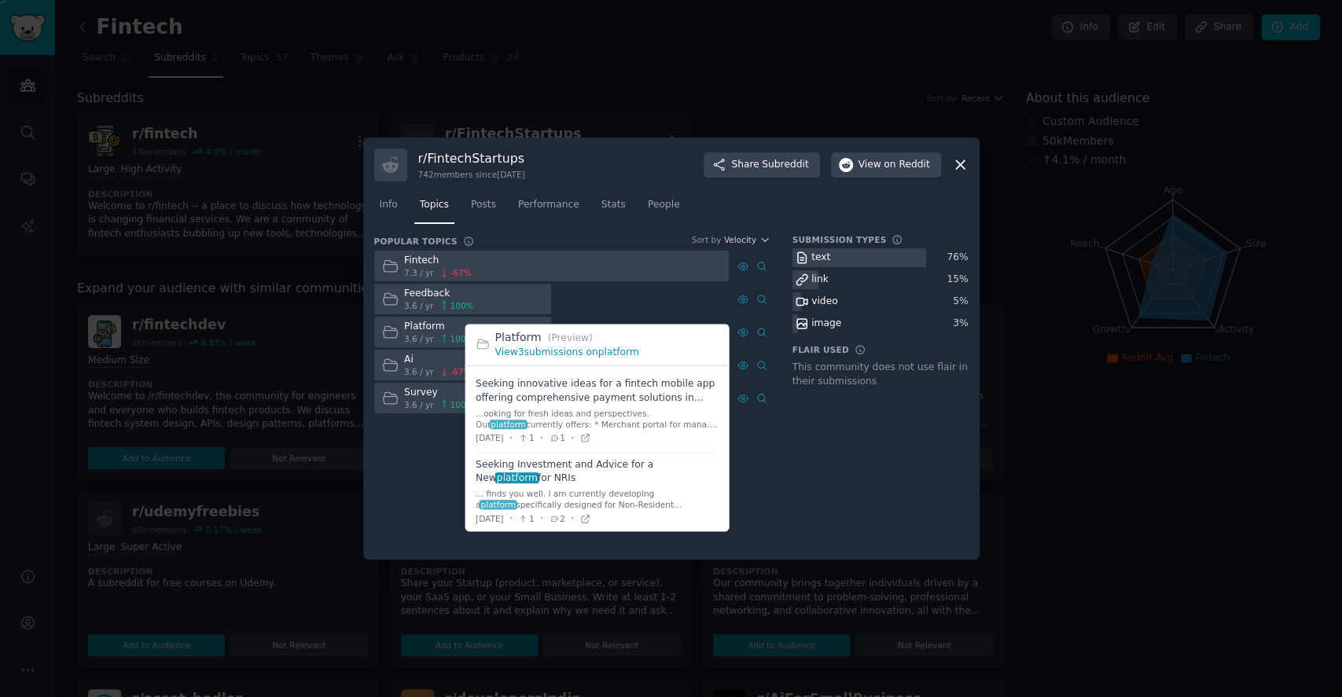
click at [549, 348] on link "View 3 submissions on platform" at bounding box center [567, 352] width 144 height 11
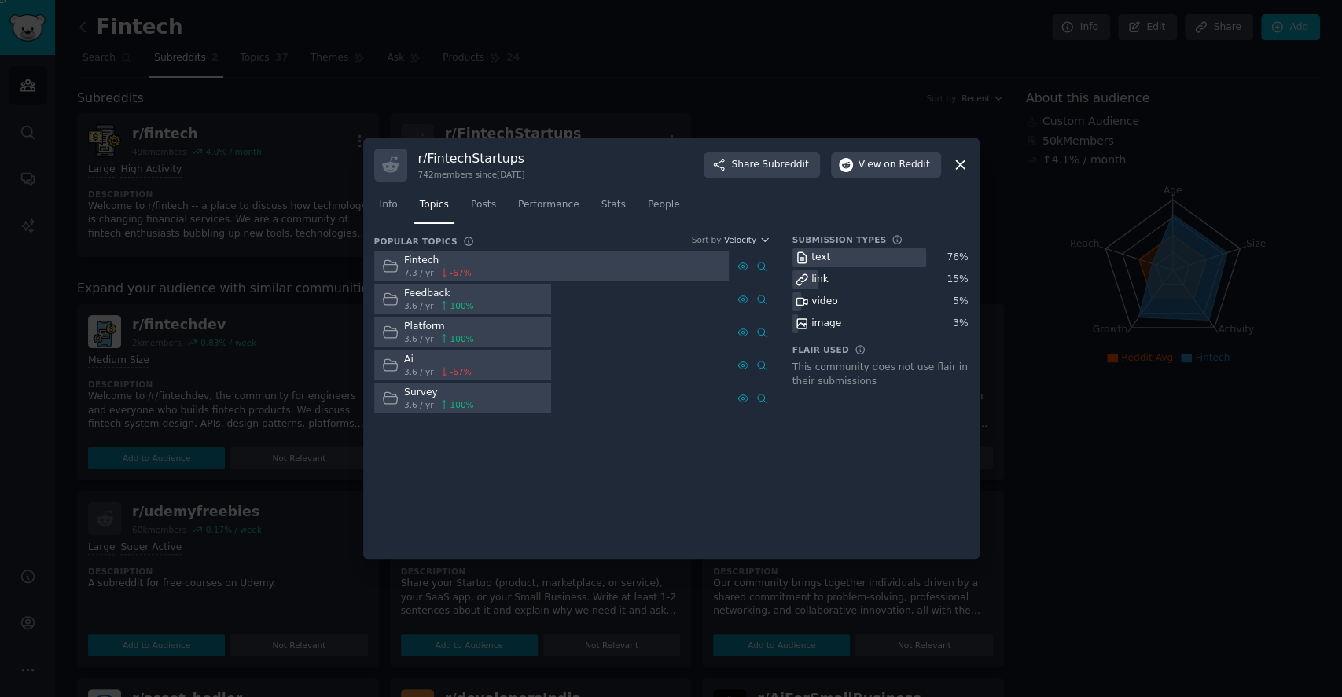
click at [624, 82] on div at bounding box center [671, 348] width 1342 height 697
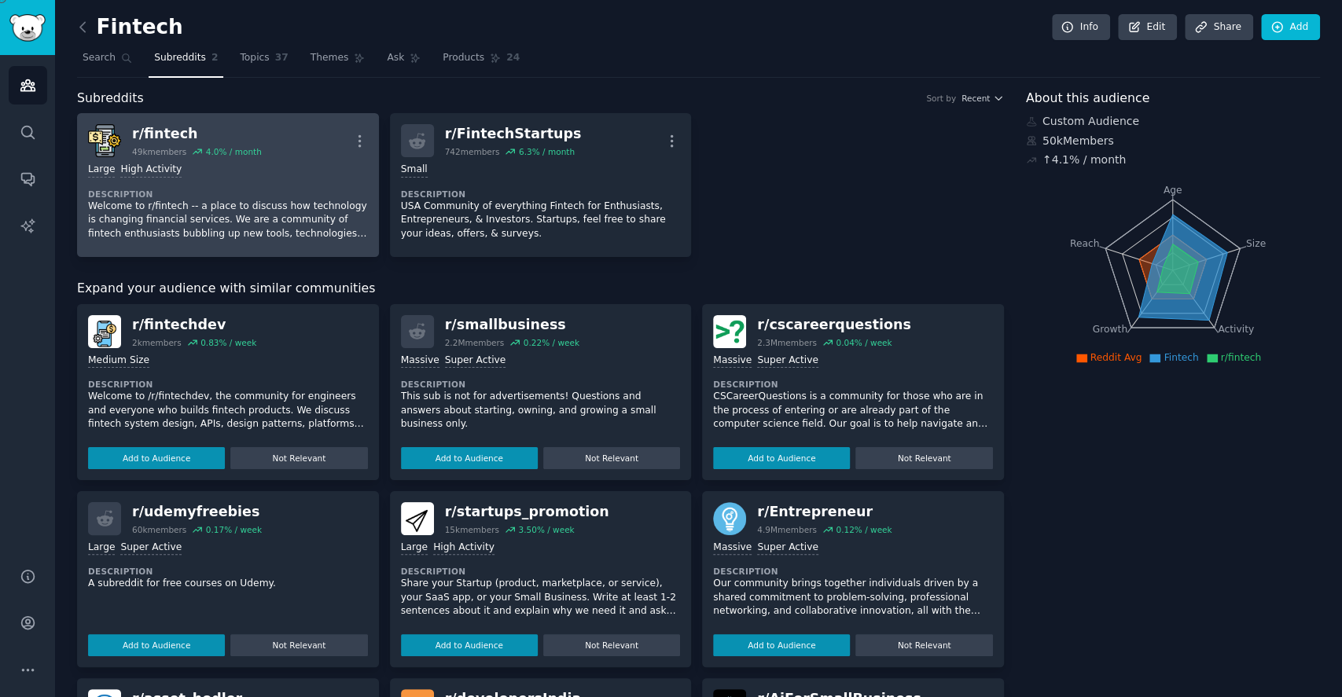
click at [252, 146] on div "4.0 % / month" at bounding box center [234, 151] width 56 height 11
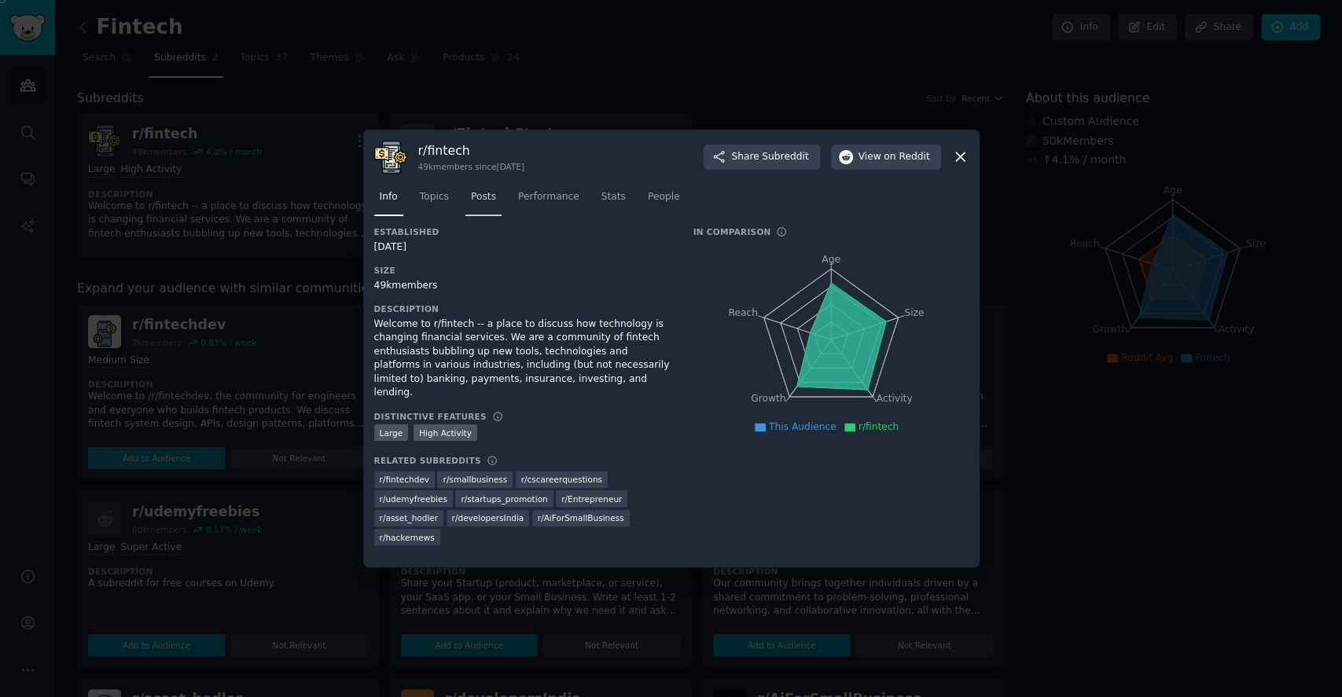
click at [487, 201] on span "Posts" at bounding box center [483, 197] width 25 height 14
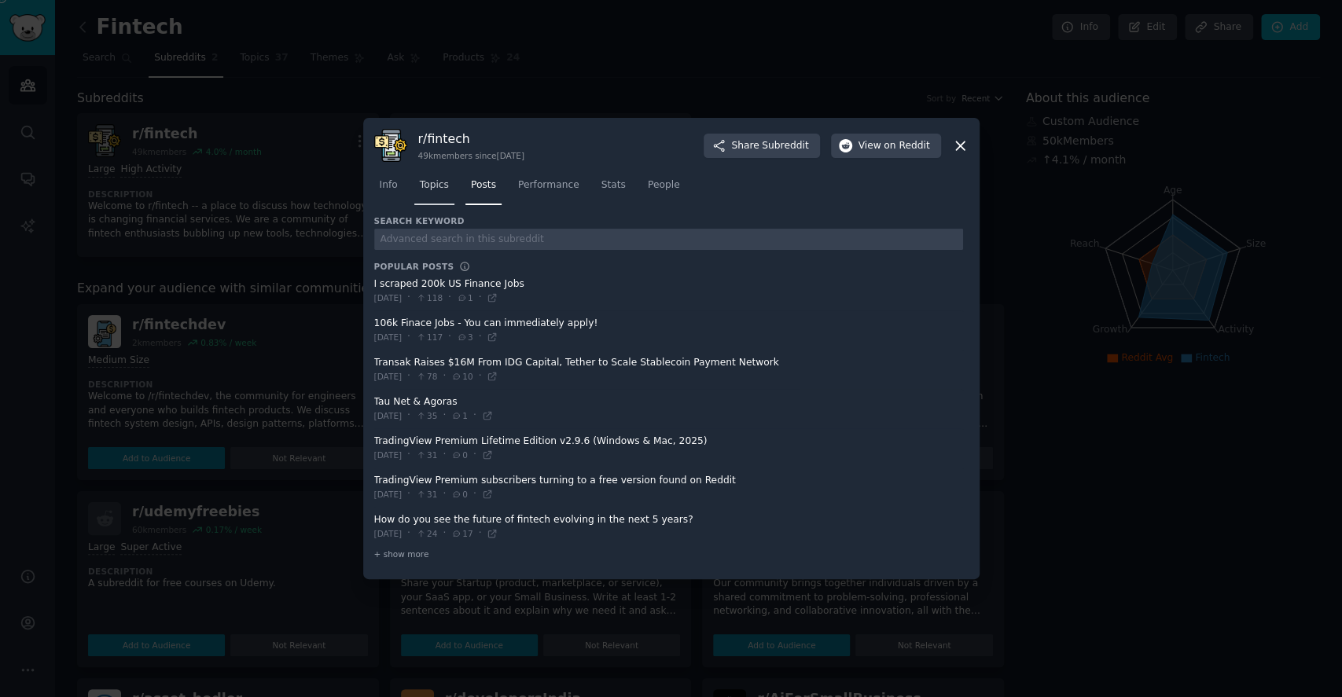
click at [441, 191] on span "Topics" at bounding box center [434, 185] width 29 height 14
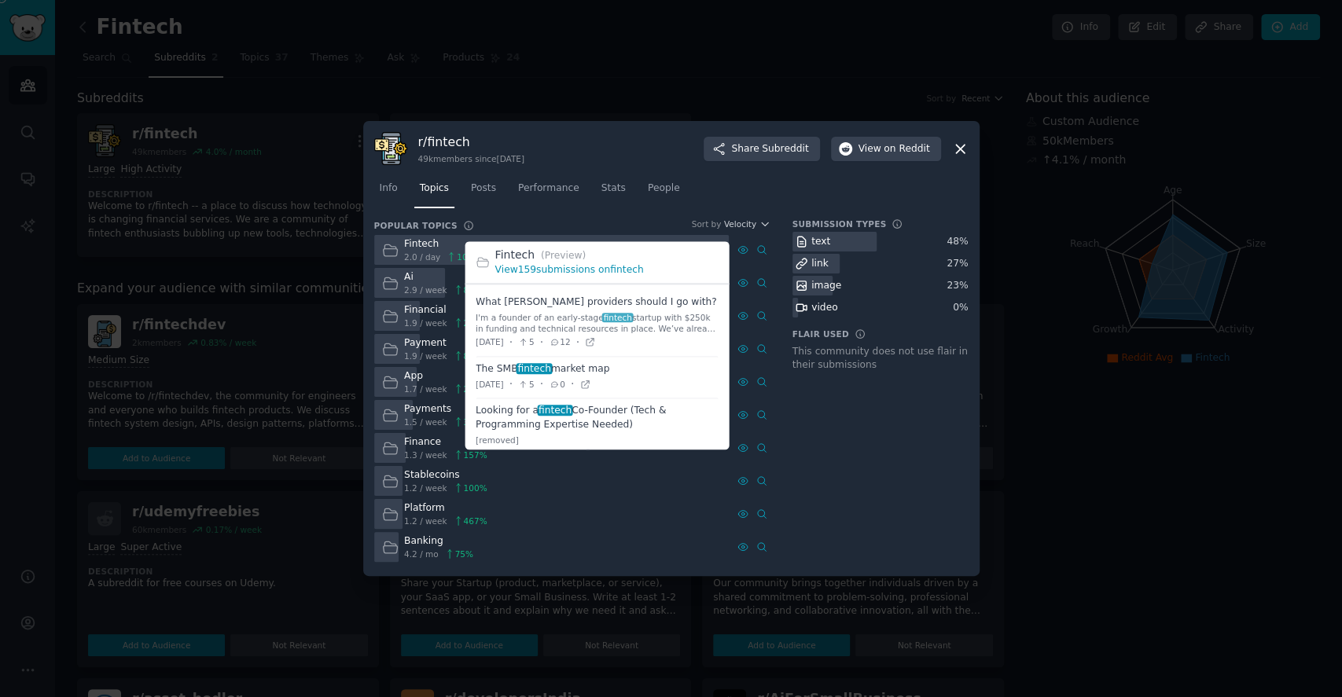
click at [602, 267] on link "View 159 submissions on fintech" at bounding box center [569, 270] width 149 height 11
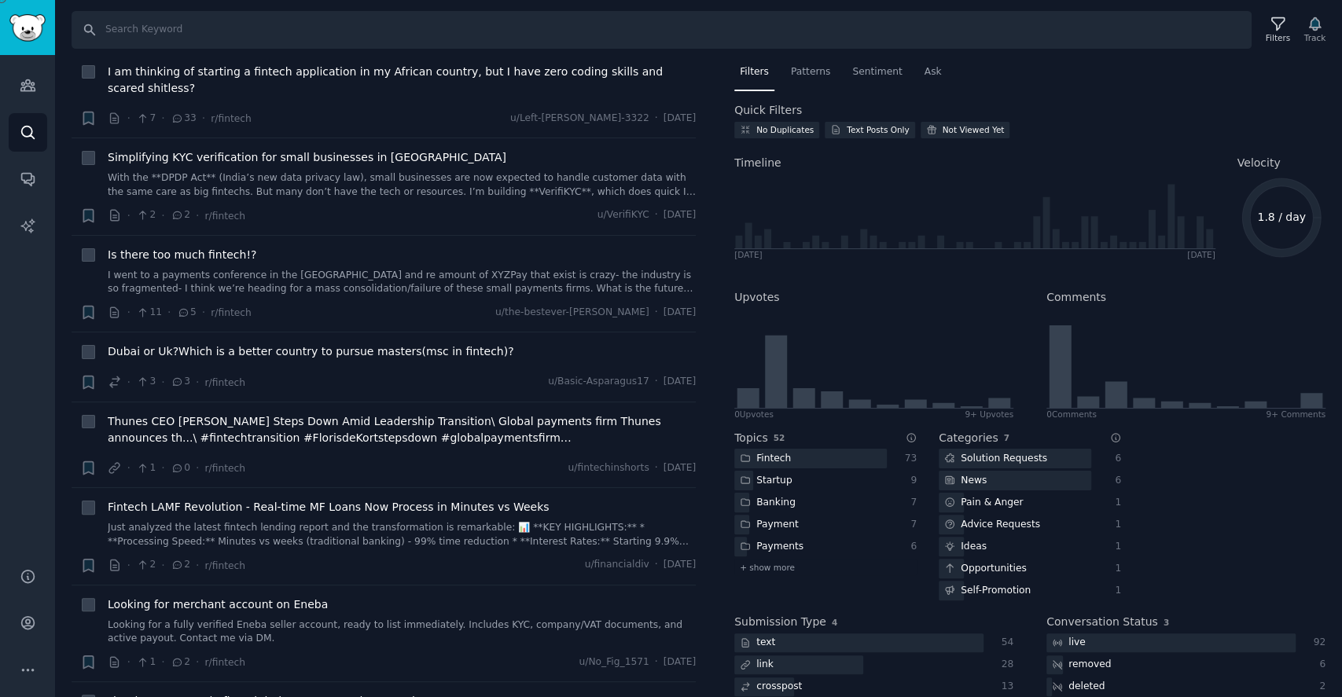
scroll to position [2831, 0]
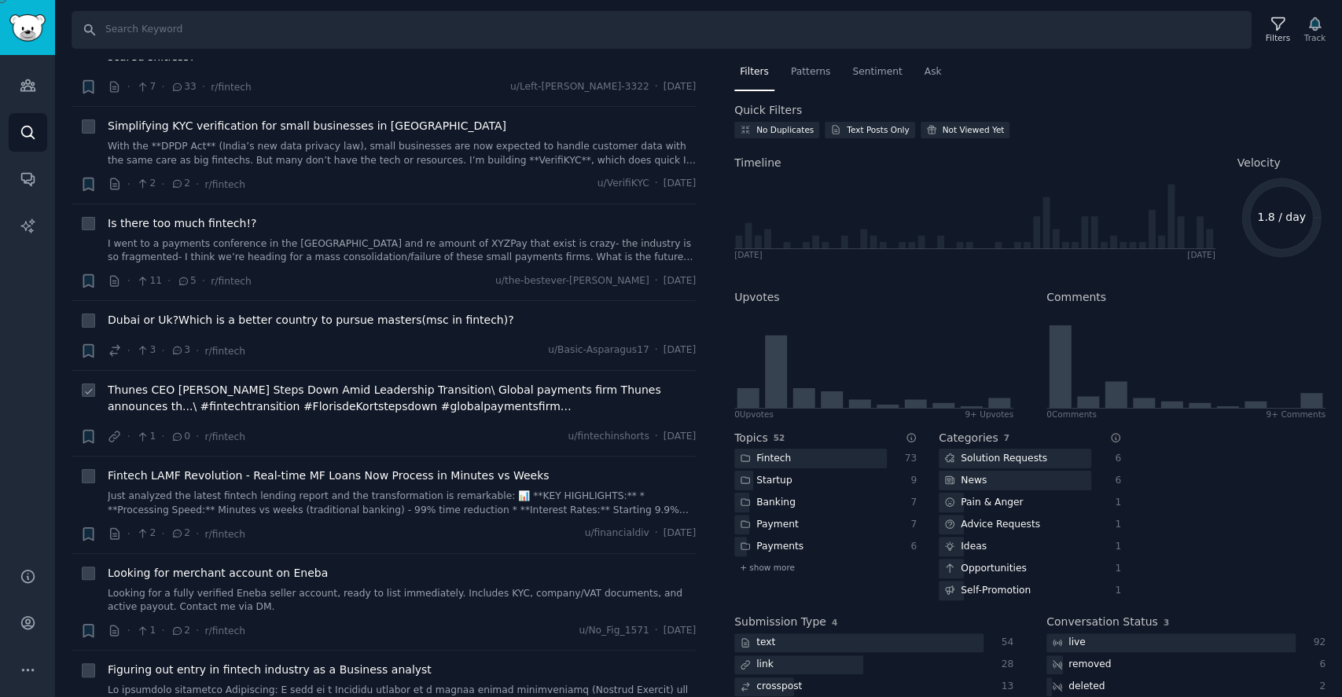
click at [195, 382] on span "Thunes CEO [PERSON_NAME] Steps Down Amid Leadership Transition\ Global payments…" at bounding box center [402, 398] width 588 height 33
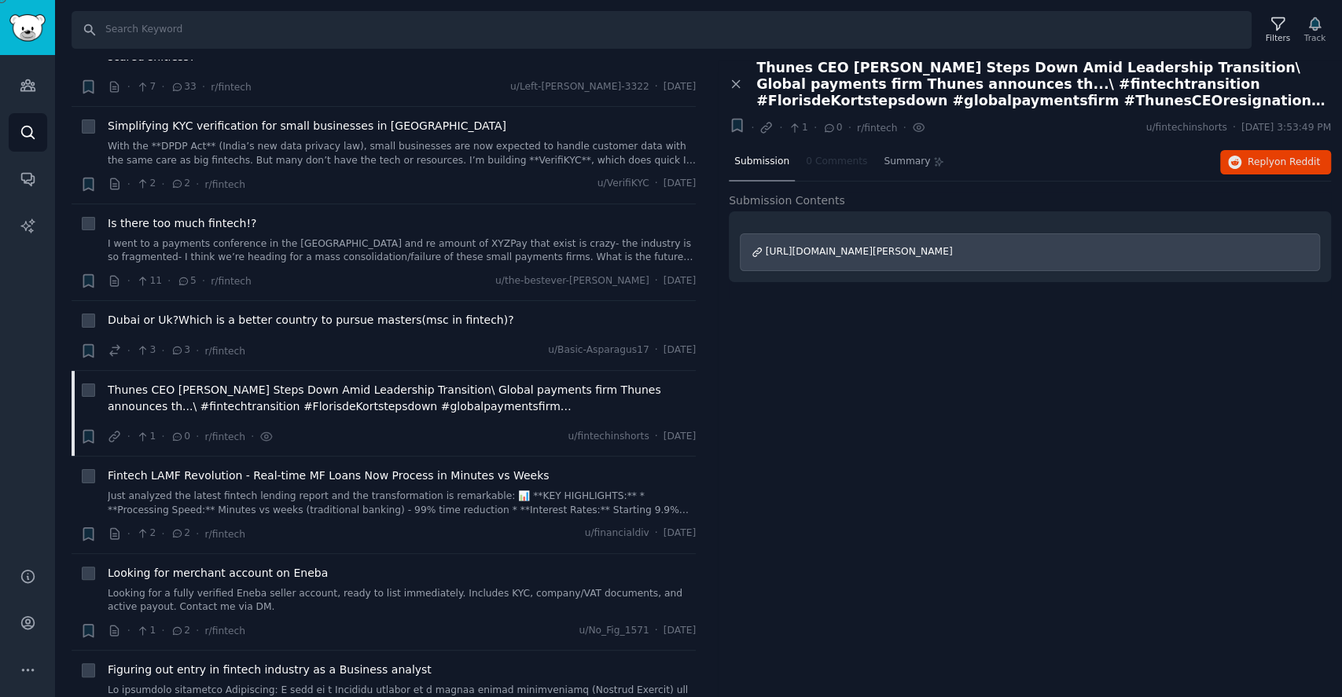
click at [833, 246] on span "[URL][DOMAIN_NAME][PERSON_NAME]" at bounding box center [859, 251] width 187 height 11
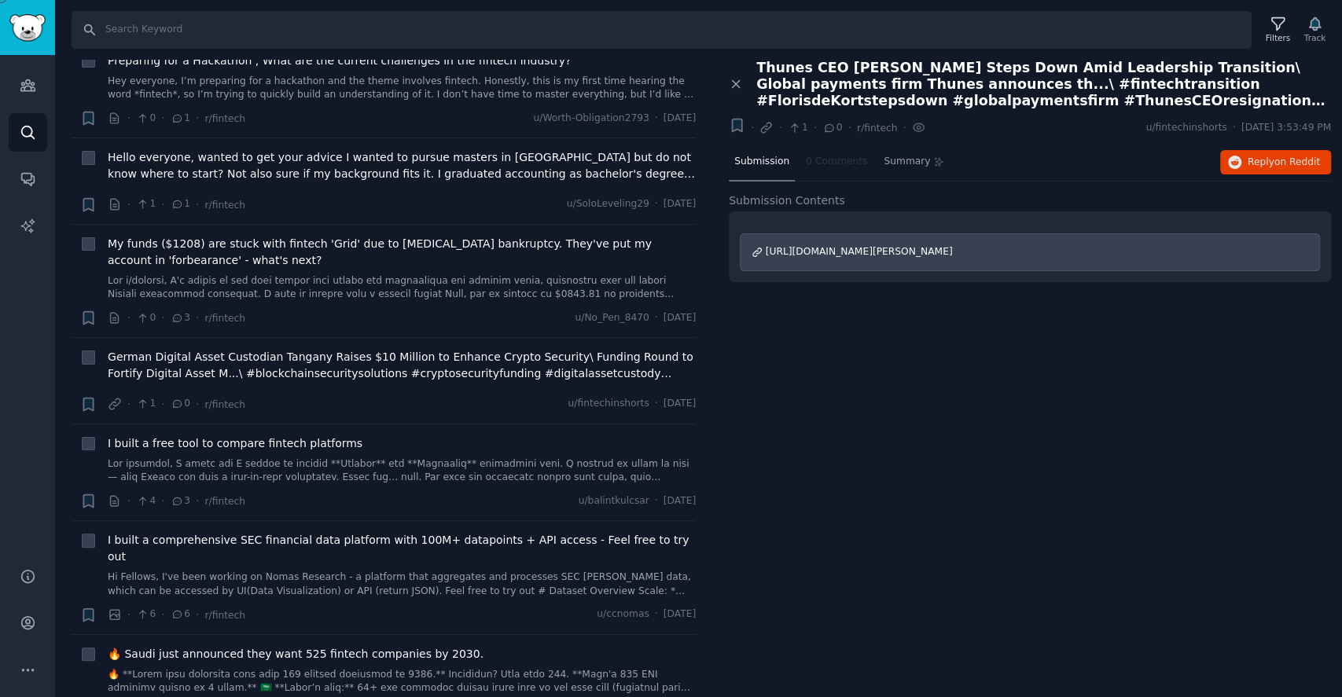
scroll to position [3879, 0]
click at [203, 433] on span "I built a free tool to compare fintech platforms" at bounding box center [235, 441] width 255 height 17
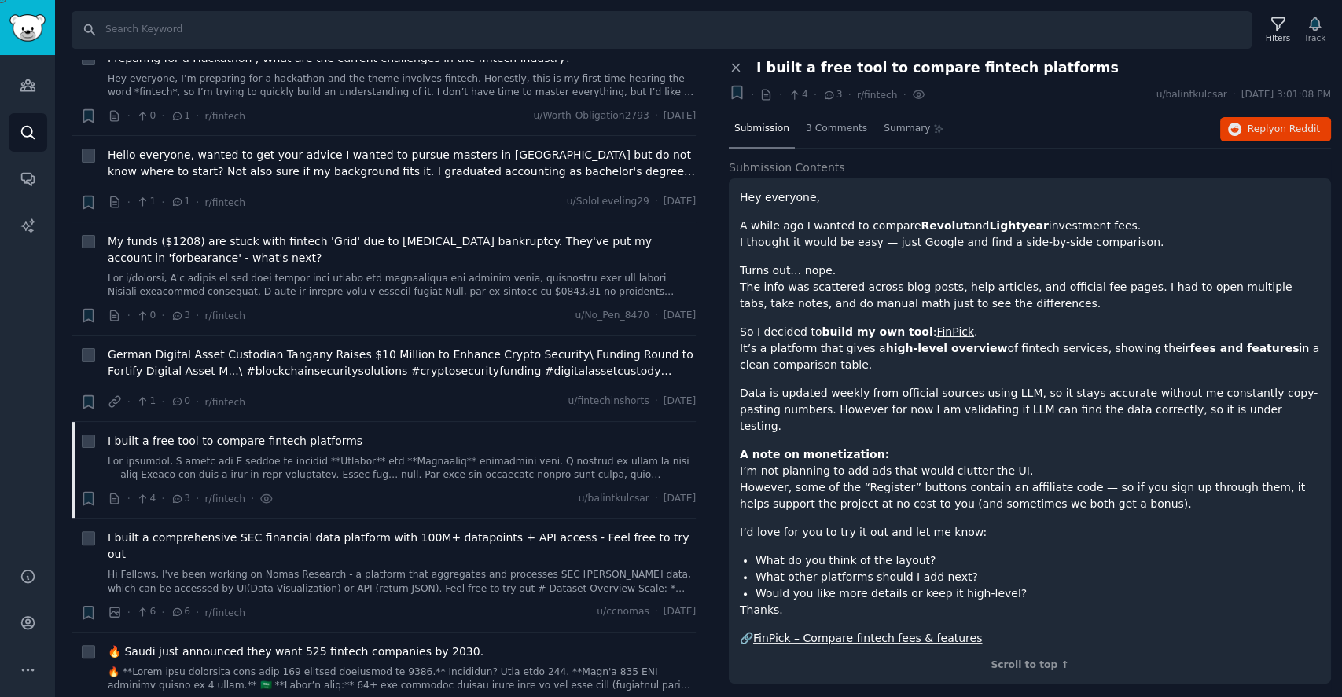
click at [936, 333] on link "FinPick" at bounding box center [955, 332] width 38 height 13
click at [833, 632] on link "FinPick – Compare fintech fees & features" at bounding box center [867, 638] width 229 height 13
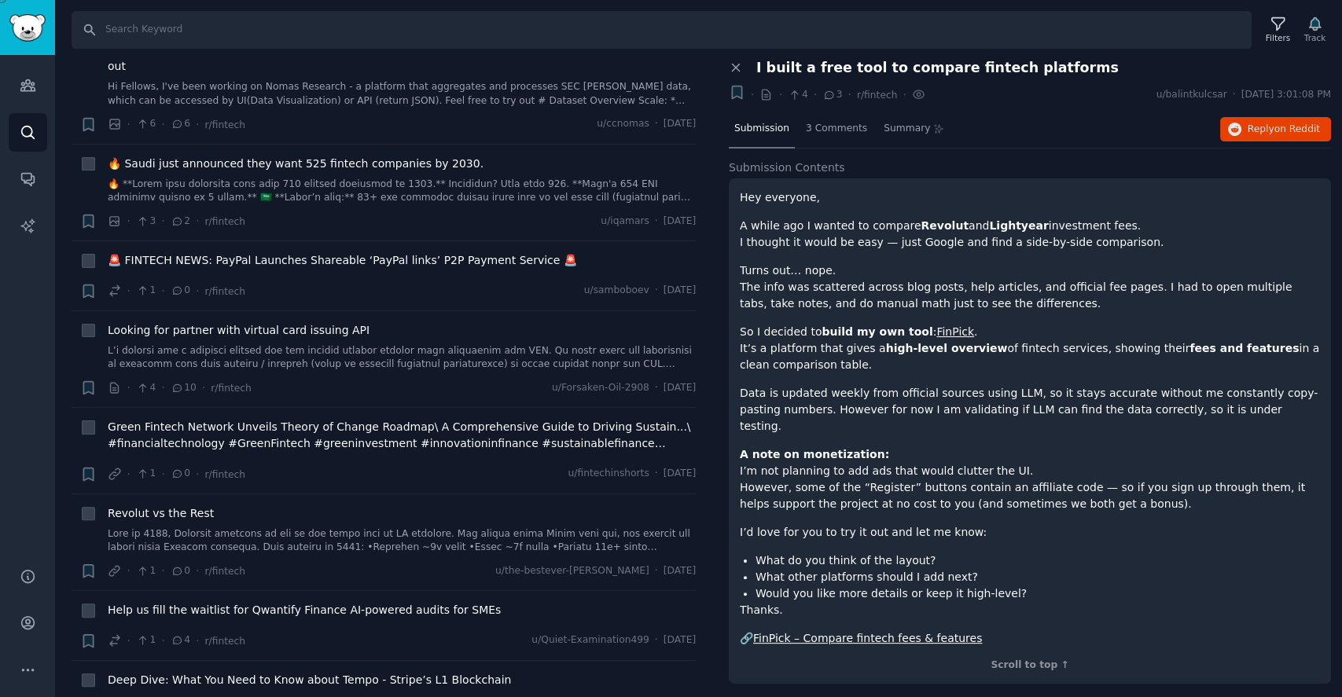
scroll to position [4298, 0]
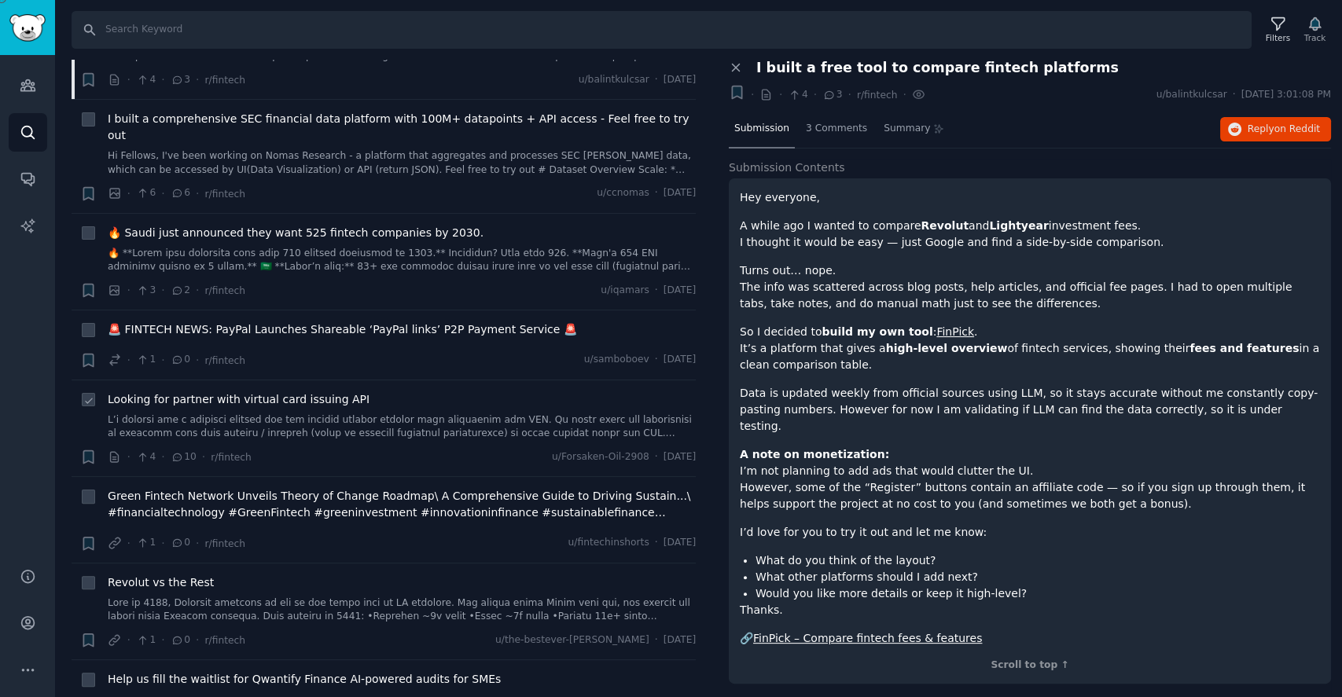
click at [289, 392] on span "Looking for partner with virtual card issuing API" at bounding box center [239, 400] width 262 height 17
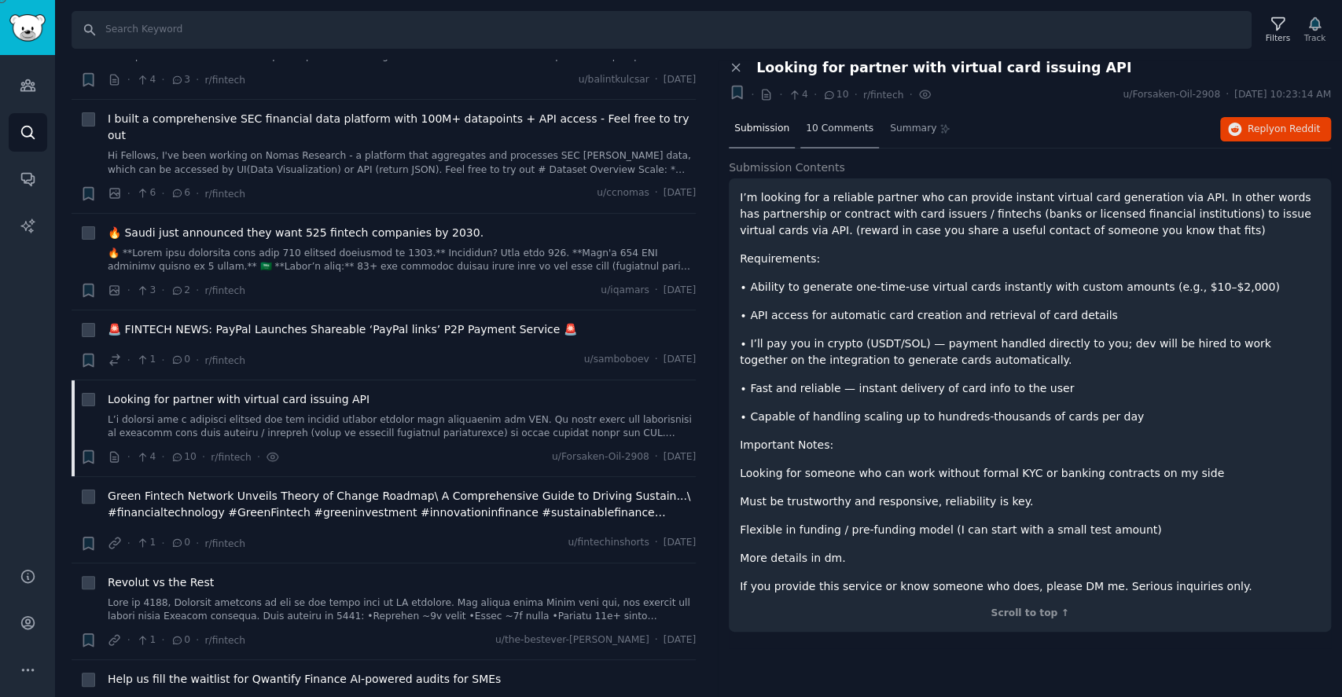
click at [841, 117] on div "10 Comments" at bounding box center [839, 130] width 79 height 38
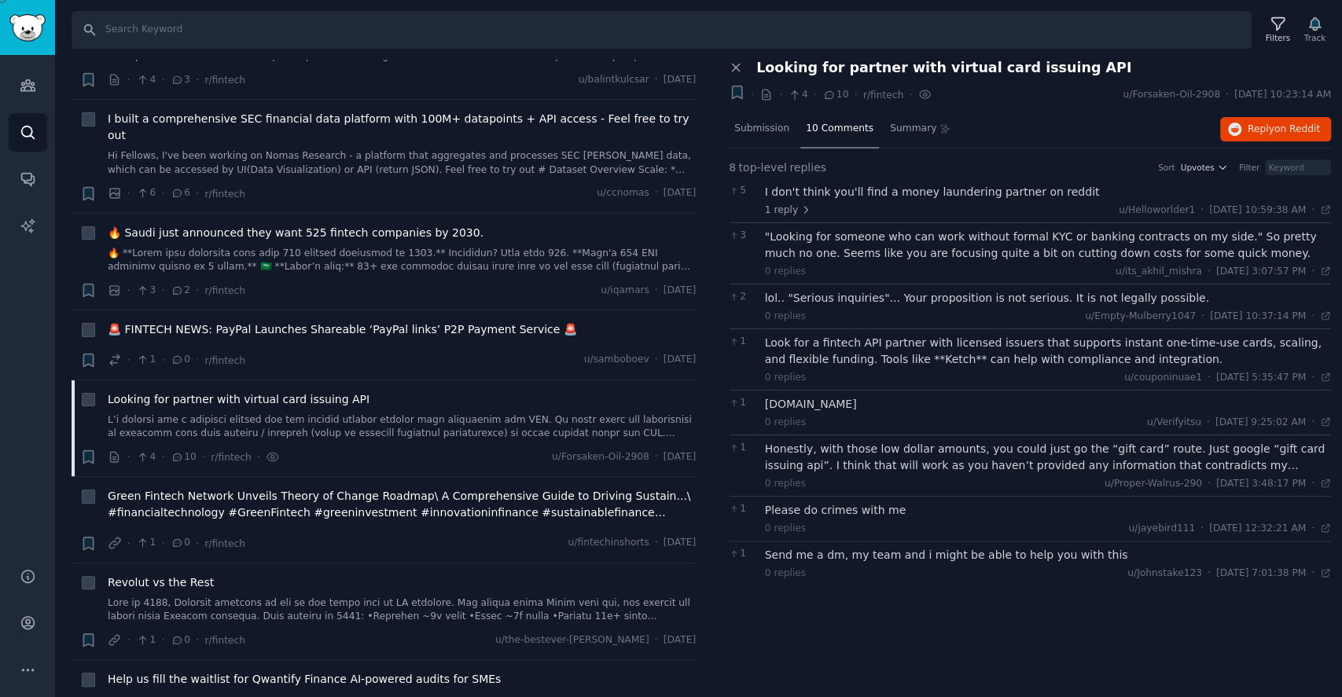
click at [860, 193] on div "I don't think you'll find a money laundering partner on reddit" at bounding box center [1048, 192] width 567 height 17
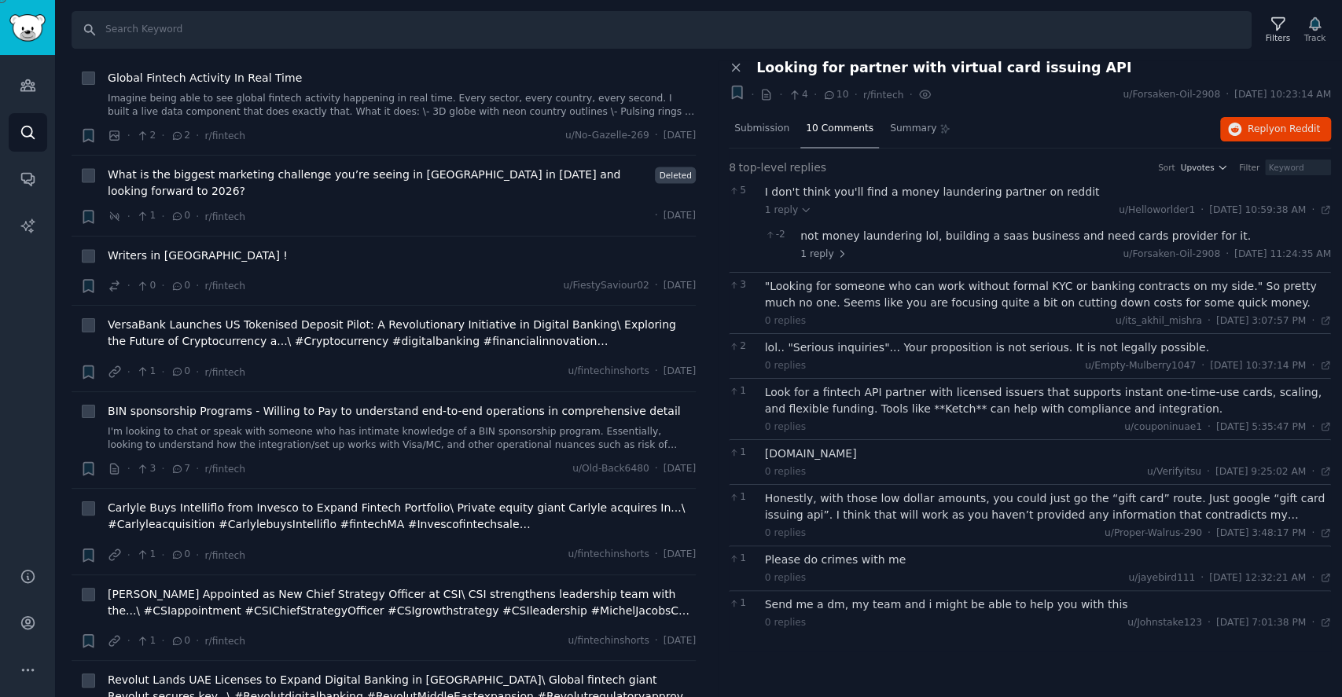
scroll to position [5766, 0]
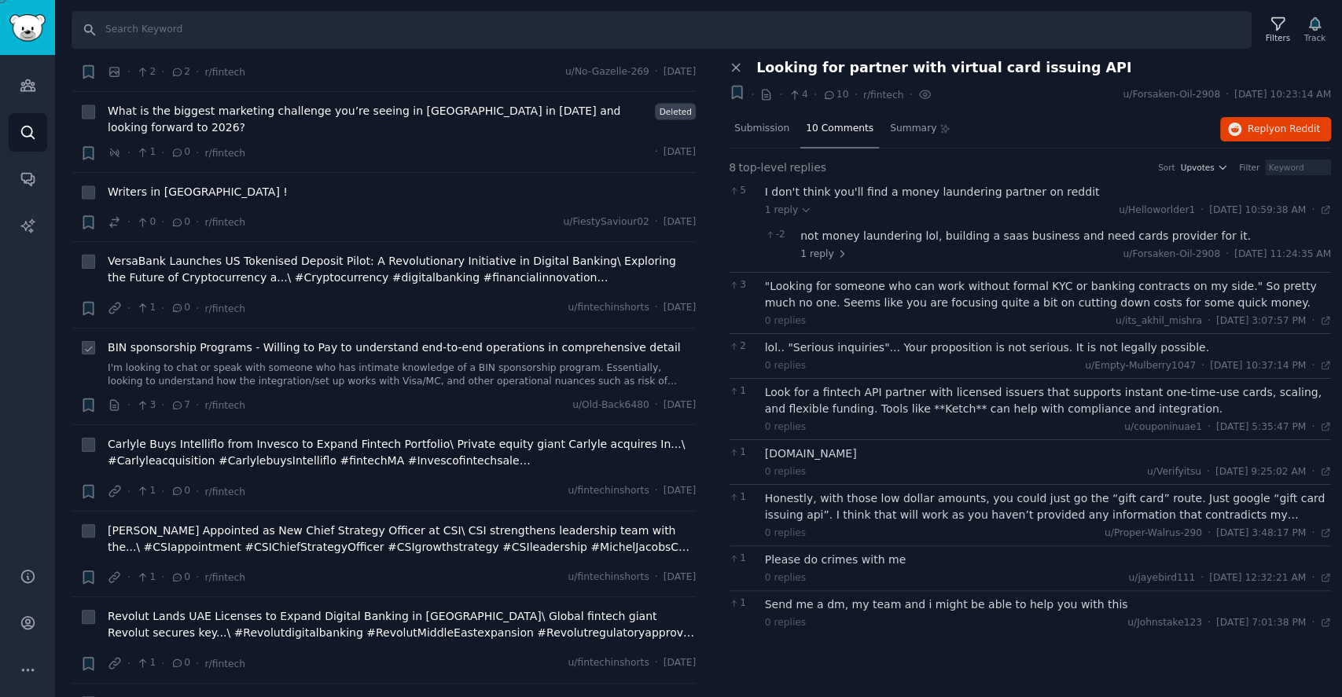
click at [521, 340] on span "BIN sponsorship Programs - Willing to Pay to understand end-to-end operations i…" at bounding box center [394, 348] width 573 height 17
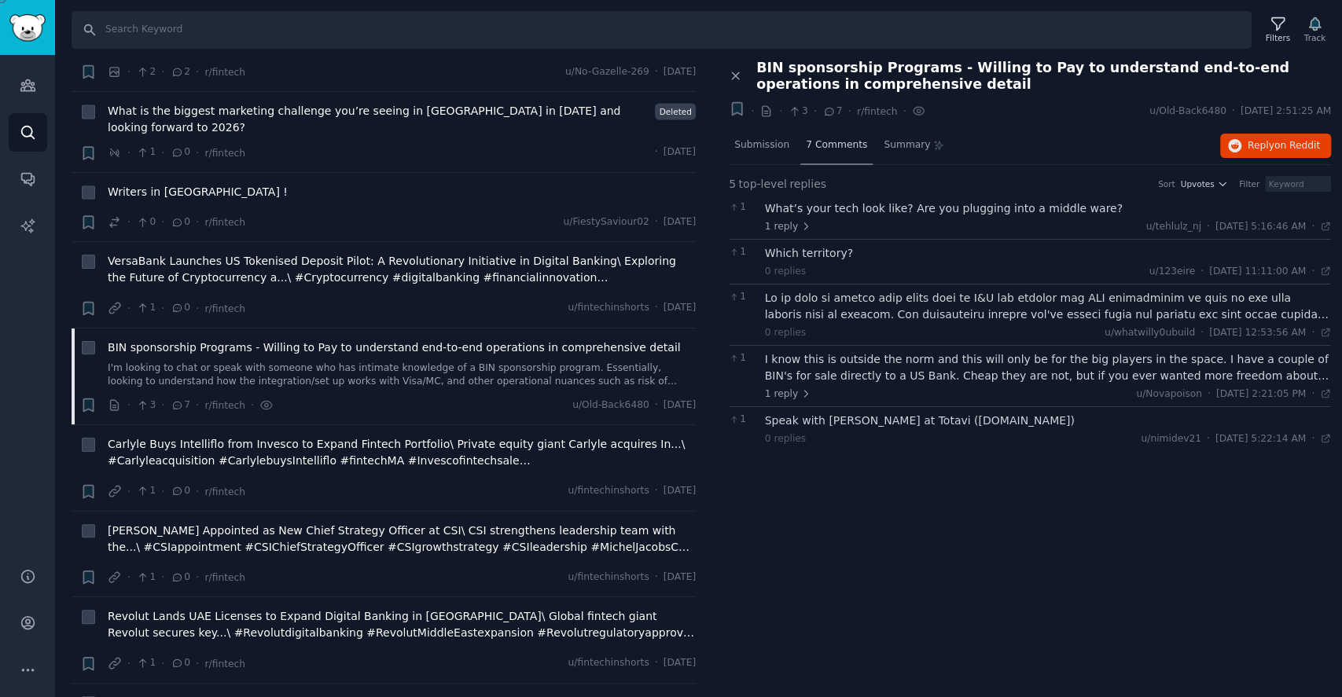
click at [855, 153] on div "7 Comments" at bounding box center [836, 146] width 72 height 38
click at [922, 203] on div "What’s your tech look like? Are you plugging into a middle ware?" at bounding box center [1048, 209] width 567 height 17
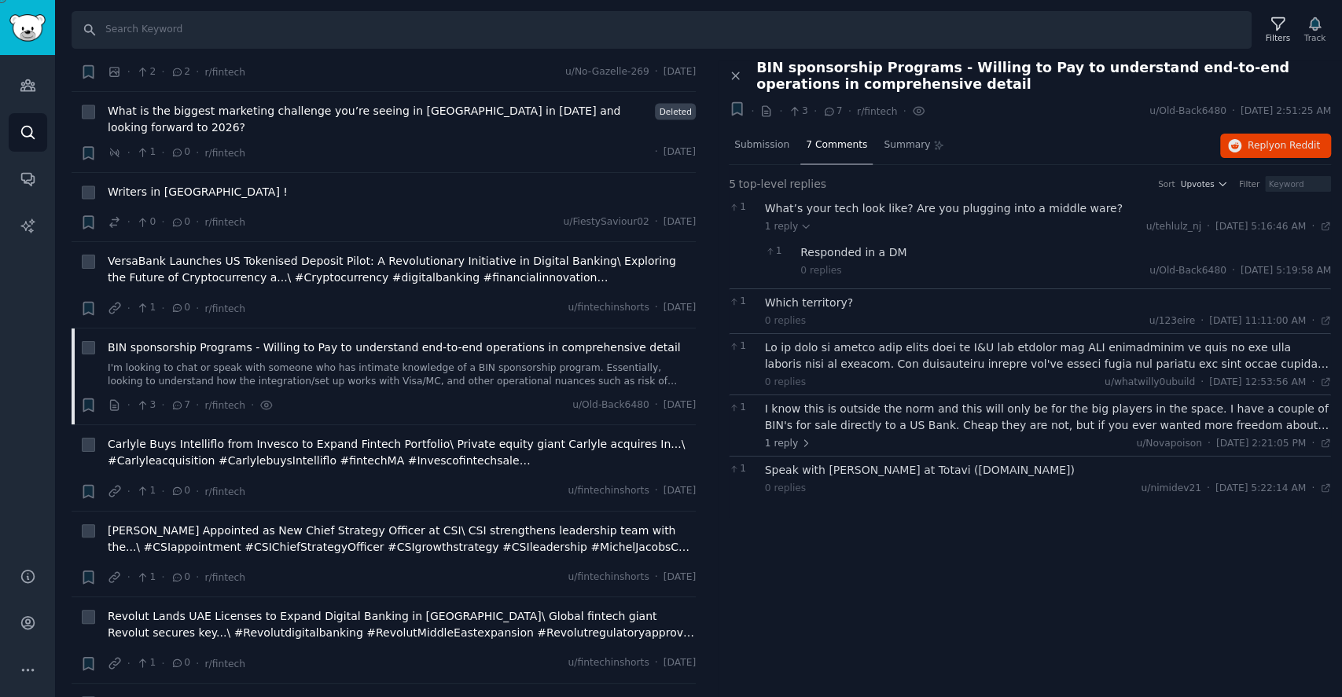
click at [837, 306] on div "Which territory?" at bounding box center [1048, 303] width 567 height 17
click at [836, 337] on div "1 0 replies u/whatwilly0ubuild · Sat 9/13/2025, 12:53:56 AM Sat 9/13/2025 ·" at bounding box center [1030, 363] width 602 height 61
click at [811, 362] on div at bounding box center [1048, 356] width 567 height 33
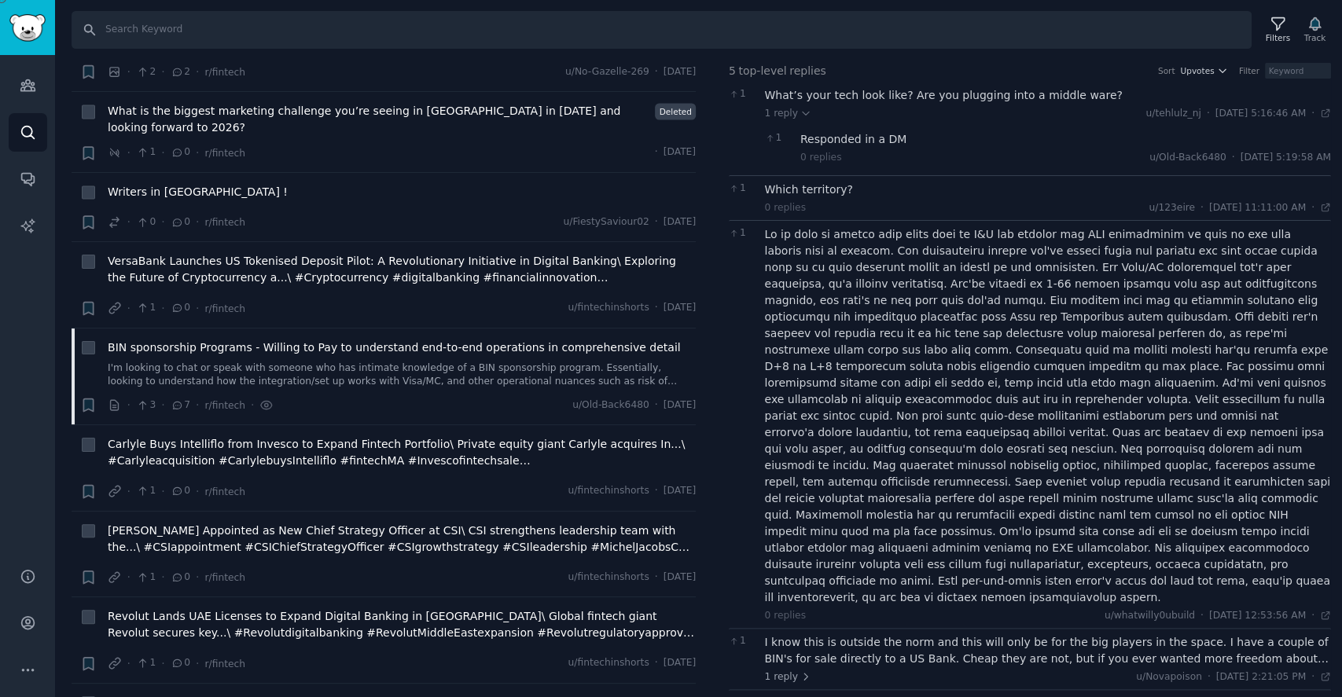
scroll to position [115, 0]
click at [1021, 694] on div "Speak with Matthew Goldman at Totavi (www.totavi.com)" at bounding box center [1048, 702] width 567 height 17
drag, startPoint x: 959, startPoint y: 649, endPoint x: 1037, endPoint y: 649, distance: 77.8
click at [1037, 694] on div "Speak with Matthew Goldman at Totavi (www.totavi.com)" at bounding box center [1048, 702] width 567 height 17
copy div "www.totavi.com"
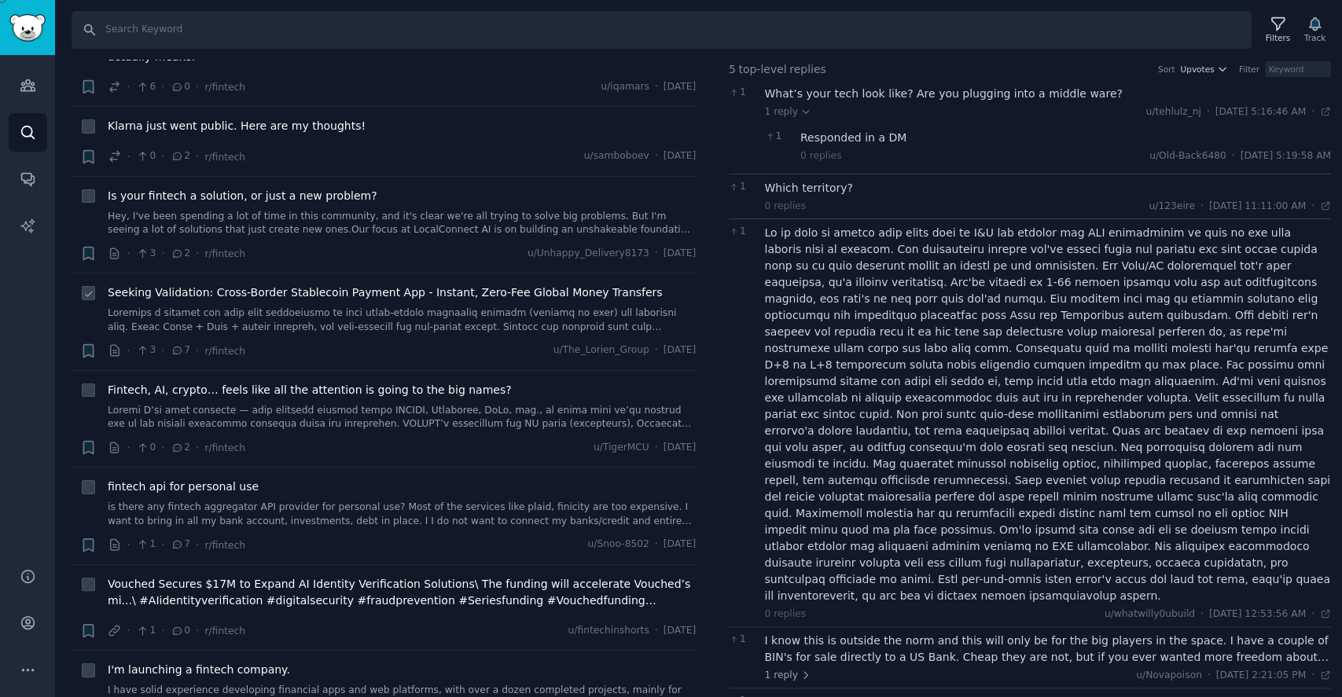
scroll to position [8234, 0]
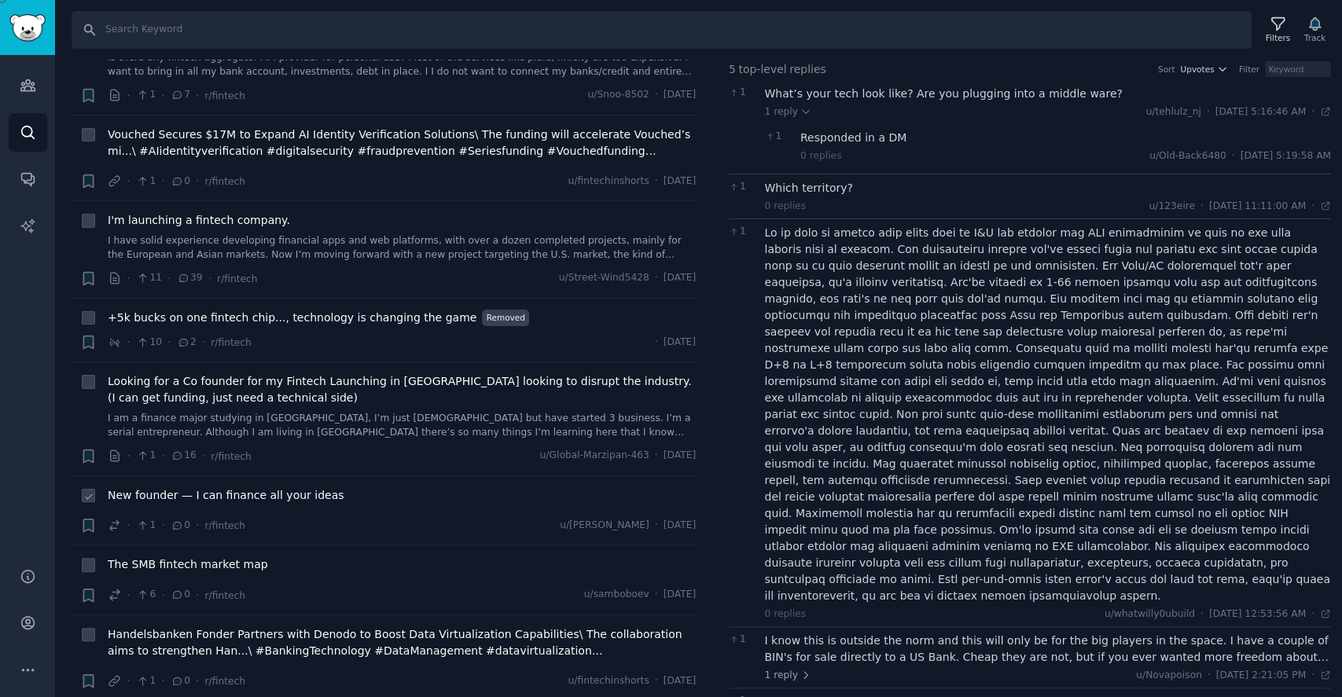
click at [190, 488] on span "New founder — I can finance all your ideas" at bounding box center [226, 496] width 236 height 17
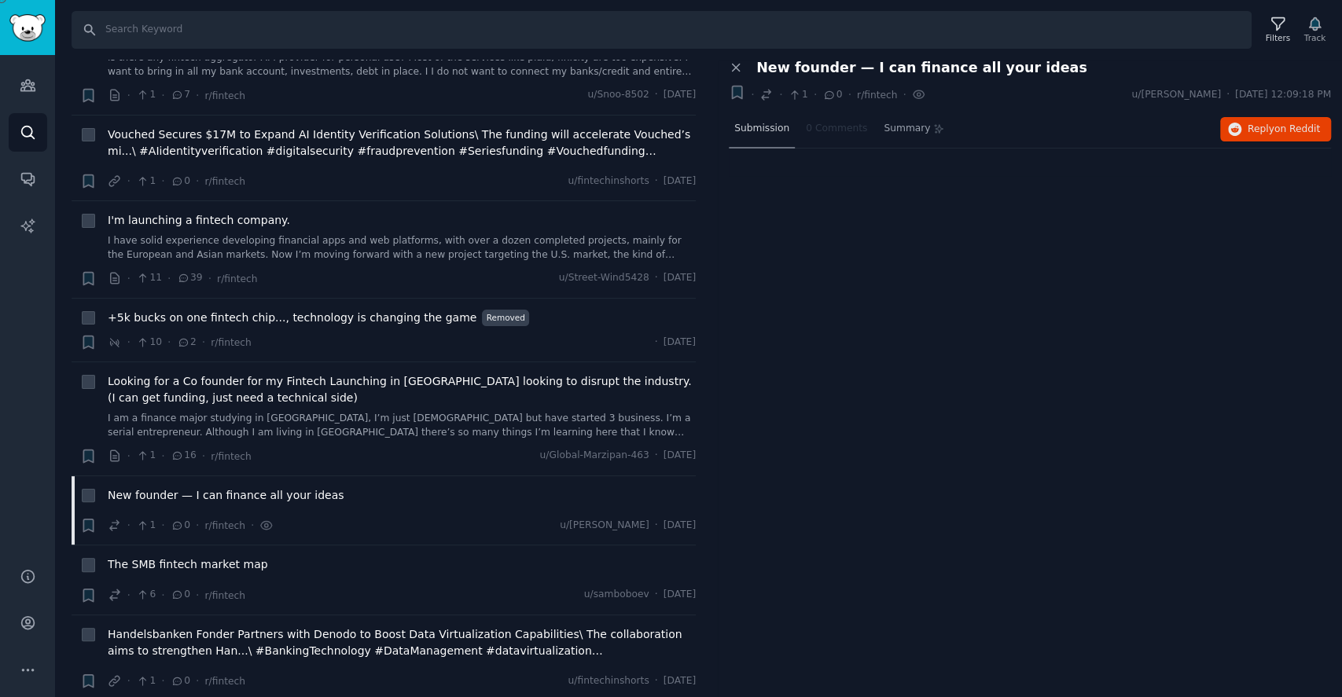
click at [771, 136] on div "Submission" at bounding box center [762, 130] width 66 height 38
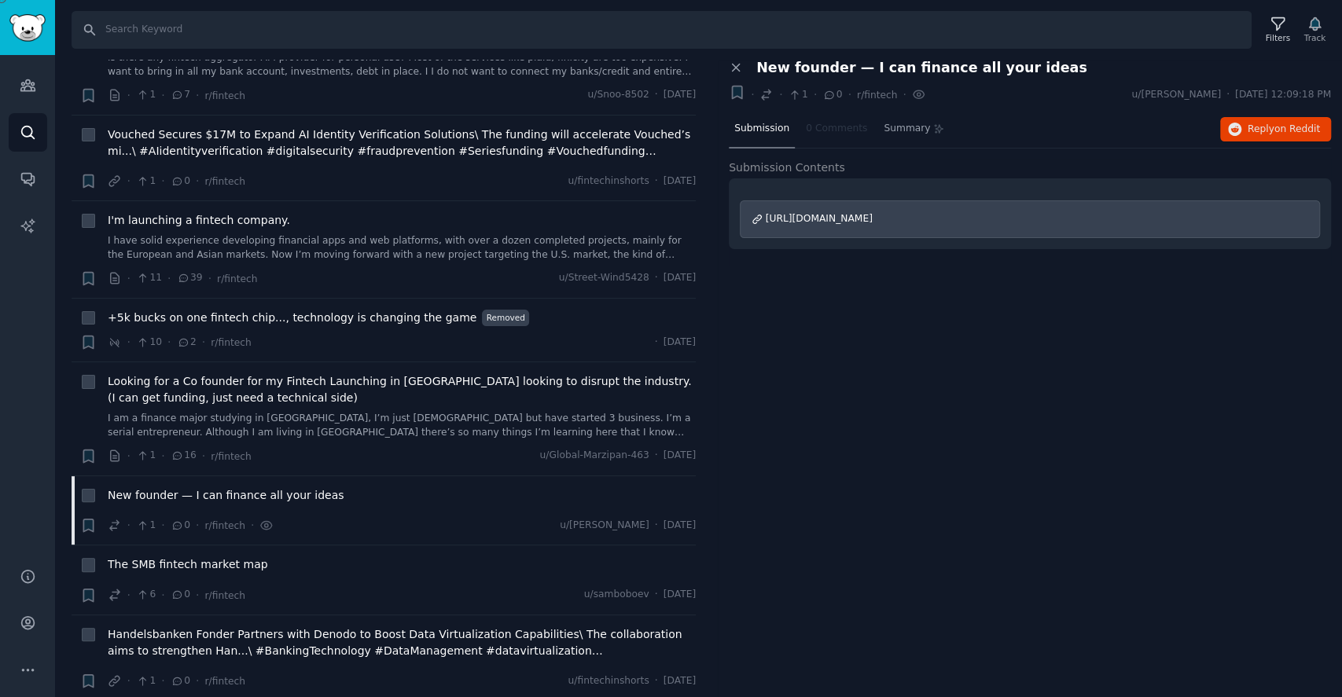
click at [830, 213] on span "https://www.reddit.com/r/SaaS/comments/1nexe6w/new_founder_i_can_finance_all_yo…" at bounding box center [819, 218] width 107 height 11
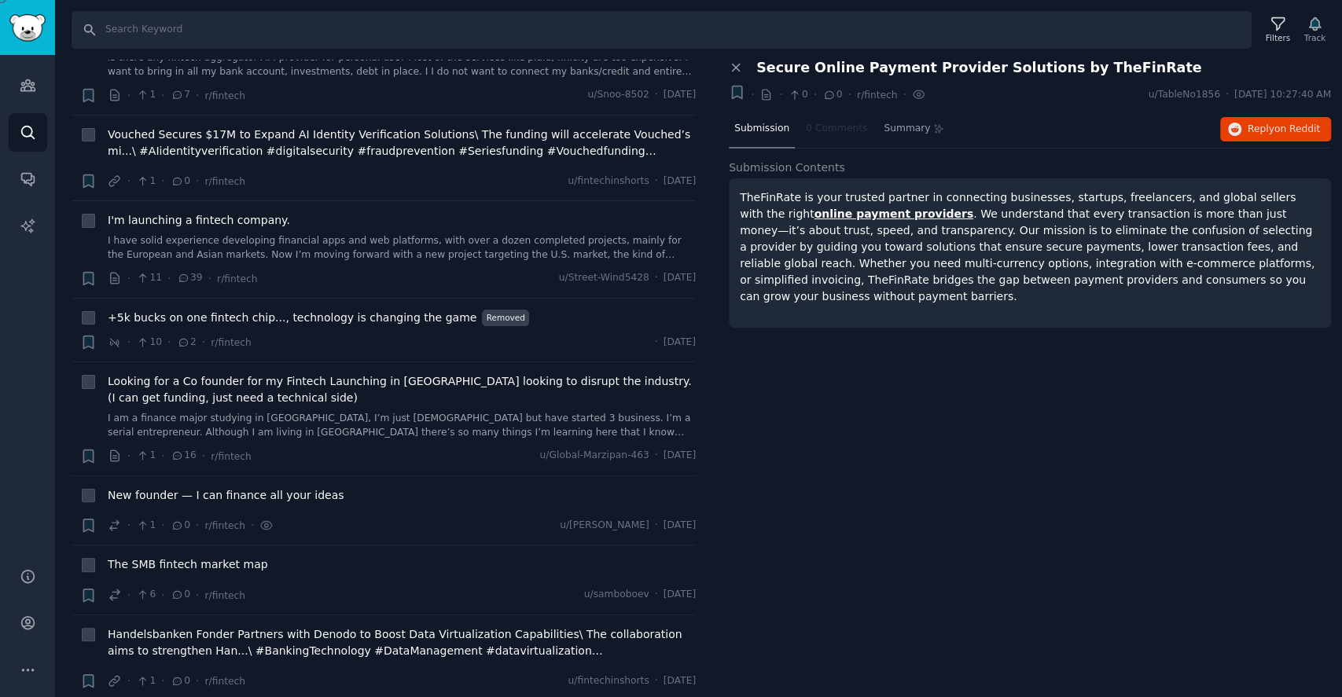
click at [814, 216] on strong "online payment providers" at bounding box center [894, 214] width 160 height 13
